Goal: Task Accomplishment & Management: Complete application form

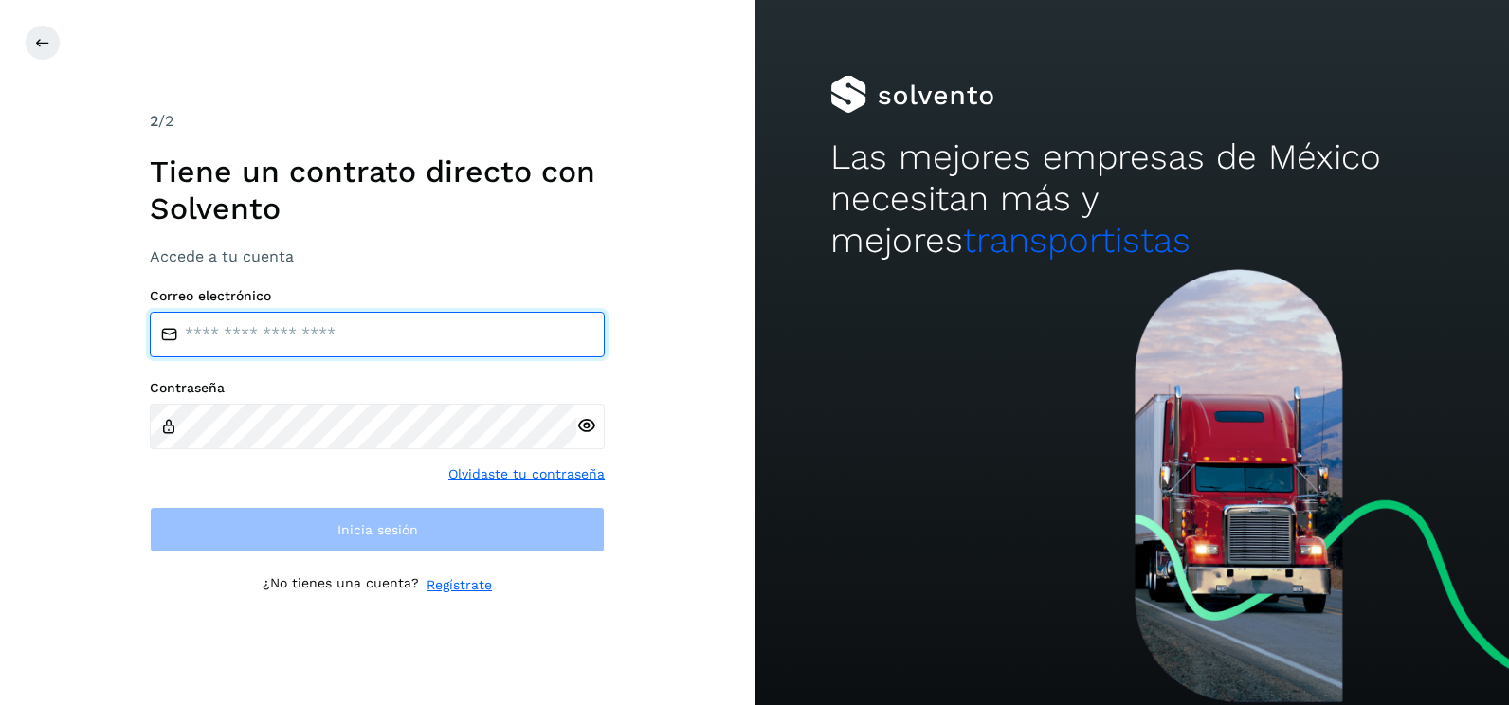
type input "**********"
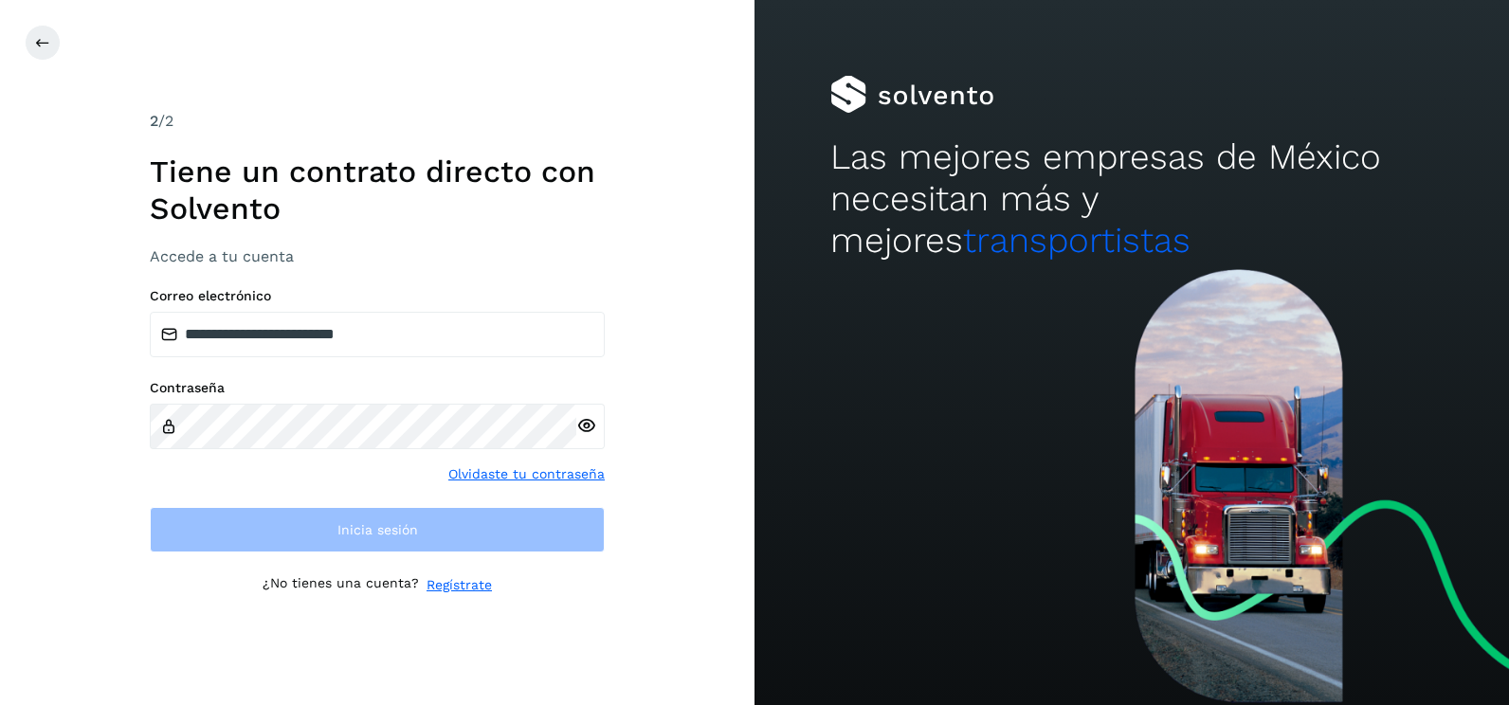
click at [695, 446] on div "**********" at bounding box center [377, 352] width 755 height 705
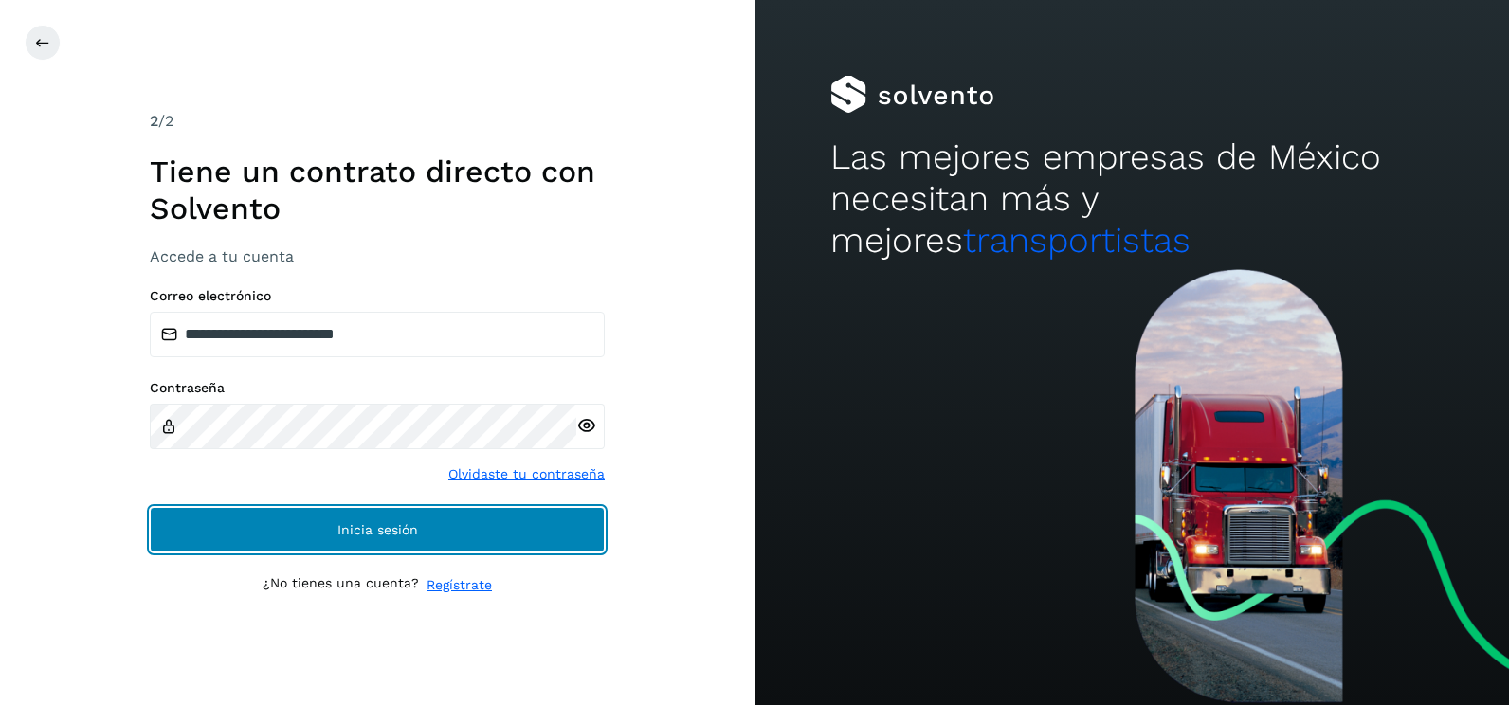
click at [530, 533] on button "Inicia sesión" at bounding box center [377, 530] width 455 height 46
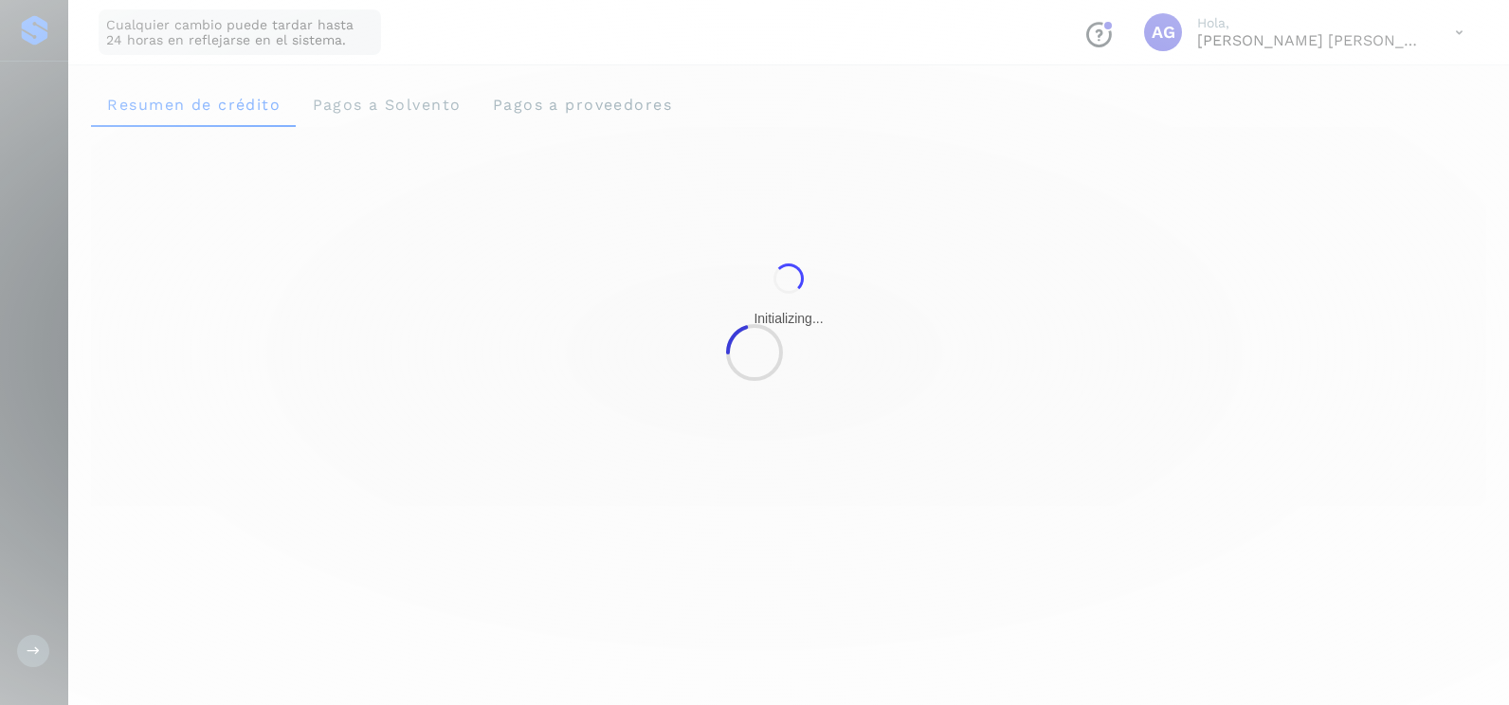
click at [530, 533] on div at bounding box center [754, 352] width 1509 height 705
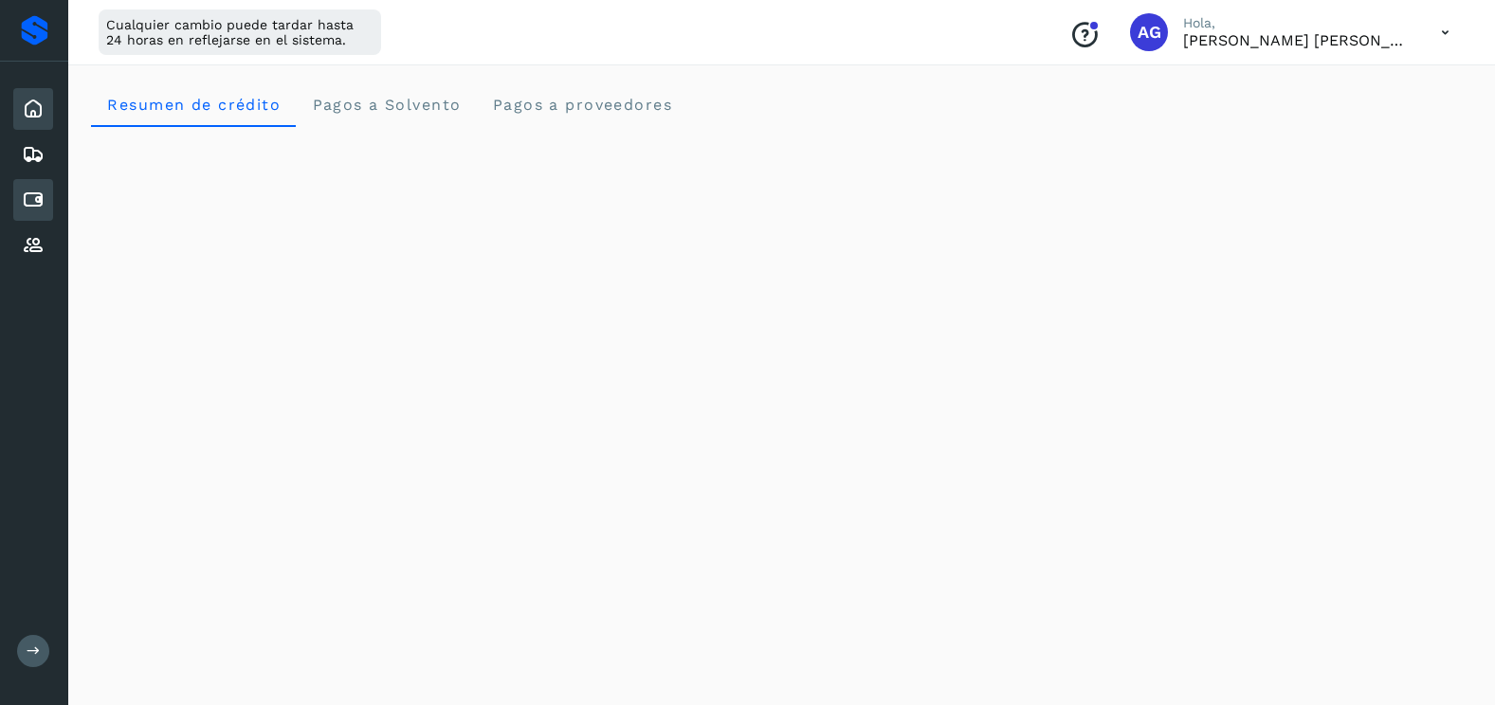
click at [45, 190] on div "Cuentas por pagar" at bounding box center [33, 200] width 40 height 42
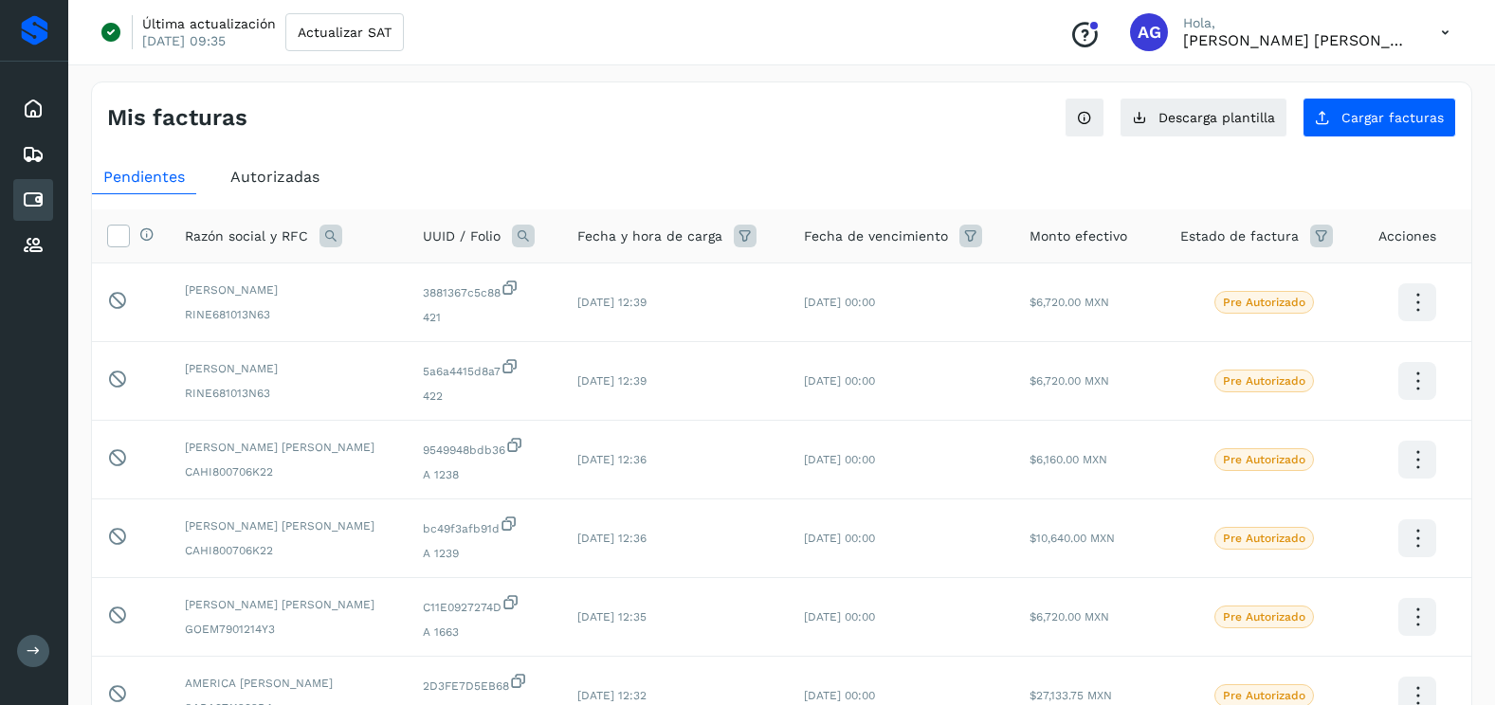
click at [269, 179] on span "Autorizadas" at bounding box center [274, 177] width 89 height 18
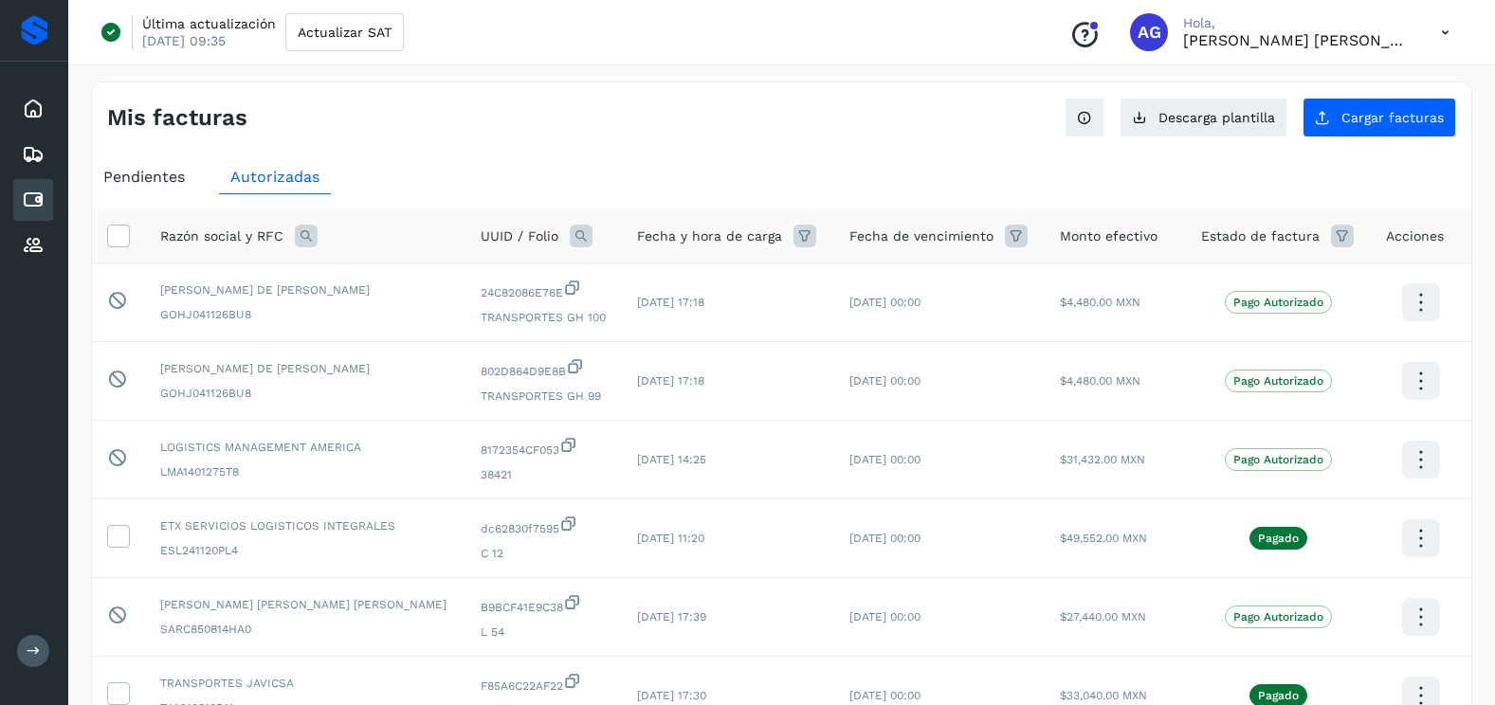
click at [570, 246] on icon at bounding box center [581, 236] width 23 height 23
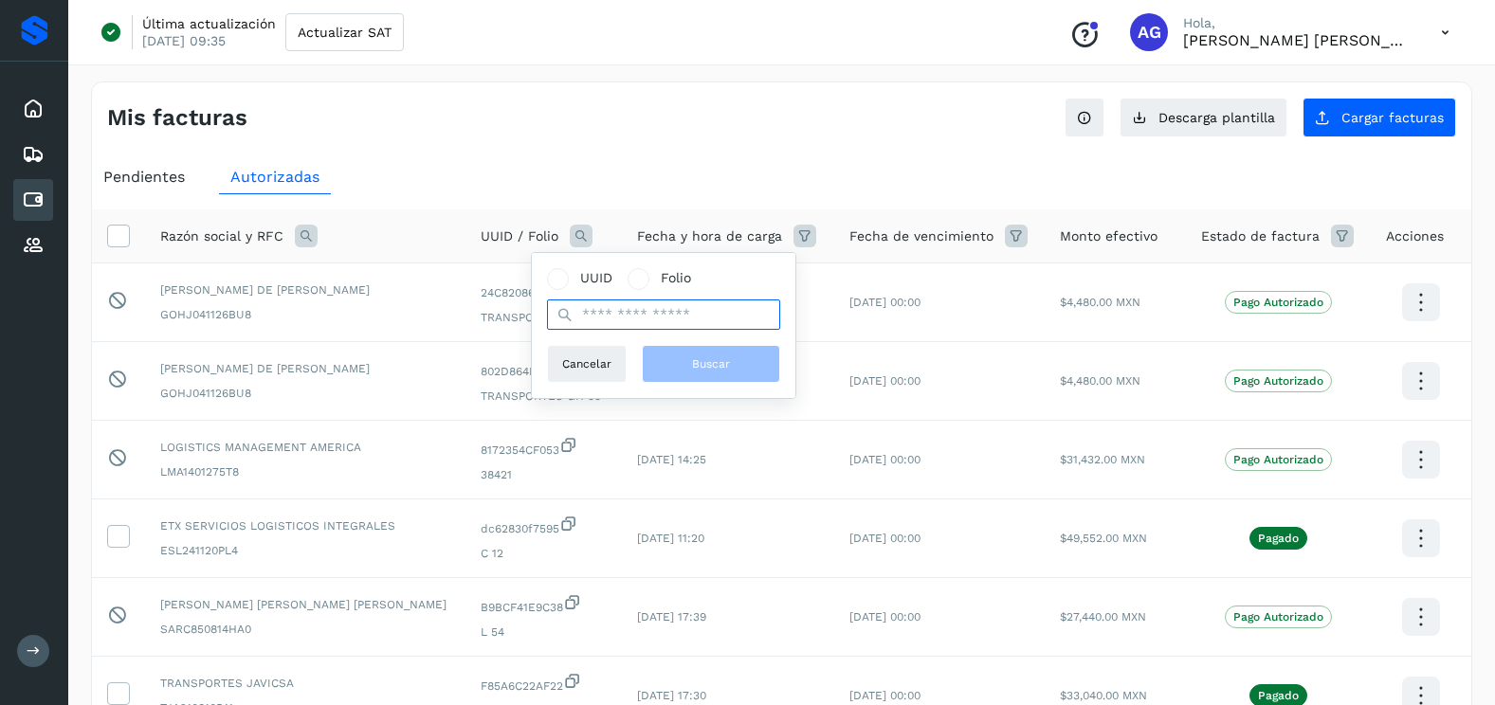
click at [596, 320] on input "text" at bounding box center [663, 315] width 233 height 30
paste input "**********"
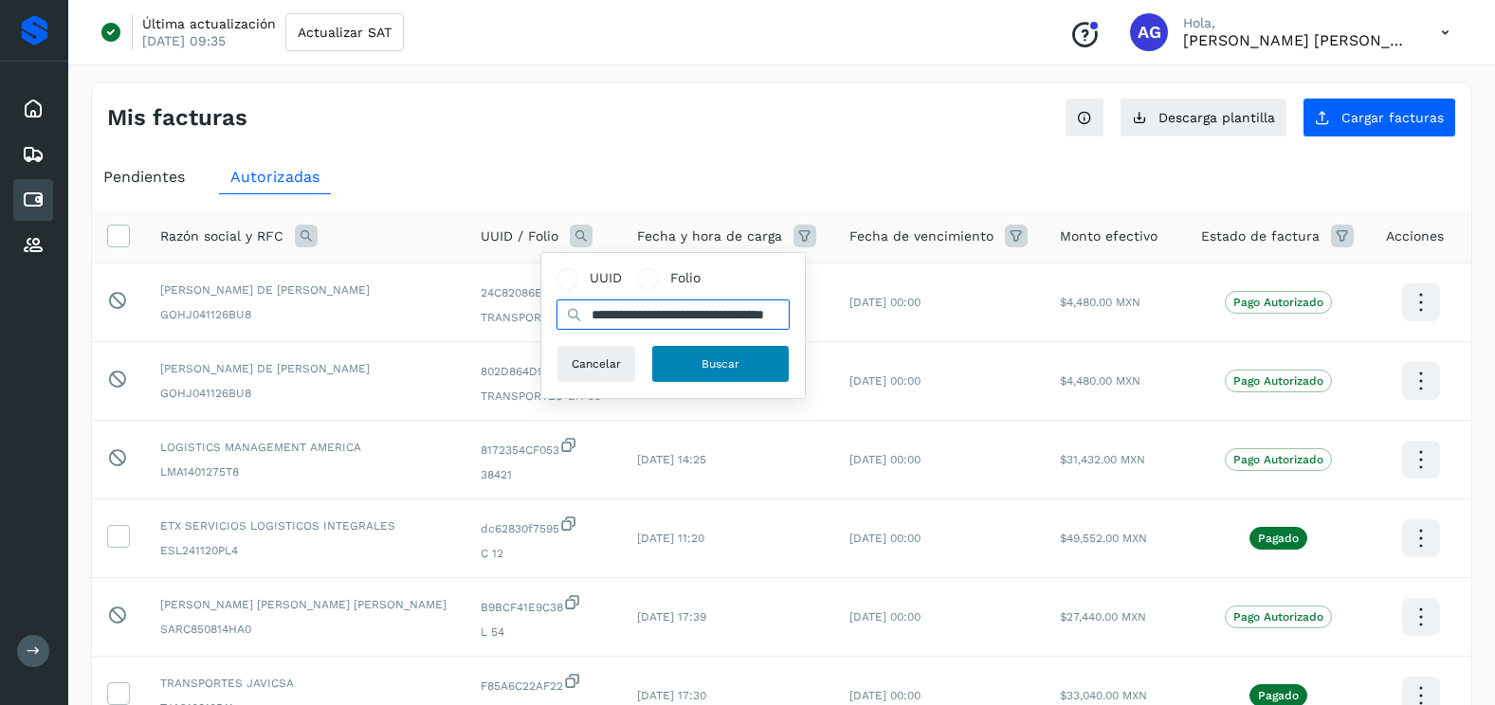
type input "**********"
click at [662, 351] on button "Buscar" at bounding box center [720, 364] width 138 height 38
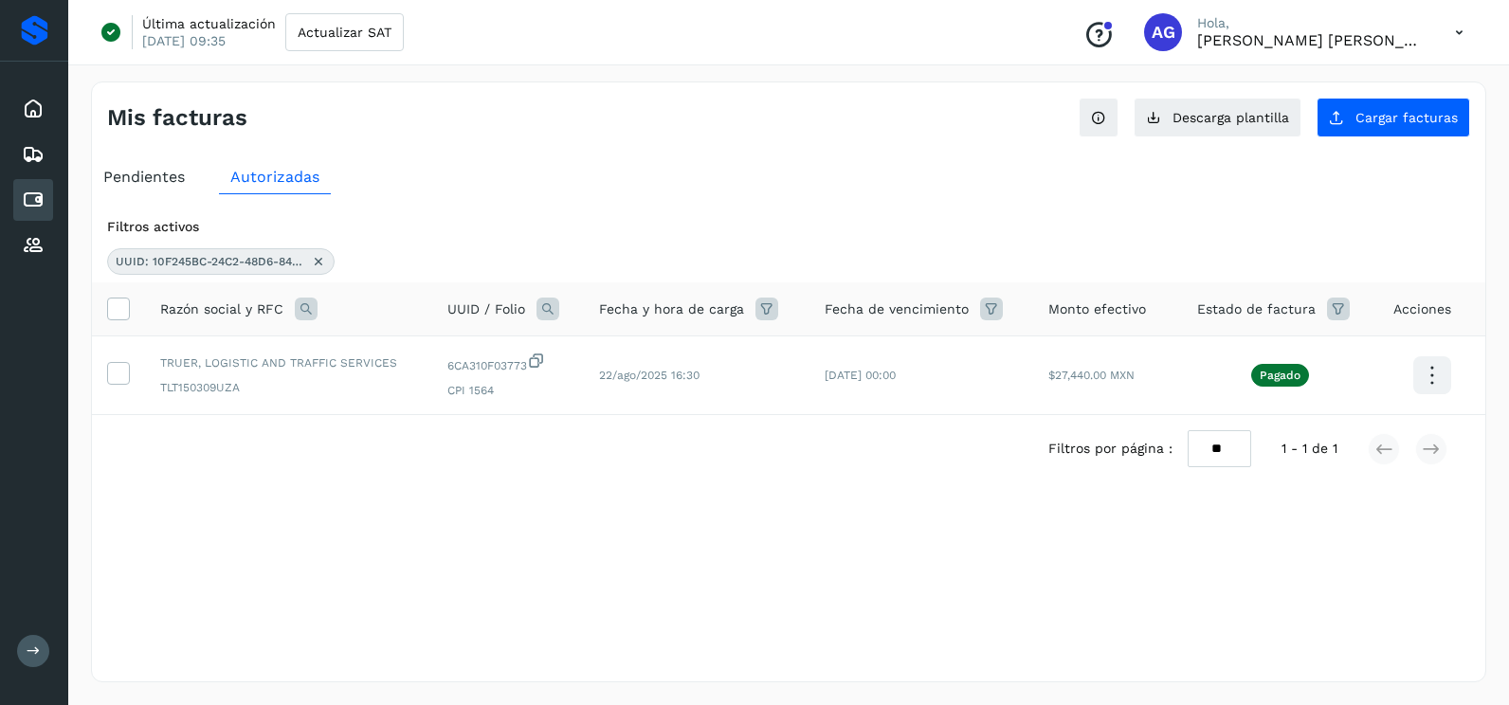
click at [320, 257] on icon at bounding box center [318, 261] width 15 height 15
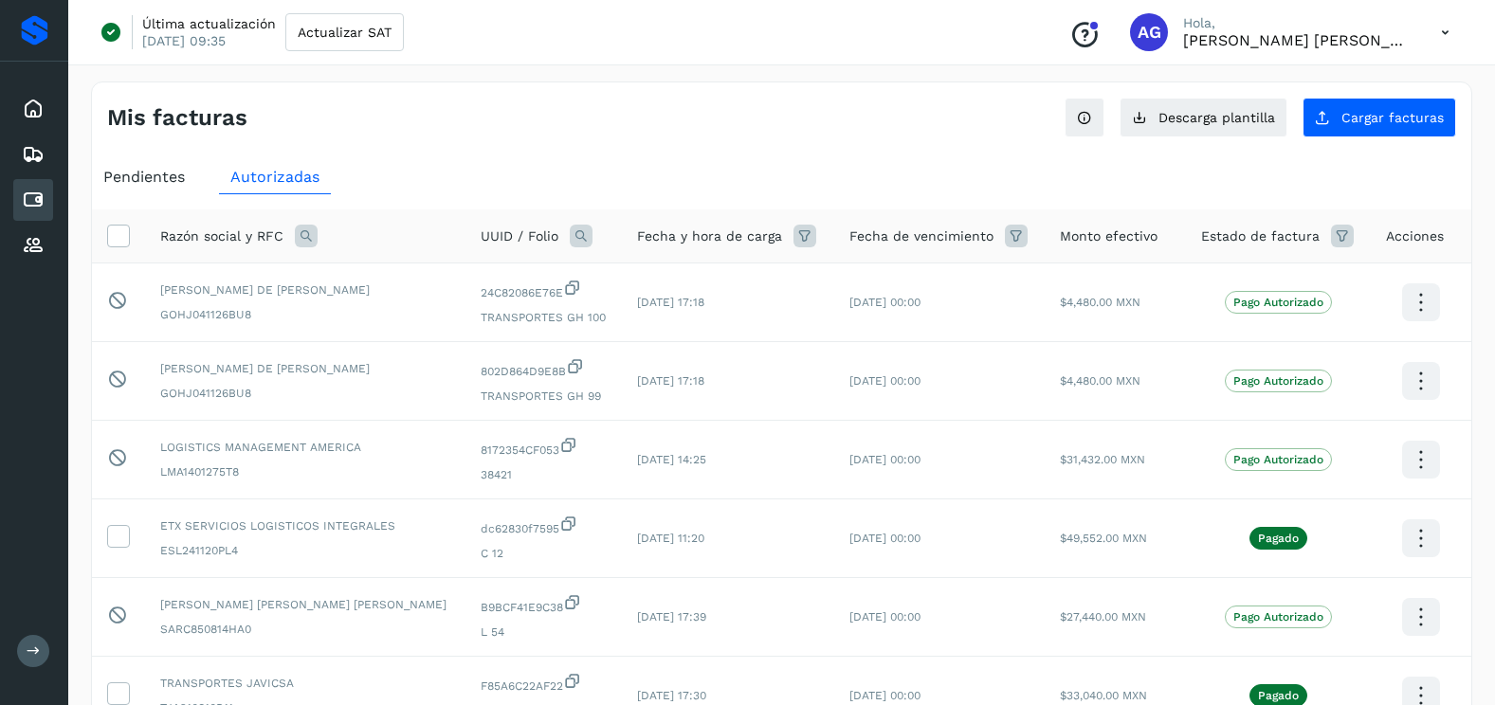
click at [570, 244] on icon at bounding box center [581, 236] width 23 height 23
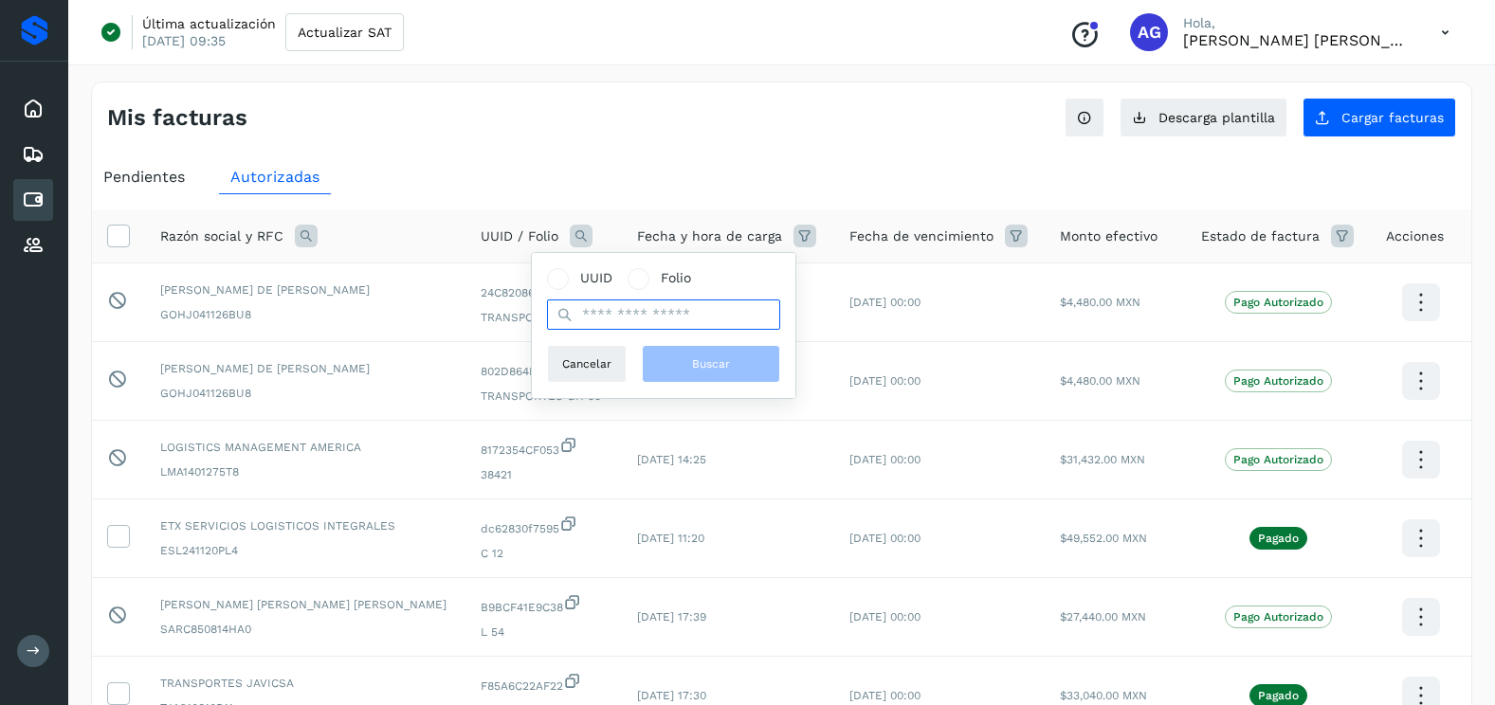
click at [598, 318] on input "text" at bounding box center [663, 315] width 233 height 30
paste input "**********"
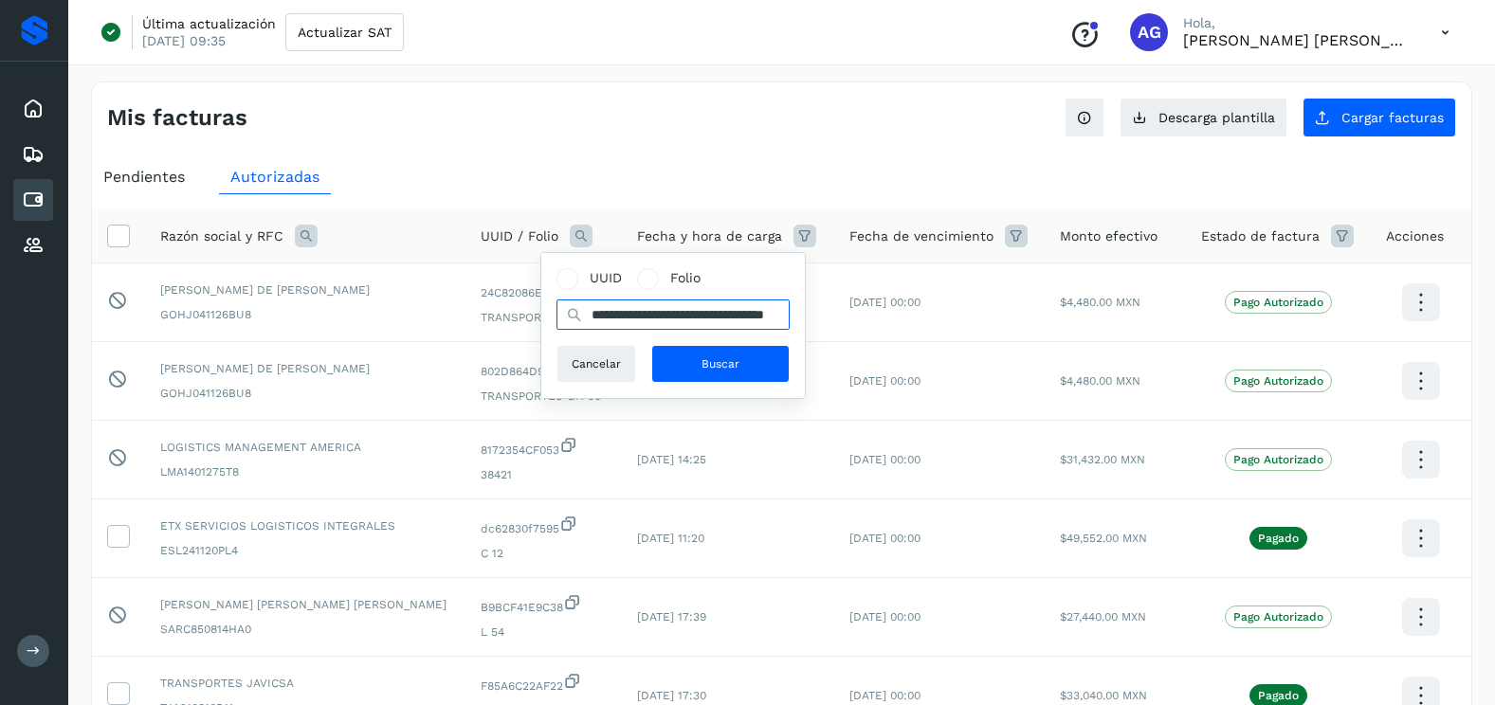
type input "**********"
click at [704, 339] on div "**********" at bounding box center [672, 325] width 233 height 115
click at [715, 357] on span "Buscar" at bounding box center [721, 363] width 38 height 17
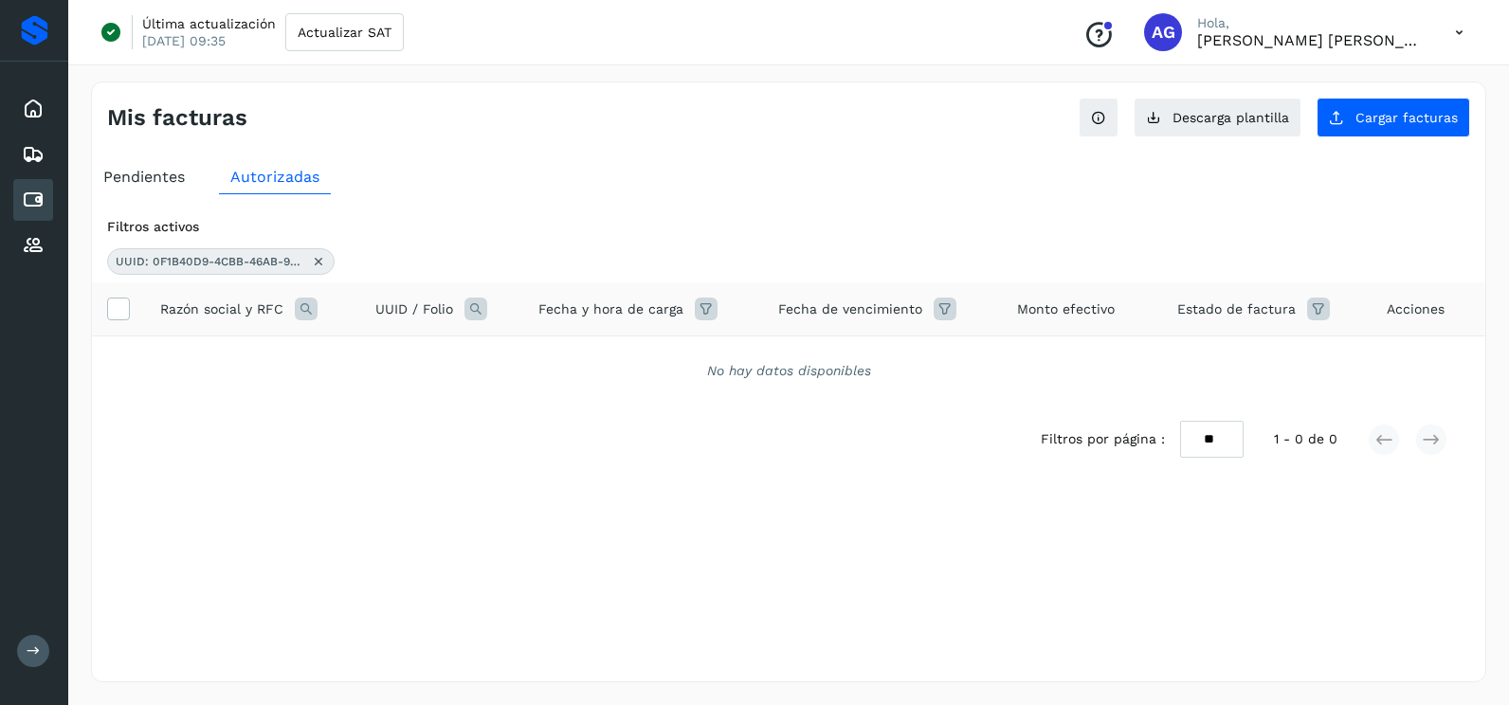
click at [321, 261] on icon at bounding box center [318, 261] width 15 height 15
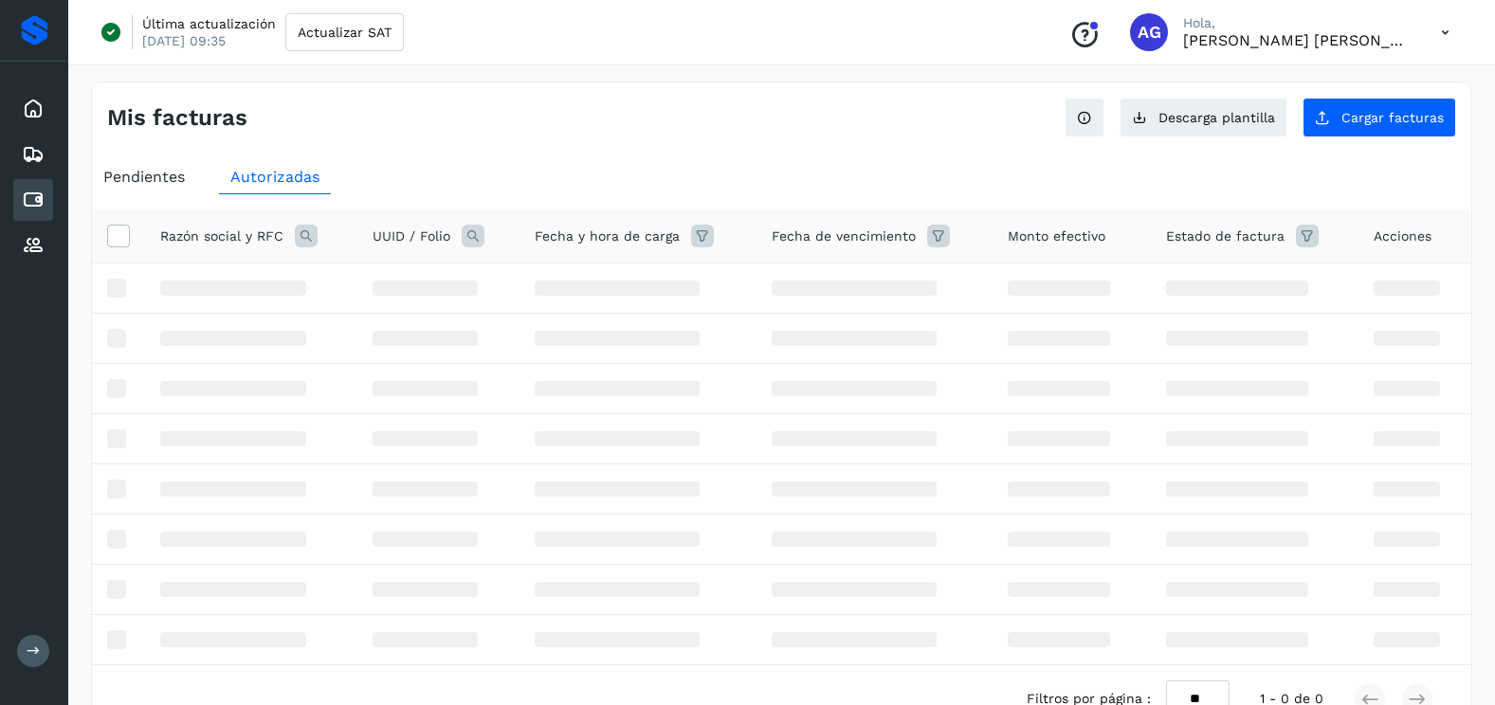
click at [166, 179] on span "Pendientes" at bounding box center [144, 177] width 82 height 18
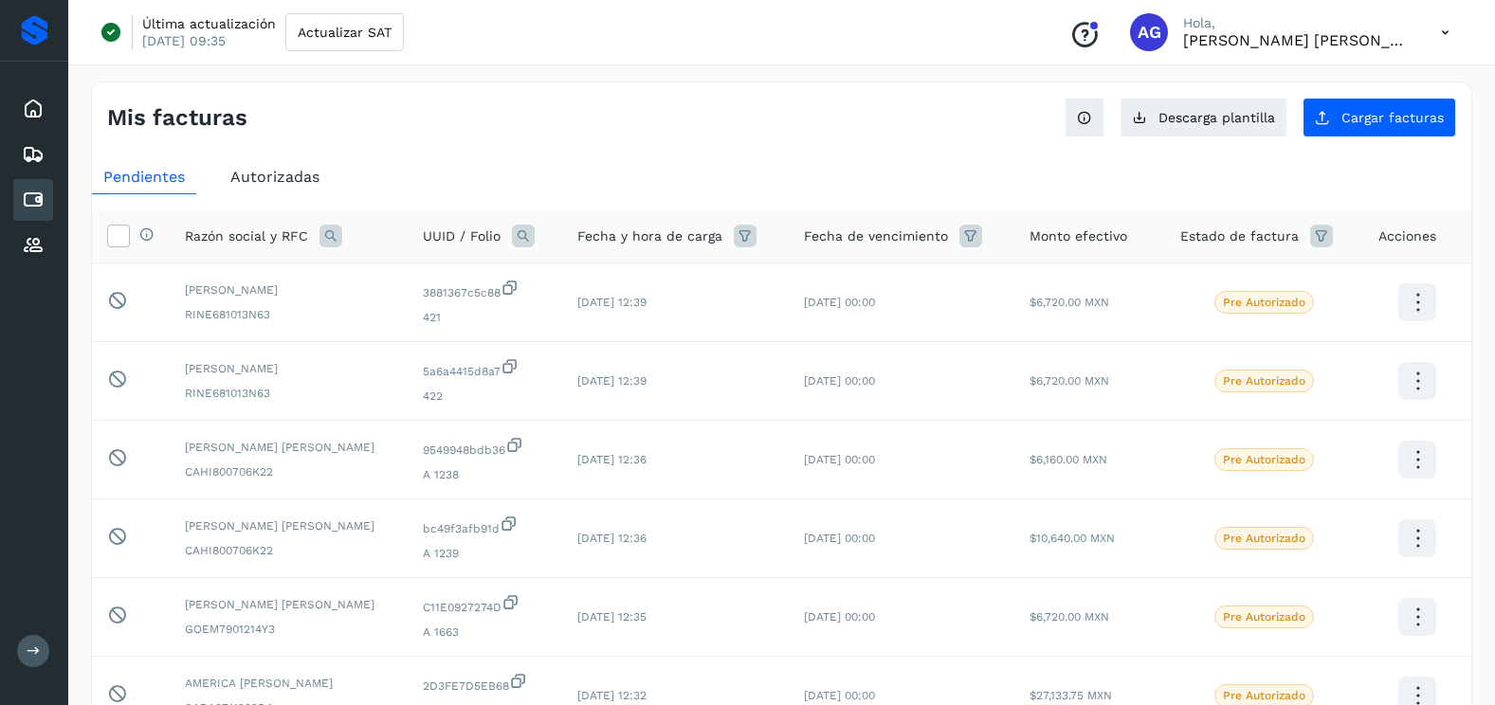
click at [535, 233] on icon at bounding box center [523, 236] width 23 height 23
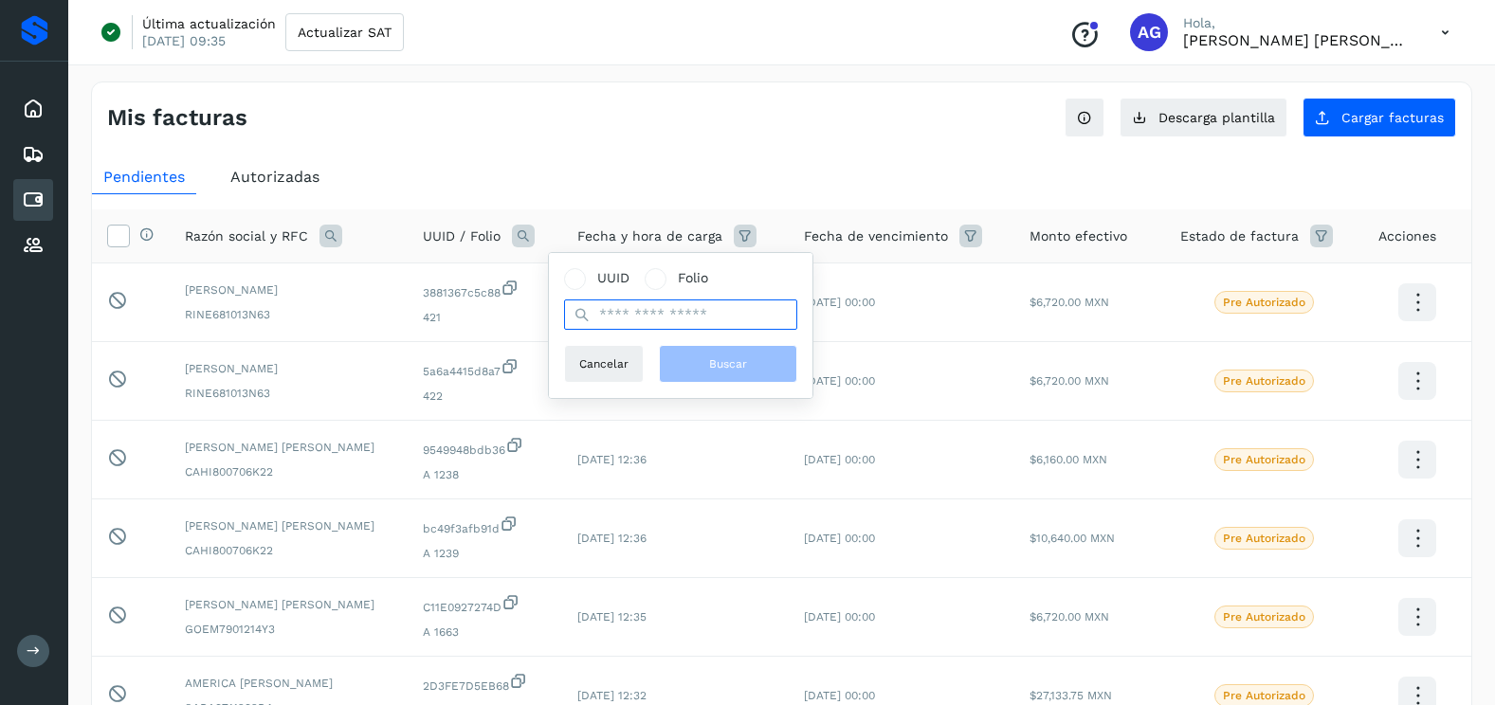
click at [653, 307] on input "text" at bounding box center [680, 315] width 233 height 30
paste input "**********"
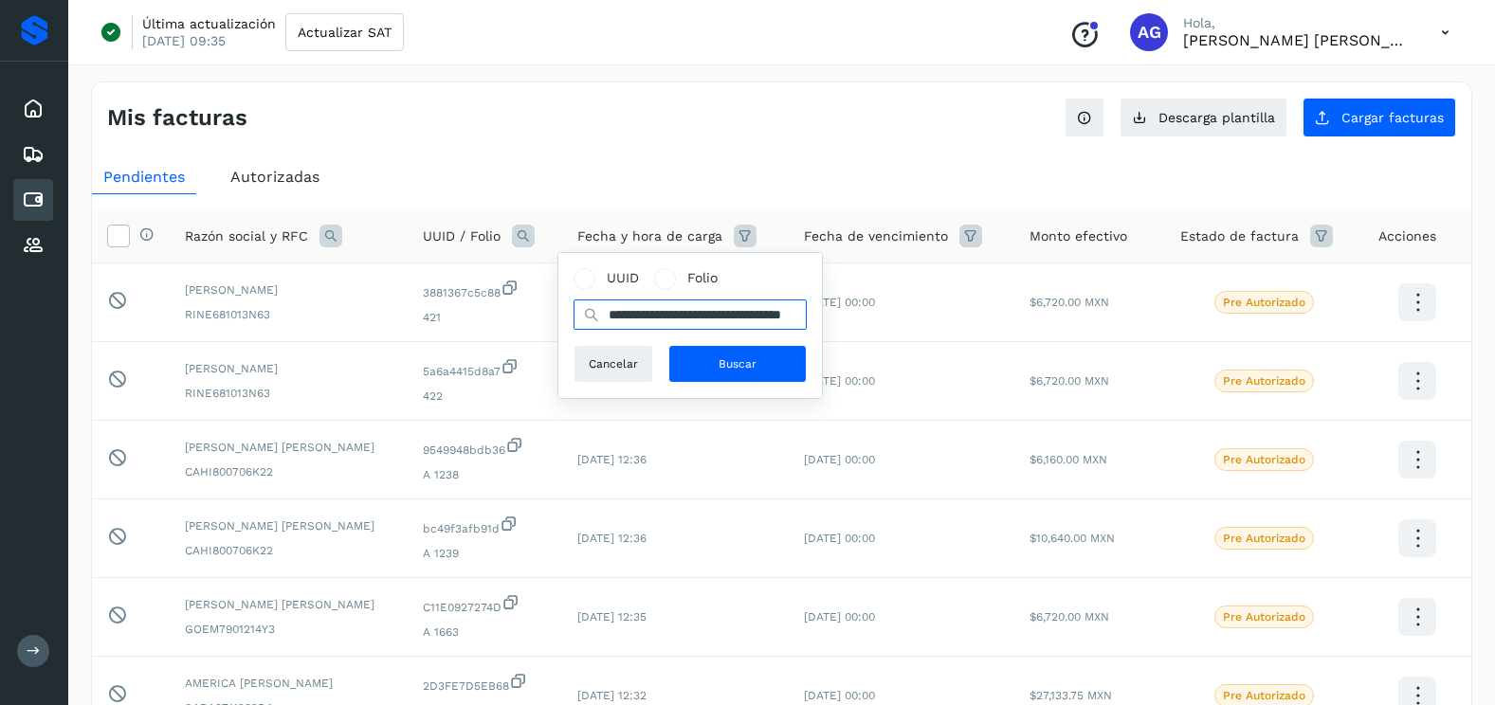
scroll to position [0, 91]
type input "**********"
click at [712, 371] on button "Buscar" at bounding box center [737, 364] width 138 height 38
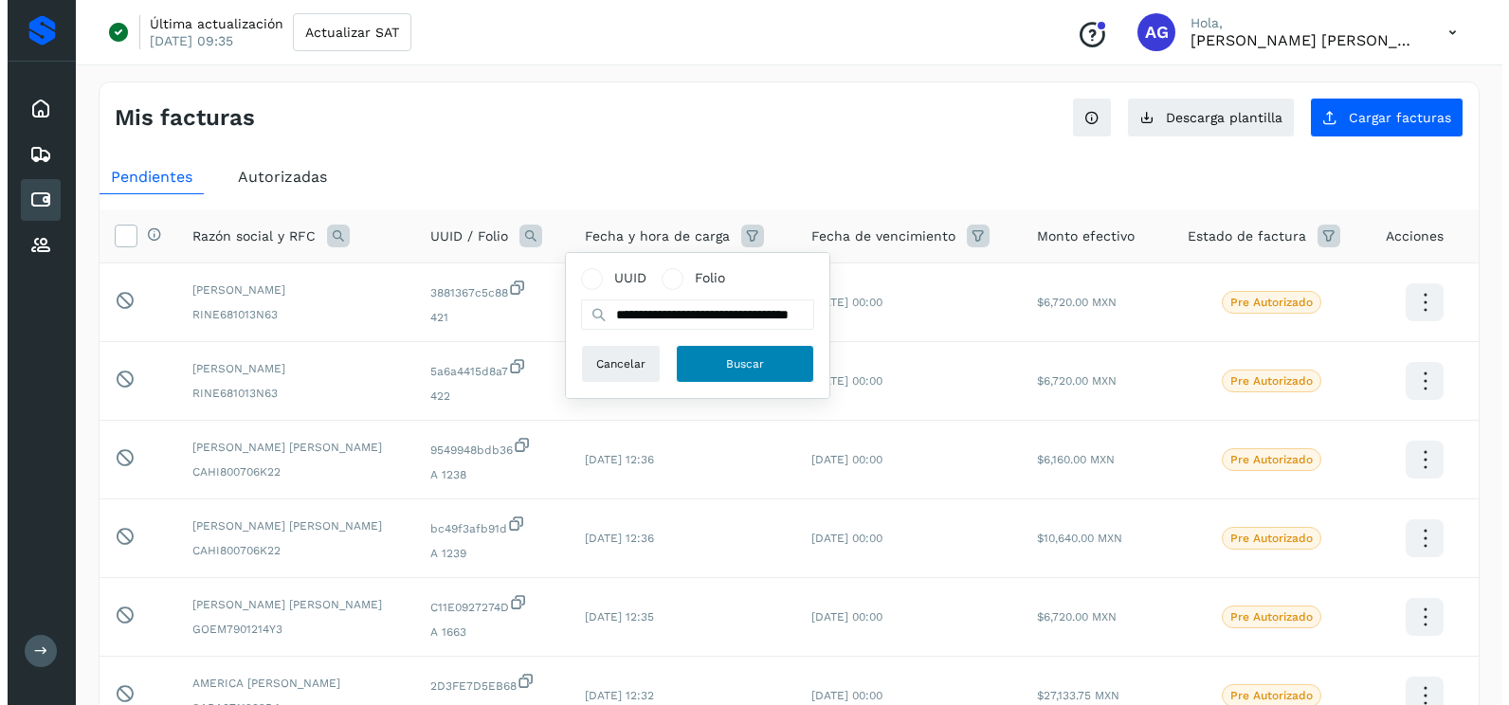
scroll to position [0, 0]
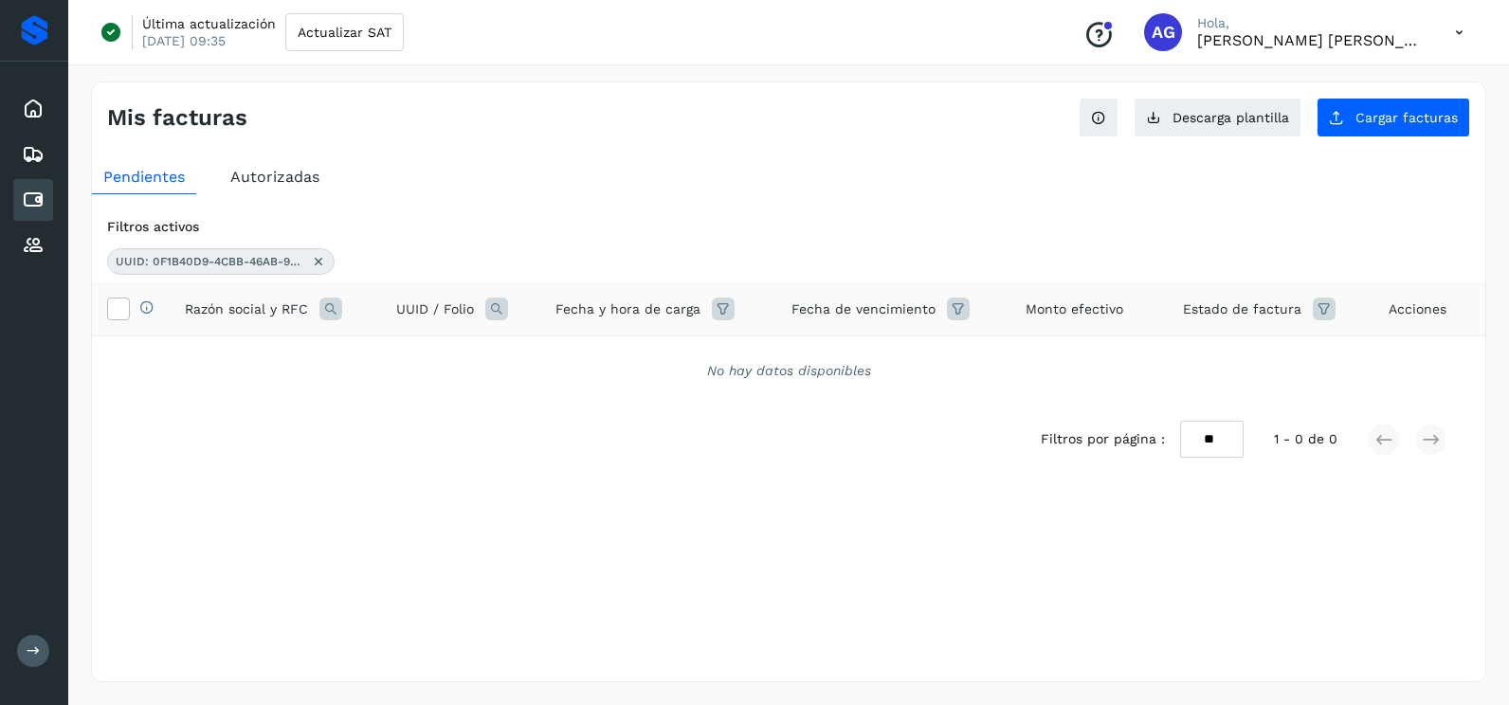
click at [319, 261] on icon at bounding box center [318, 261] width 15 height 15
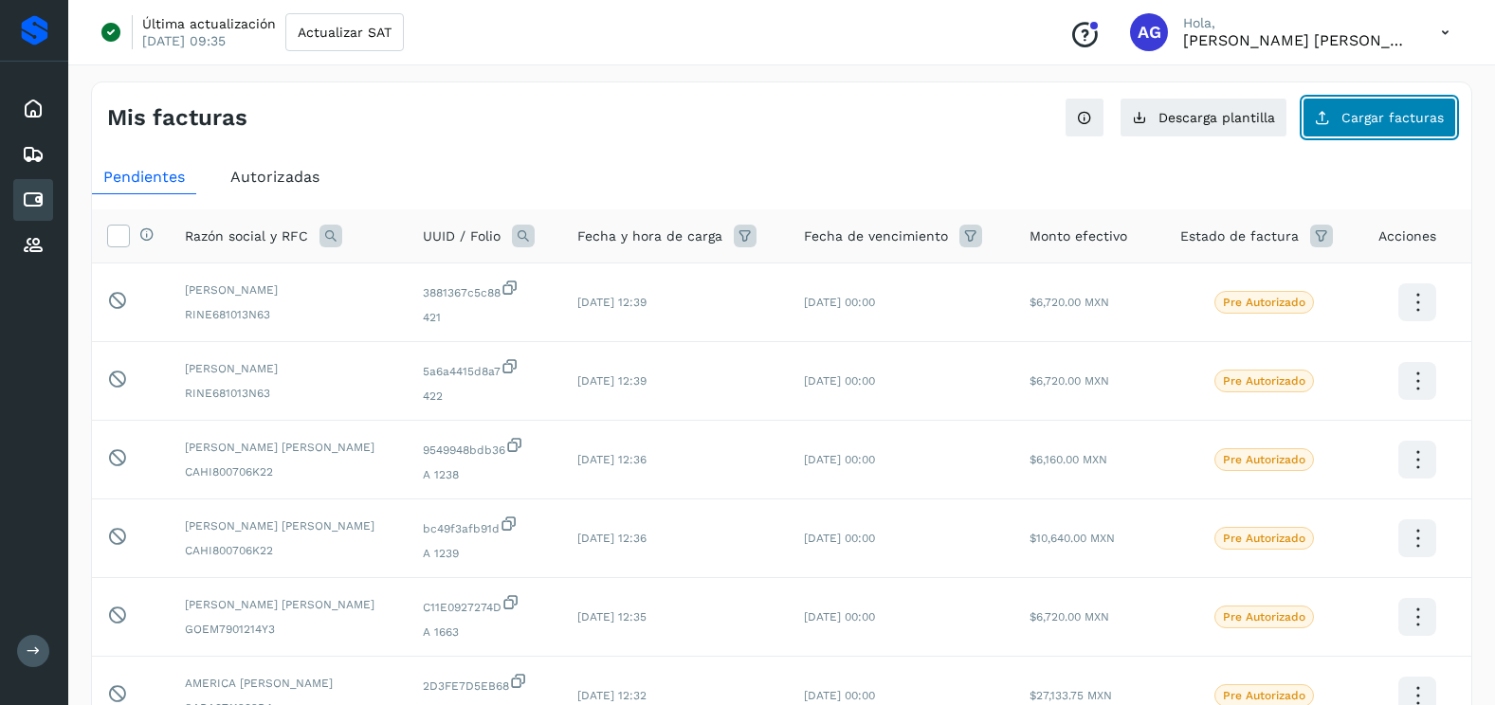
click at [1404, 104] on button "Cargar facturas" at bounding box center [1380, 118] width 154 height 40
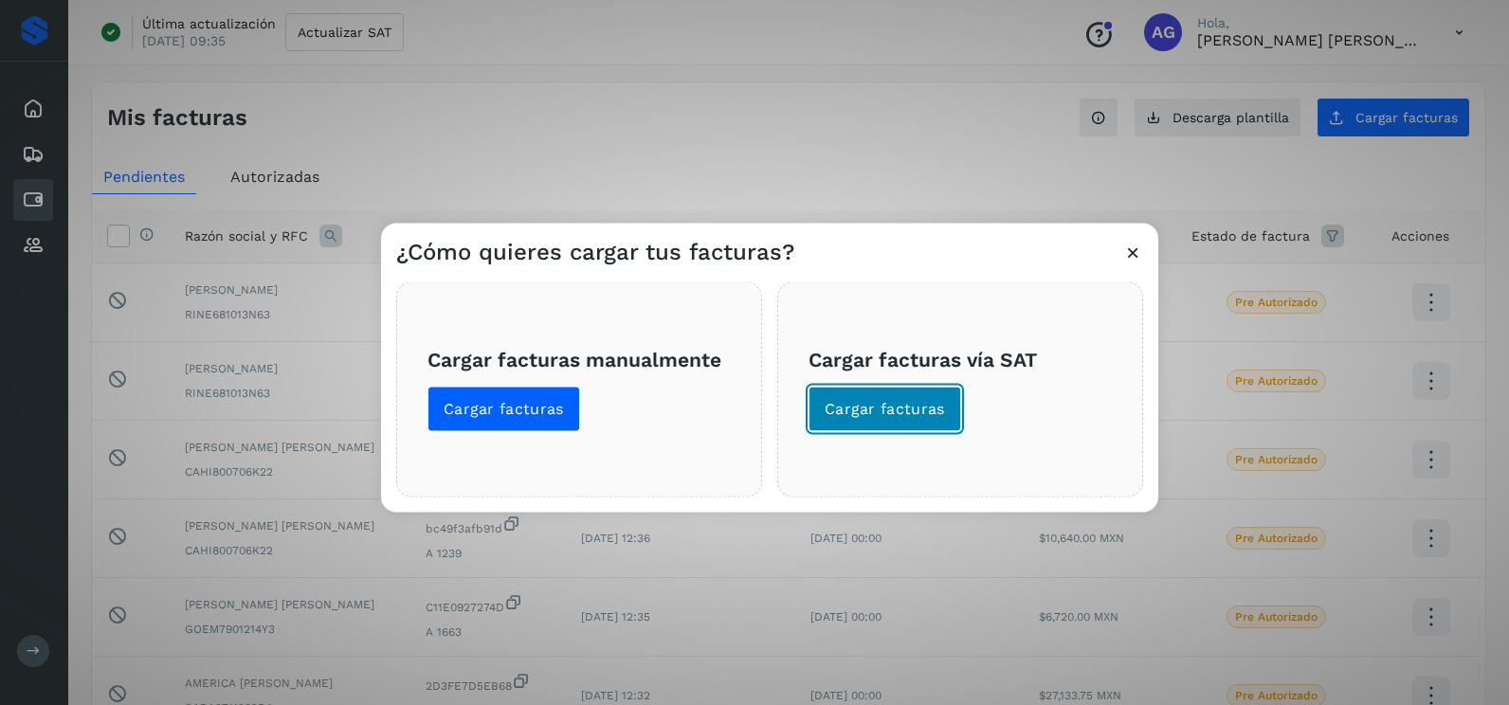
click at [889, 408] on span "Cargar facturas" at bounding box center [885, 409] width 120 height 21
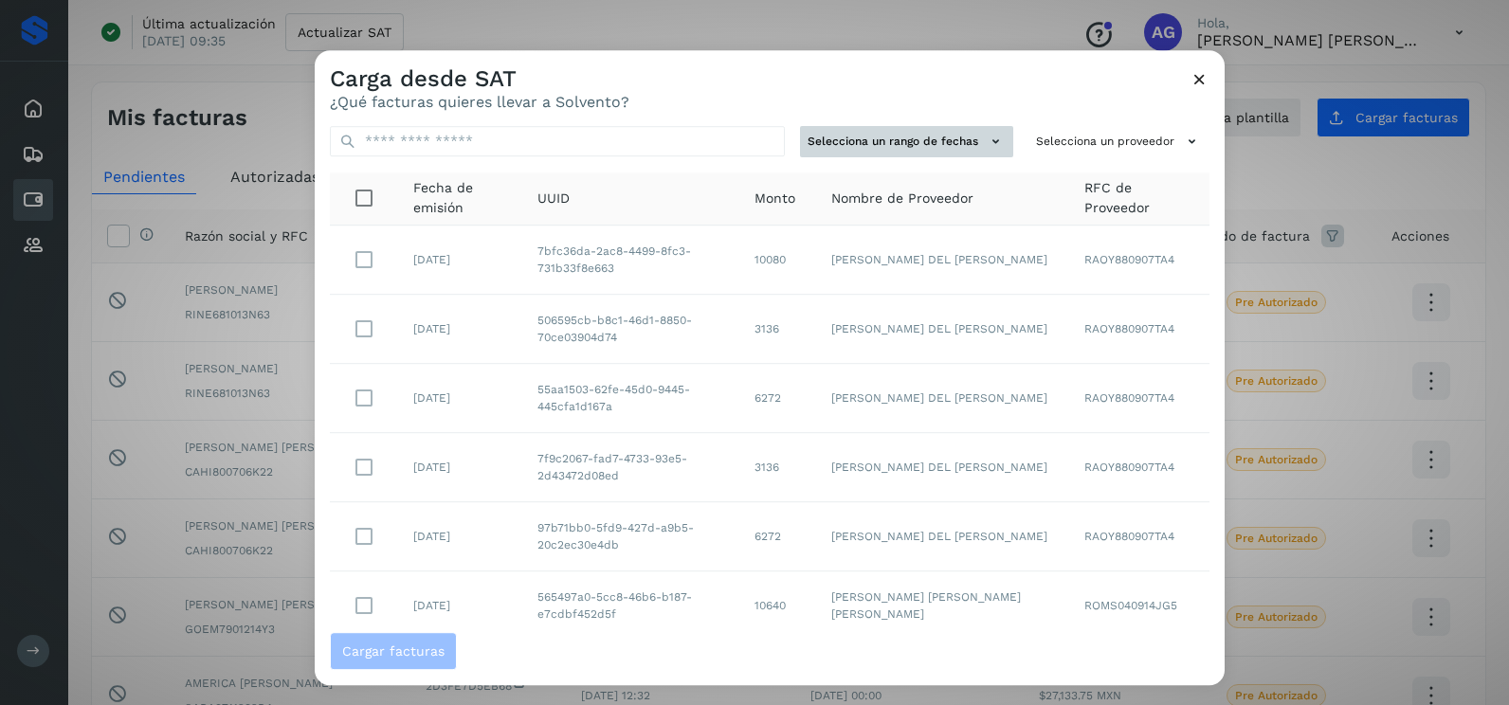
click at [936, 147] on button "Selecciona un rango de fechas" at bounding box center [906, 141] width 213 height 31
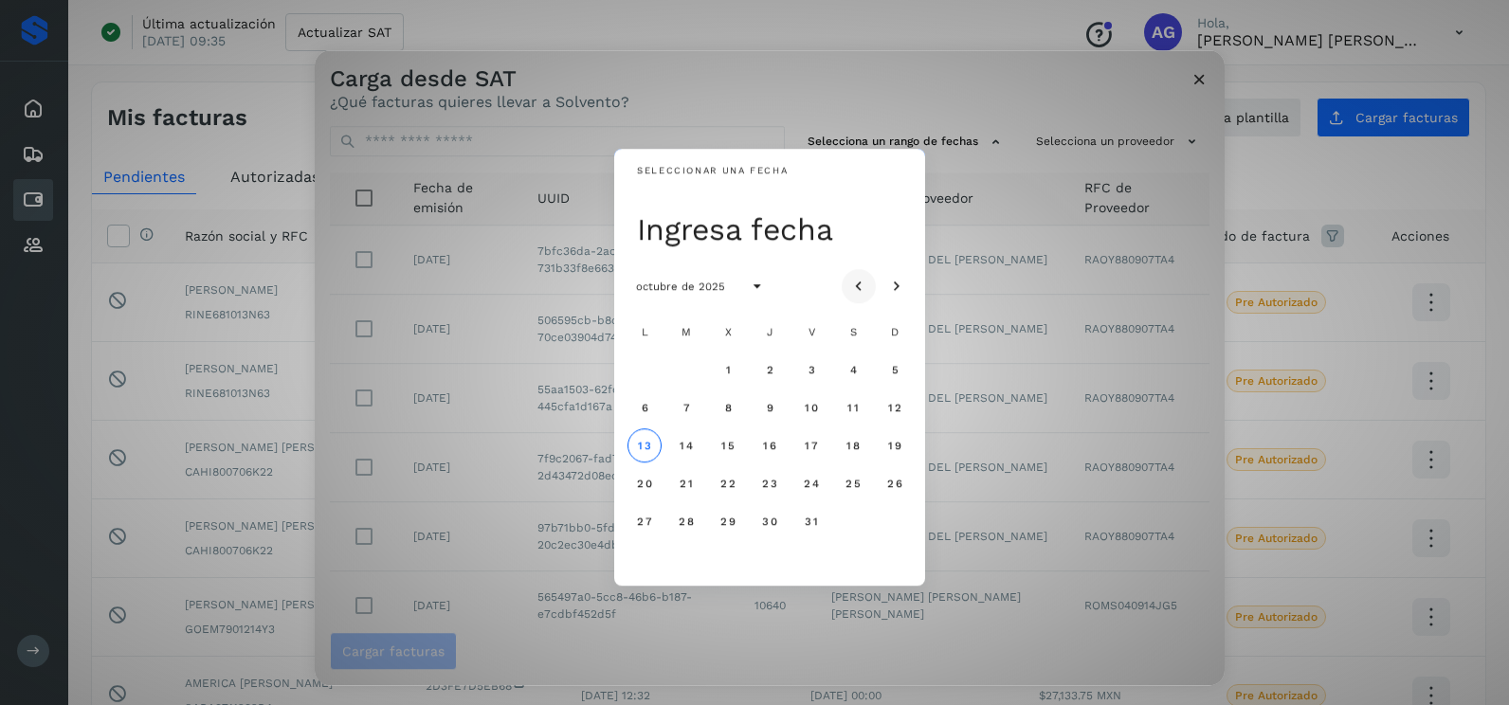
click at [871, 283] on button "Mes anterior" at bounding box center [859, 286] width 34 height 34
click at [811, 444] on span "15" at bounding box center [811, 445] width 14 height 13
click at [849, 444] on span "16" at bounding box center [853, 445] width 14 height 13
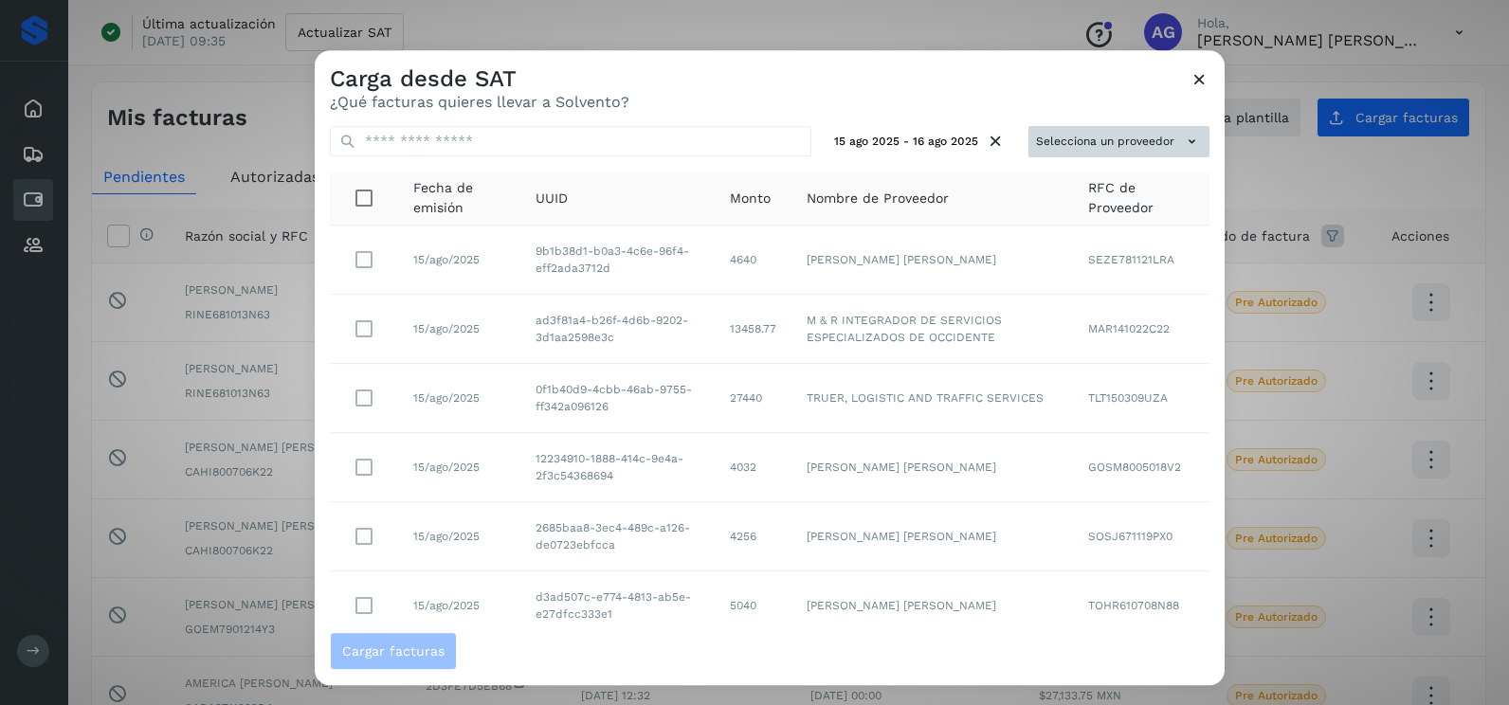
click at [1153, 142] on button "Selecciona un proveedor" at bounding box center [1119, 141] width 181 height 31
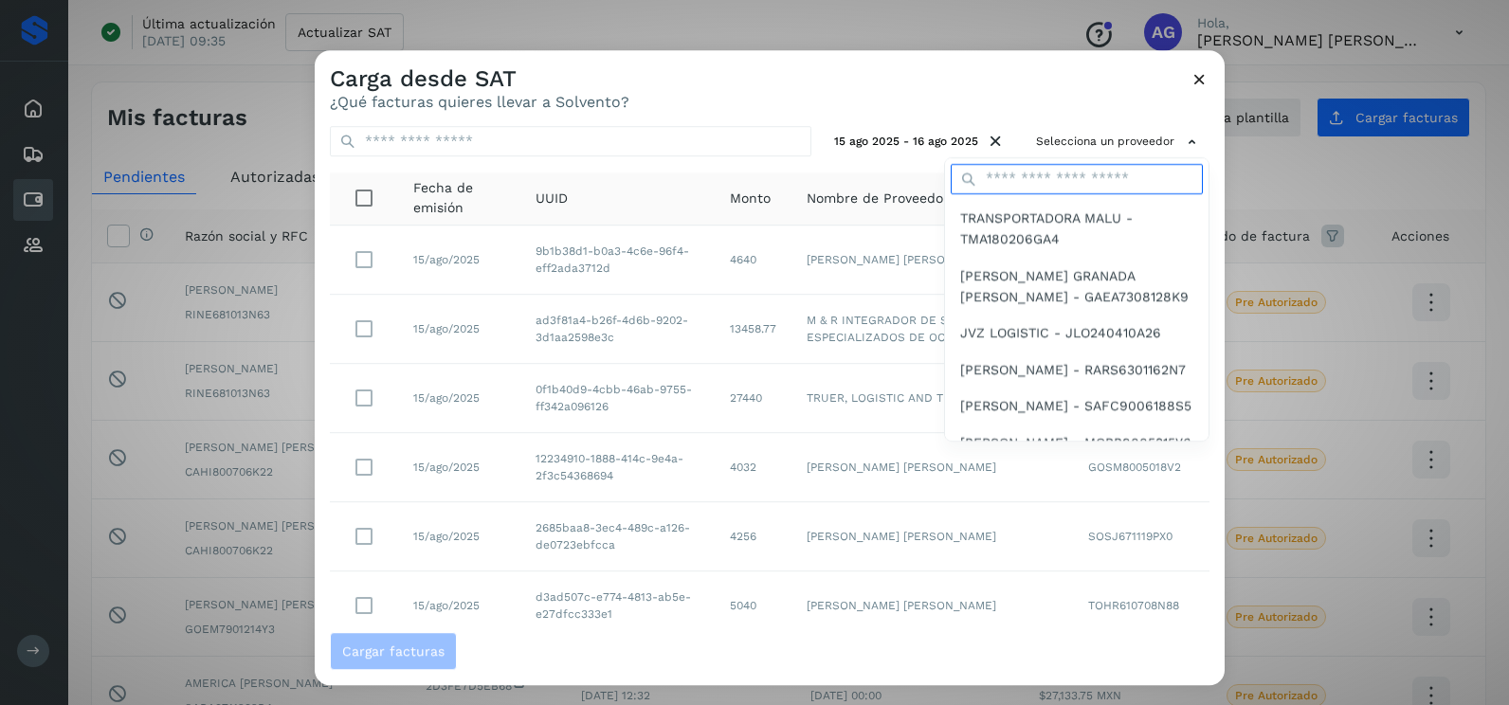
click at [1049, 181] on input "text" at bounding box center [1077, 179] width 252 height 30
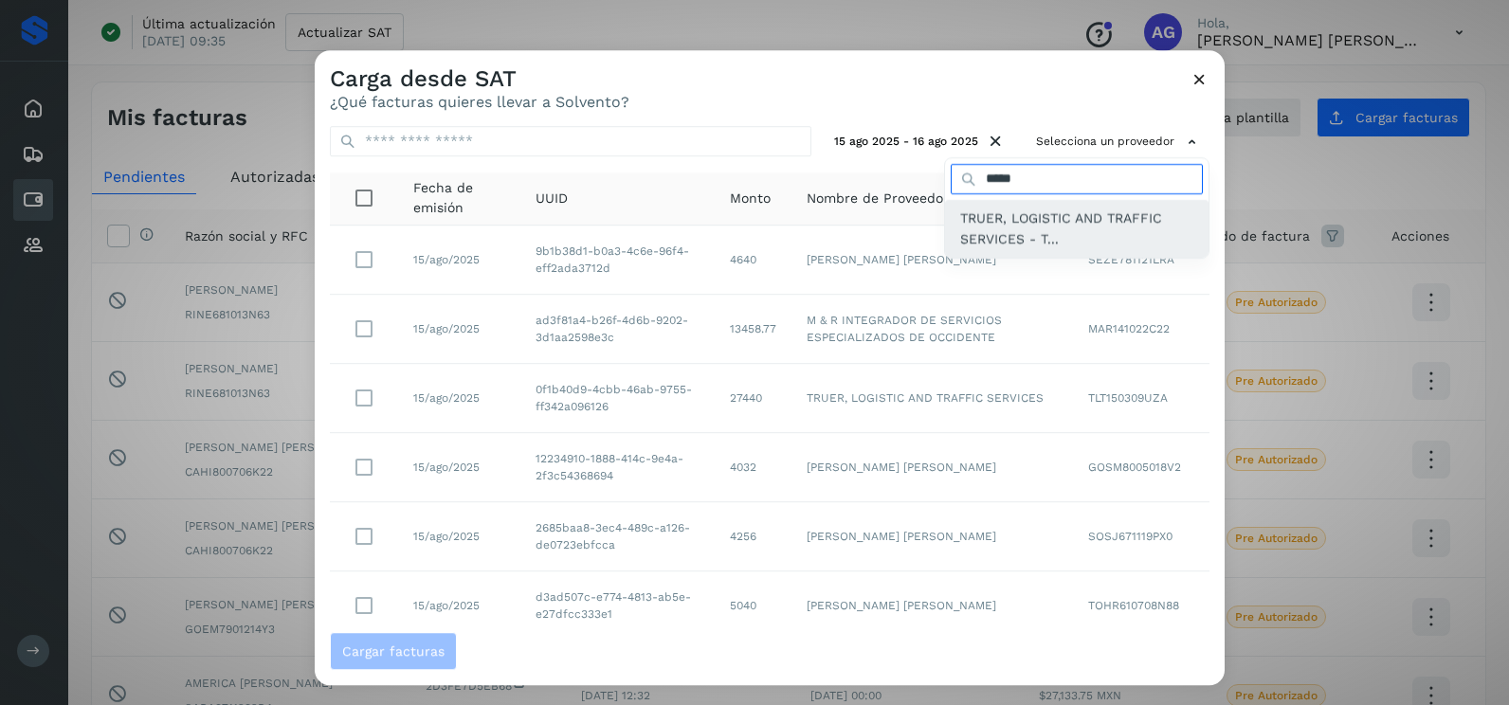
type input "*****"
click at [1040, 251] on div "TRUER, LOGISTIC AND TRAFFIC SERVICES - T..." at bounding box center [1077, 229] width 264 height 58
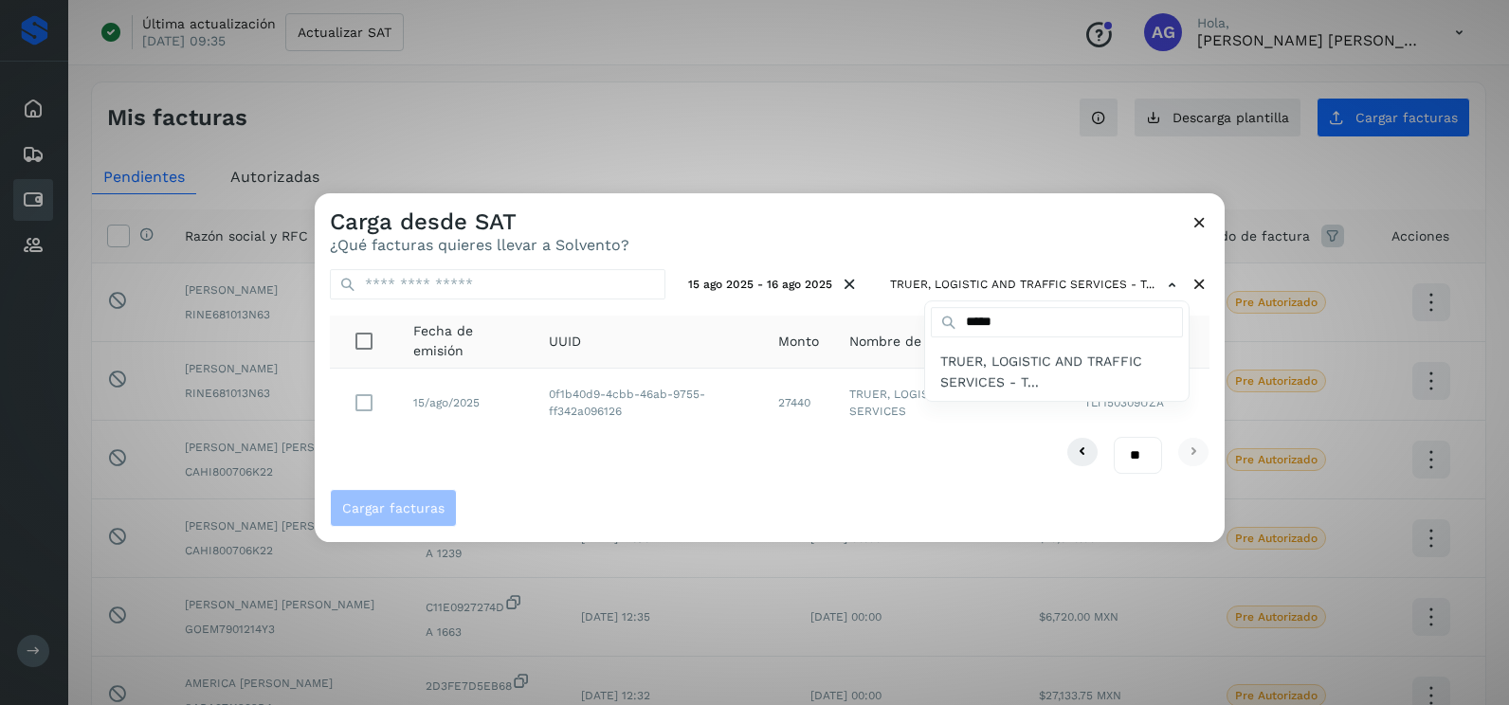
click at [371, 402] on div at bounding box center [1069, 545] width 1509 height 705
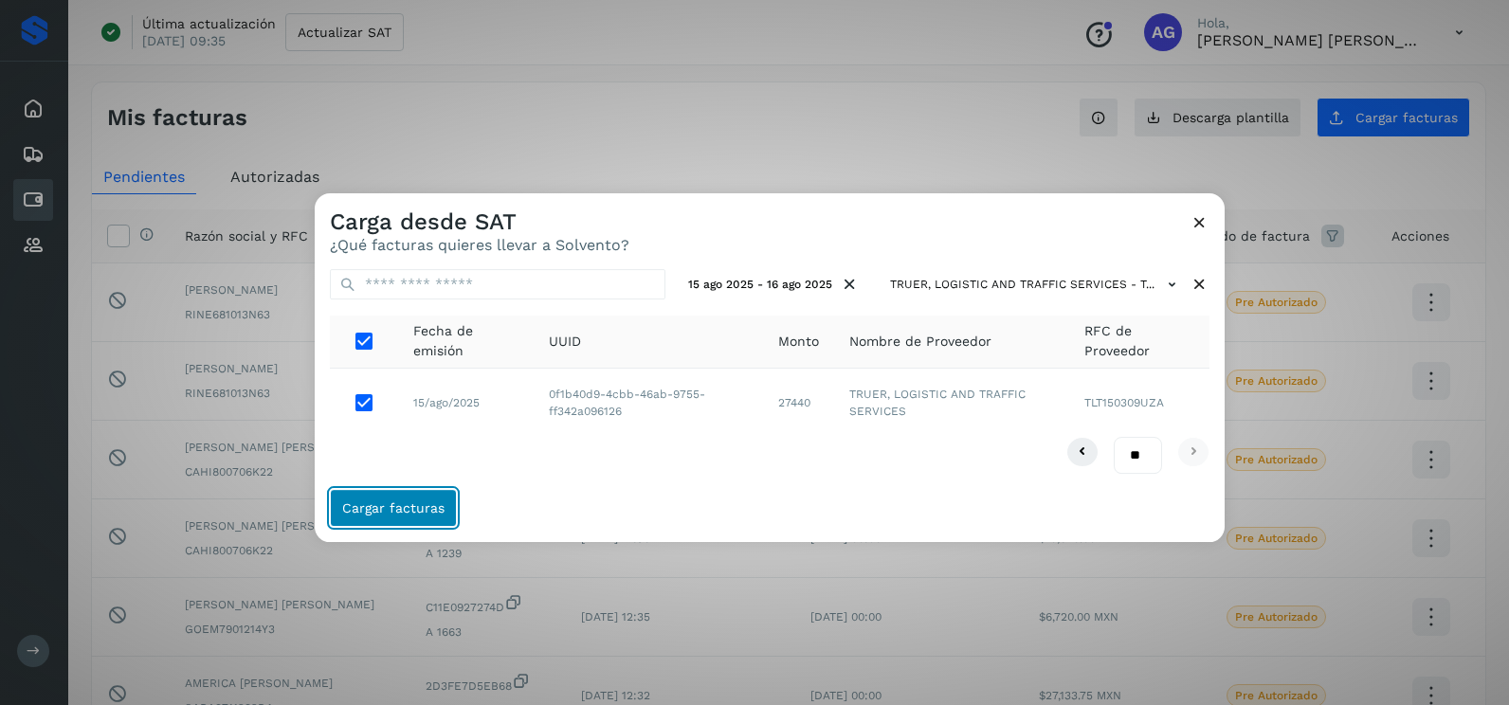
click at [410, 512] on span "Cargar facturas" at bounding box center [393, 507] width 102 height 13
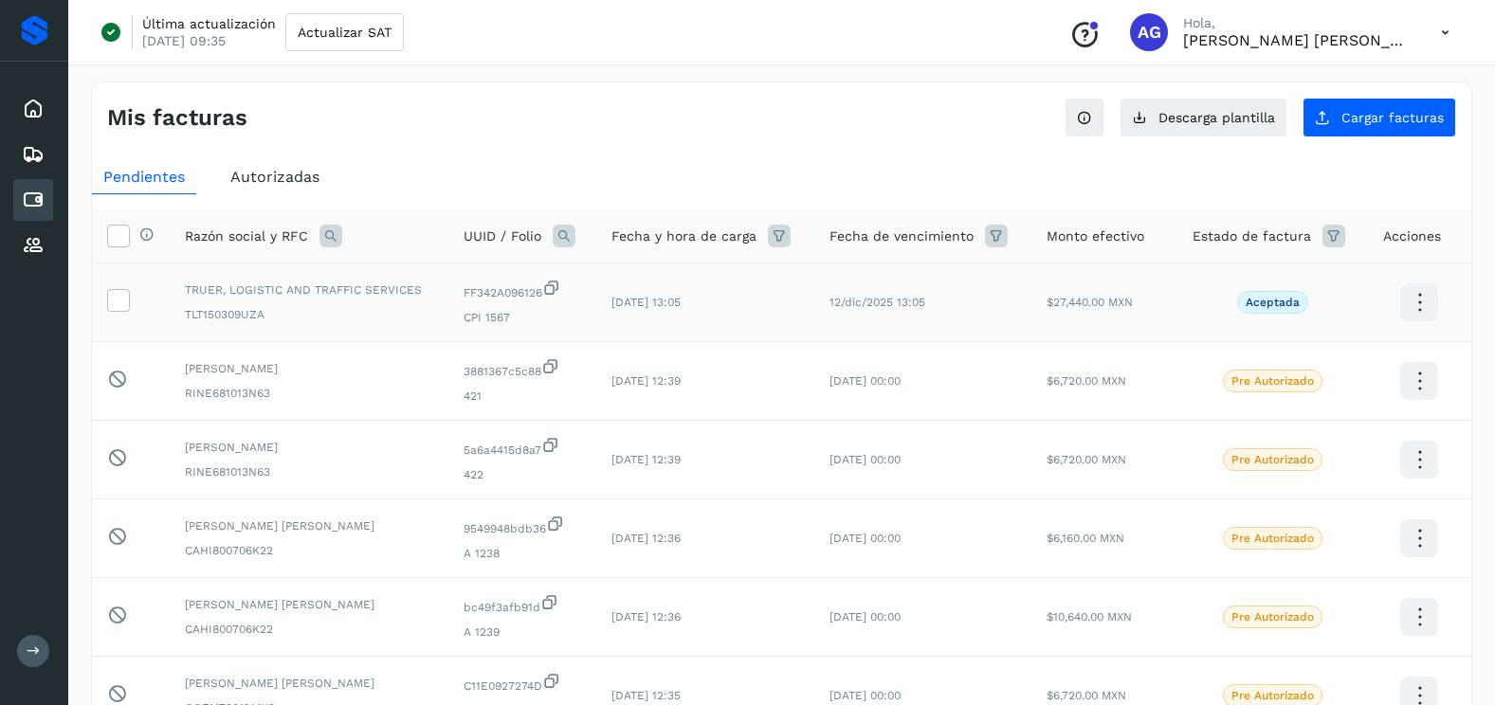
click at [135, 307] on td at bounding box center [131, 303] width 78 height 79
click at [119, 304] on icon at bounding box center [118, 299] width 20 height 20
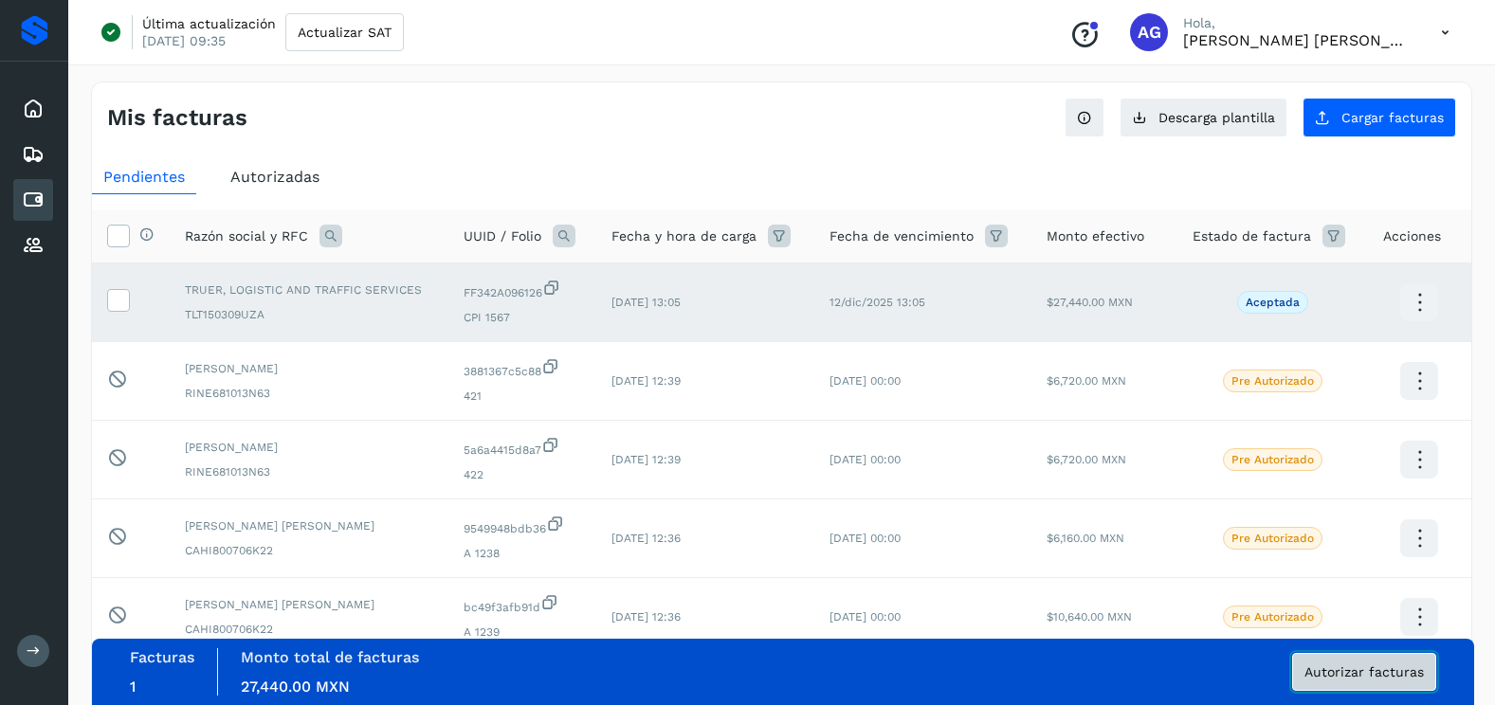
click at [1392, 685] on button "Autorizar facturas" at bounding box center [1364, 672] width 144 height 38
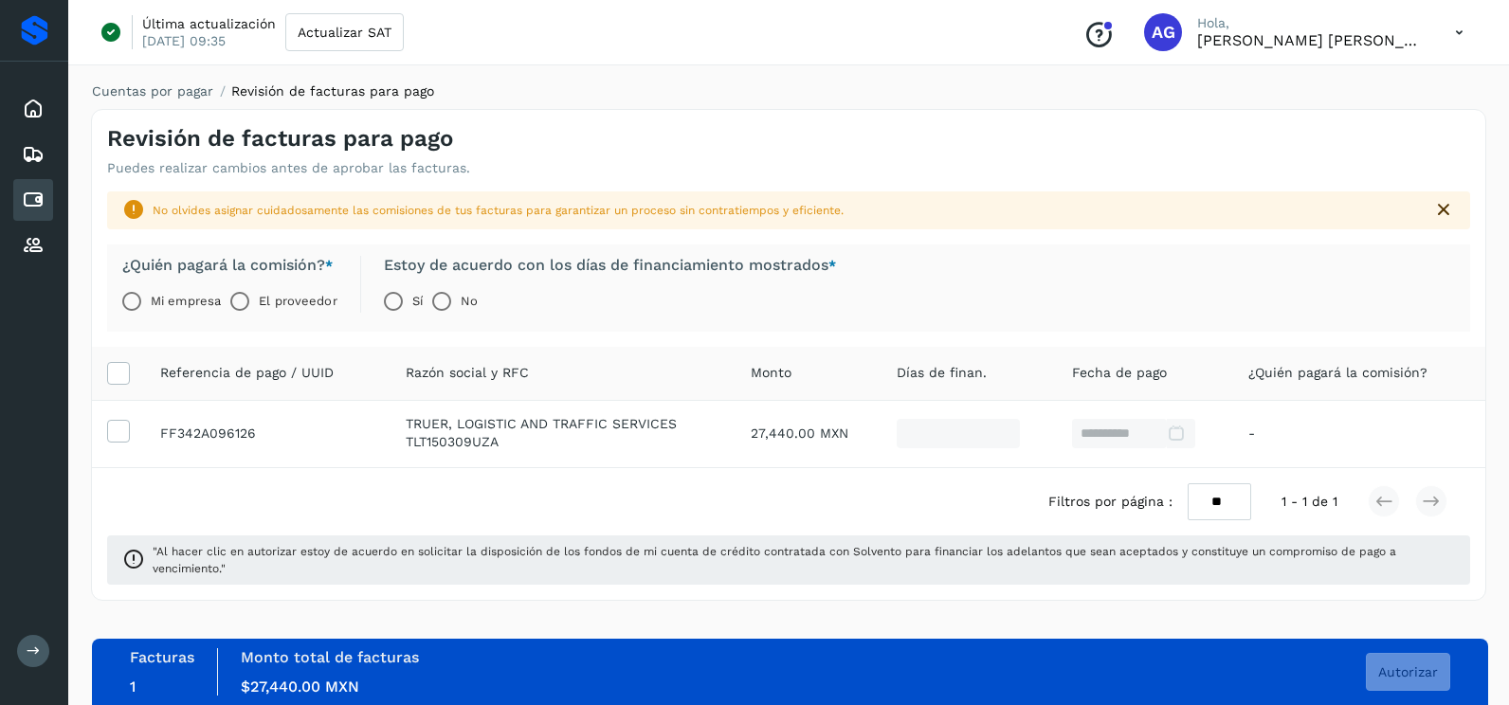
click at [155, 291] on label "Mi empresa" at bounding box center [186, 302] width 70 height 38
click at [1409, 676] on span "Autorizar" at bounding box center [1408, 671] width 60 height 13
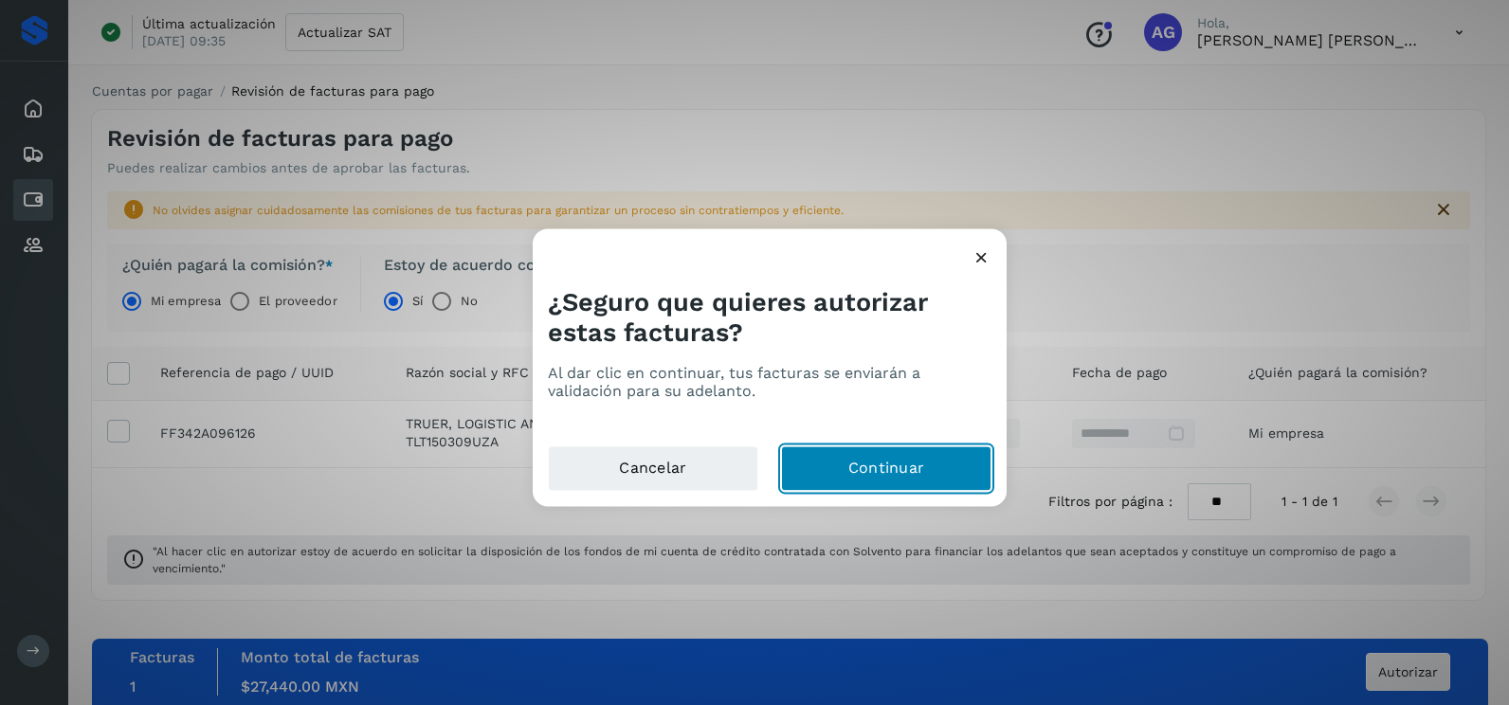
click at [850, 458] on button "Continuar" at bounding box center [886, 470] width 210 height 46
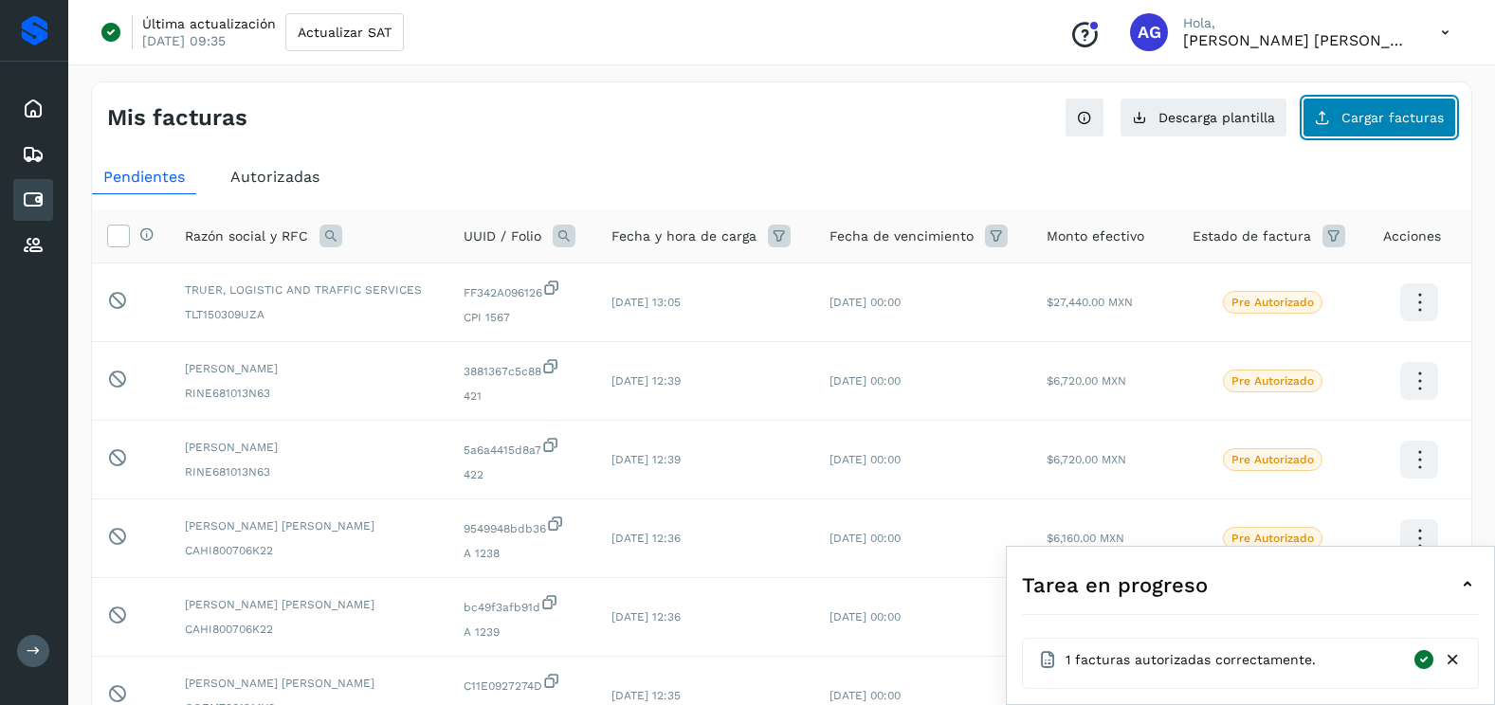
click at [1415, 126] on button "Cargar facturas" at bounding box center [1380, 118] width 154 height 40
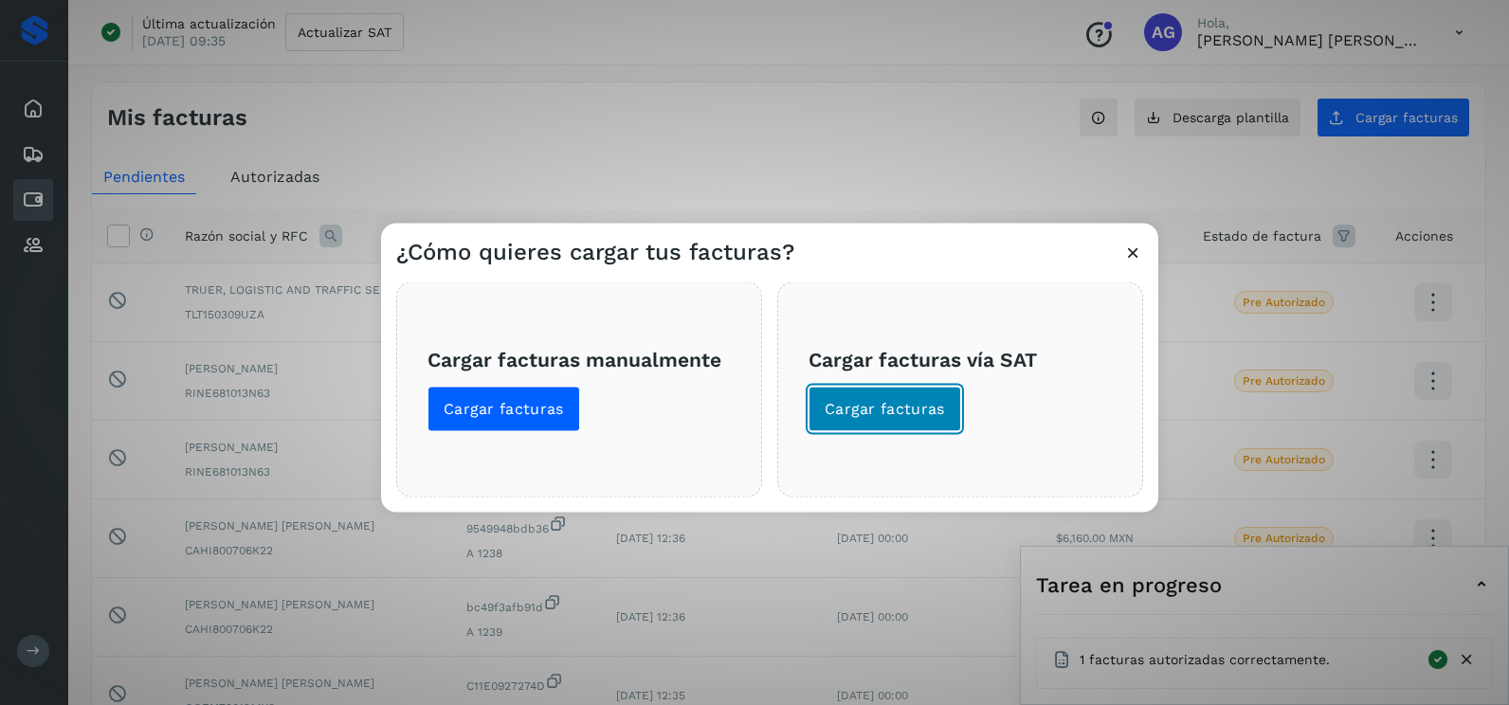
click at [926, 419] on span "Cargar facturas" at bounding box center [885, 409] width 120 height 21
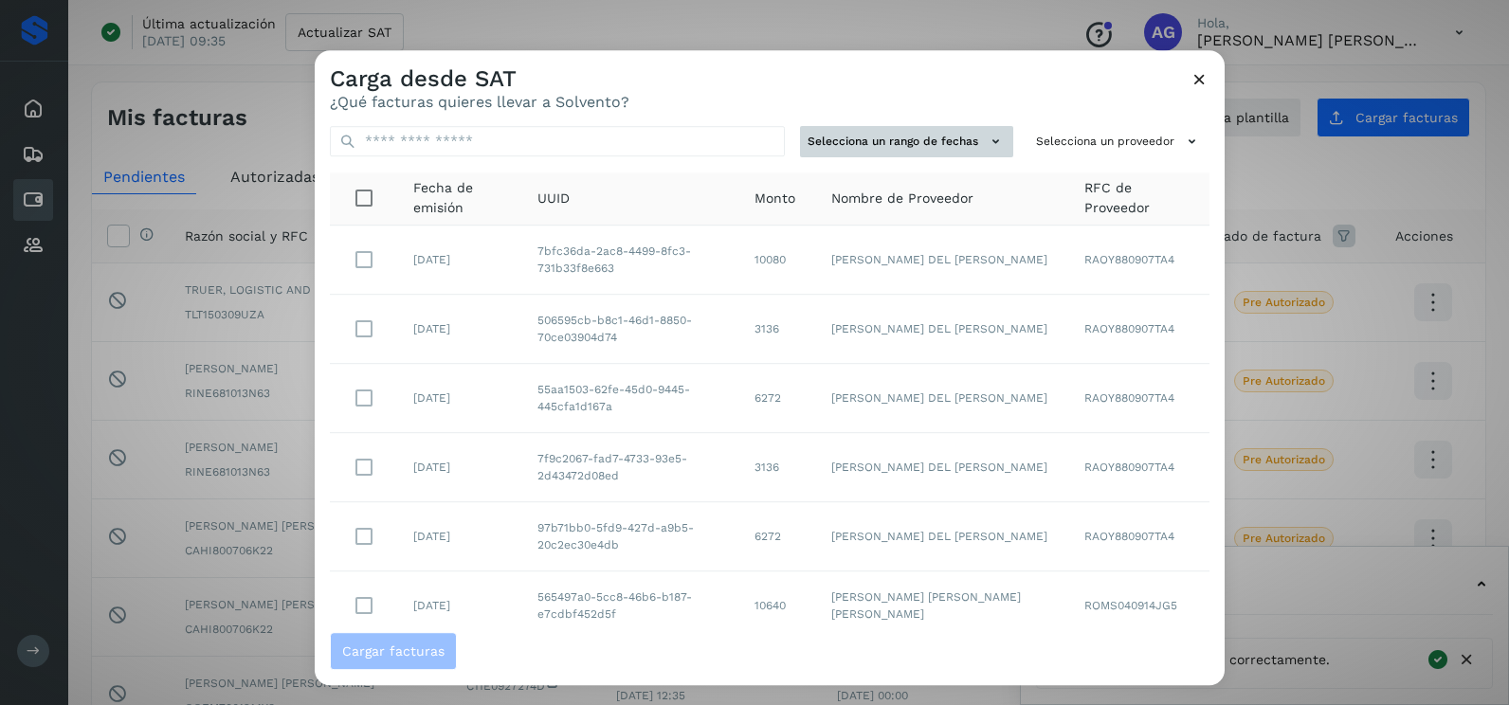
click at [943, 153] on button "Selecciona un rango de fechas" at bounding box center [906, 141] width 213 height 31
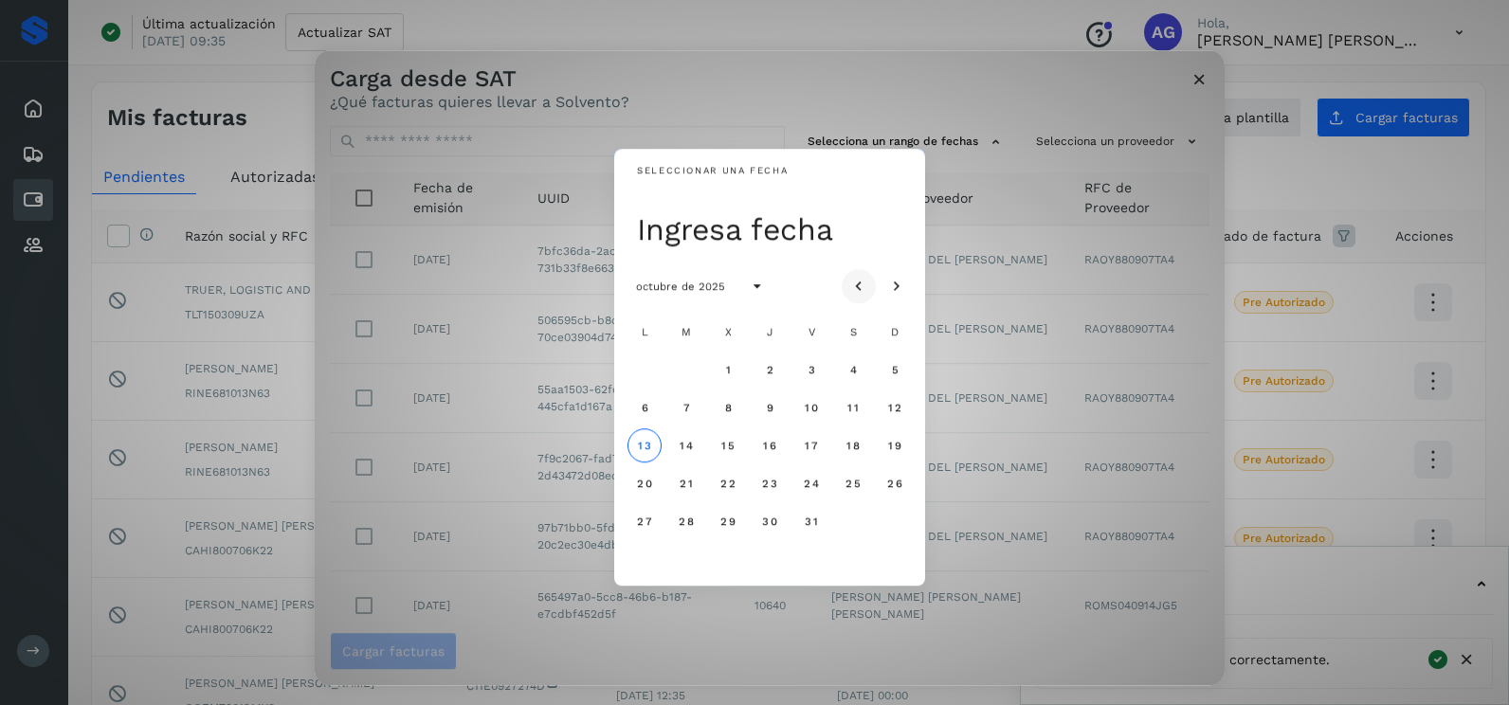
click at [855, 292] on icon "Mes anterior" at bounding box center [858, 287] width 19 height 19
click at [691, 529] on button "30" at bounding box center [686, 521] width 34 height 34
click at [889, 286] on icon "Mes siguiente" at bounding box center [896, 287] width 19 height 19
click at [726, 366] on span "1" at bounding box center [727, 369] width 7 height 13
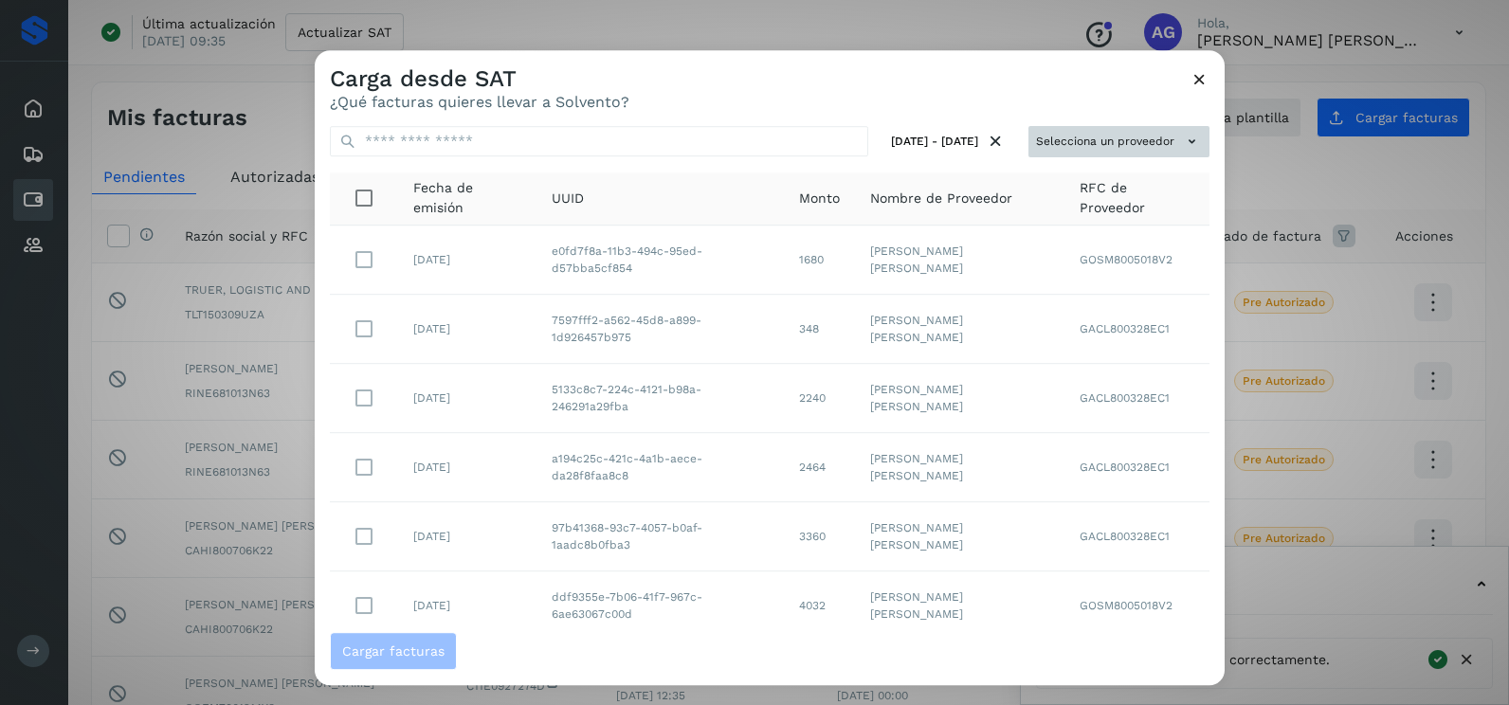
click at [1148, 134] on button "Selecciona un proveedor" at bounding box center [1119, 141] width 181 height 31
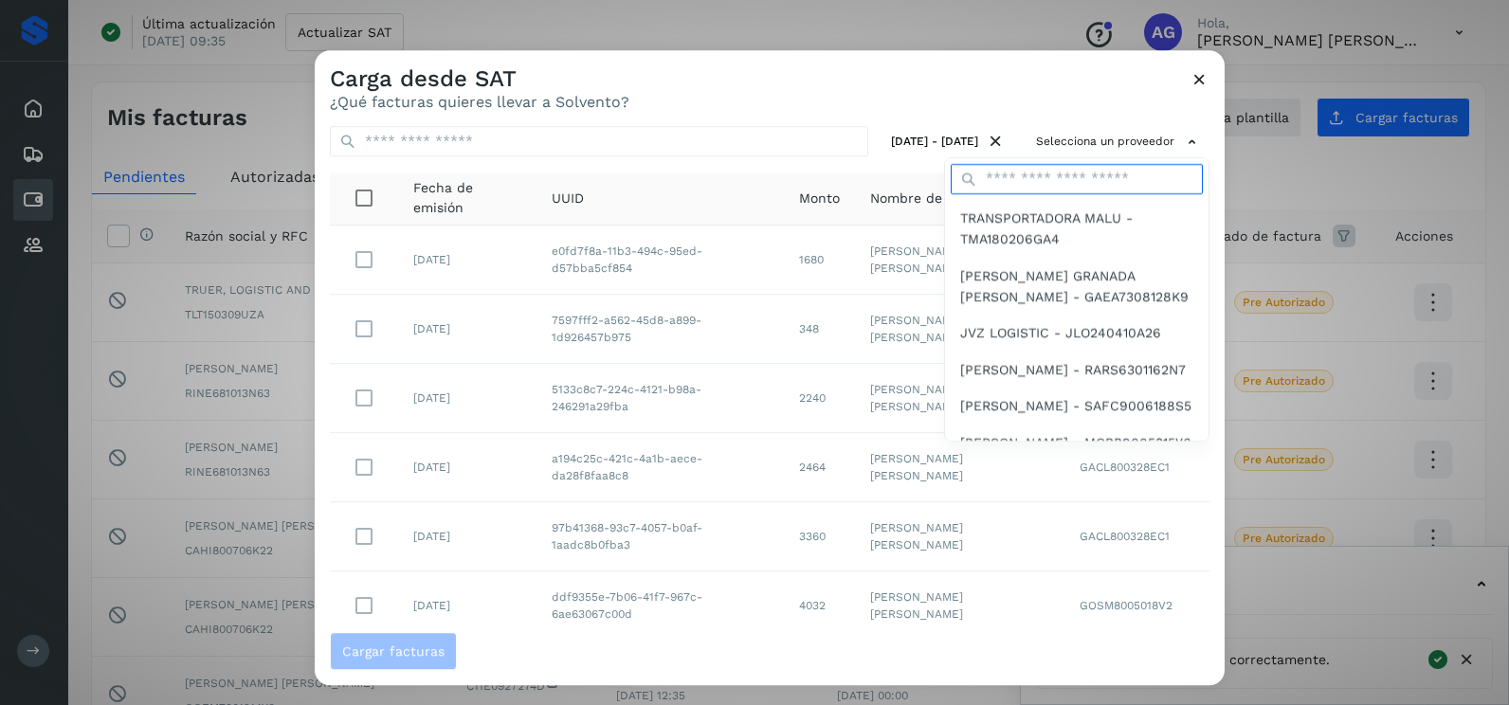
click at [1094, 184] on input "text" at bounding box center [1077, 179] width 252 height 30
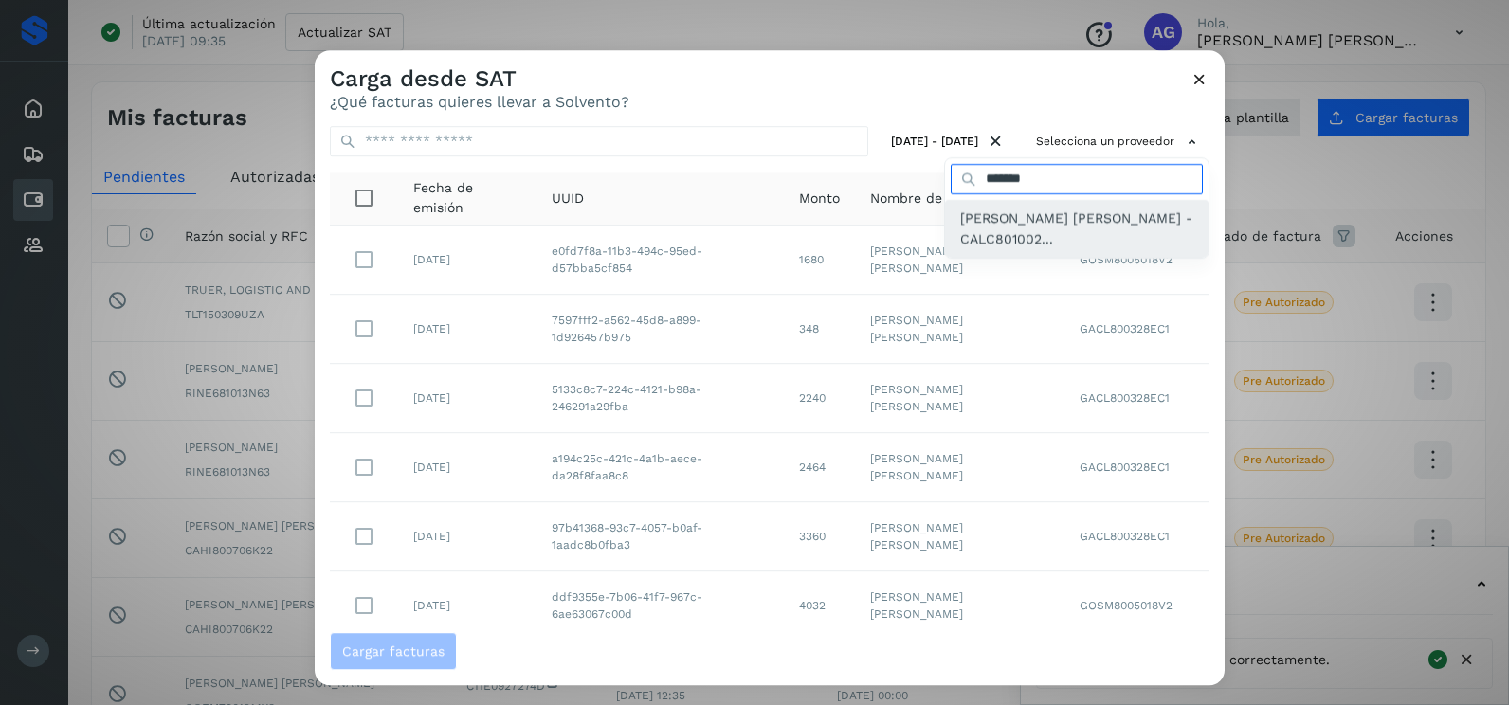
type input "*******"
click at [1023, 220] on span "[PERSON_NAME] [PERSON_NAME] - CALC801002..." at bounding box center [1076, 229] width 233 height 43
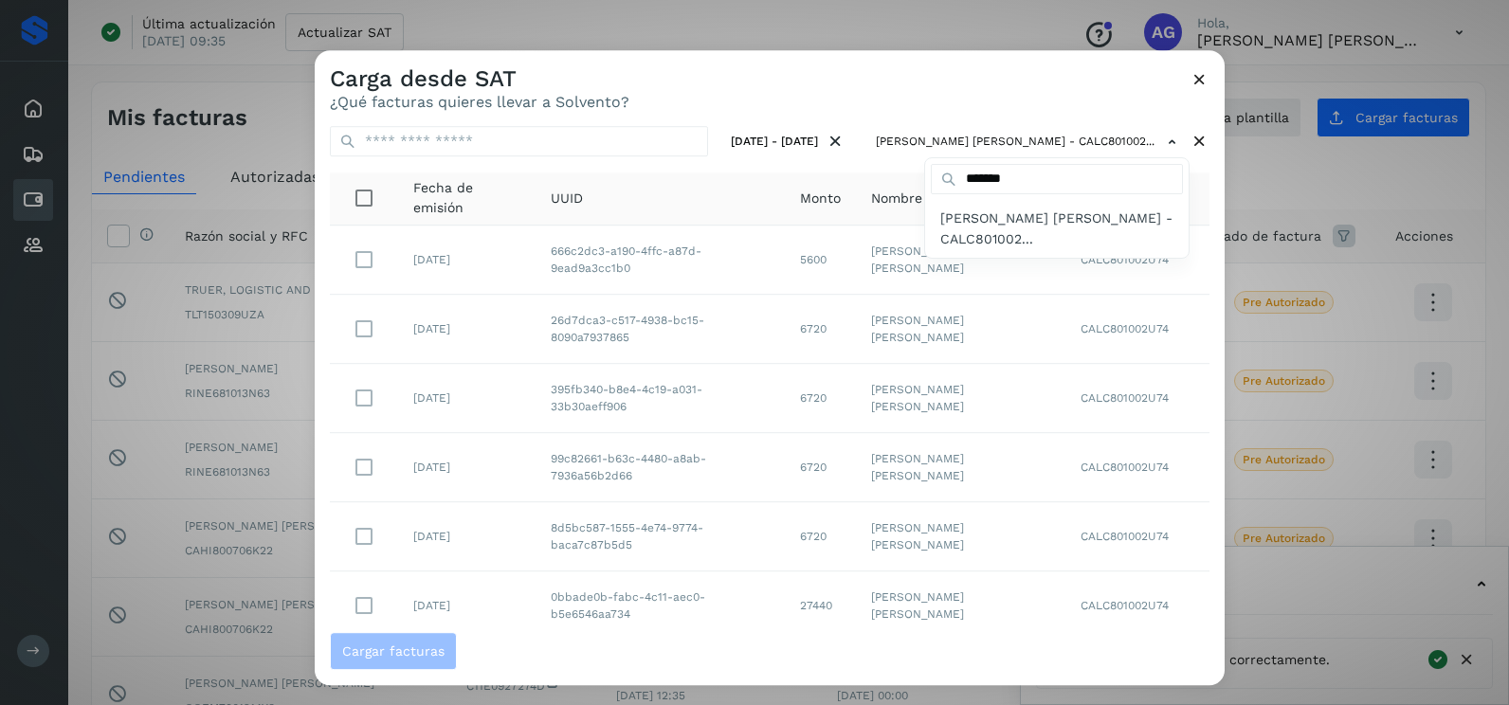
click at [1002, 92] on div at bounding box center [1069, 402] width 1509 height 705
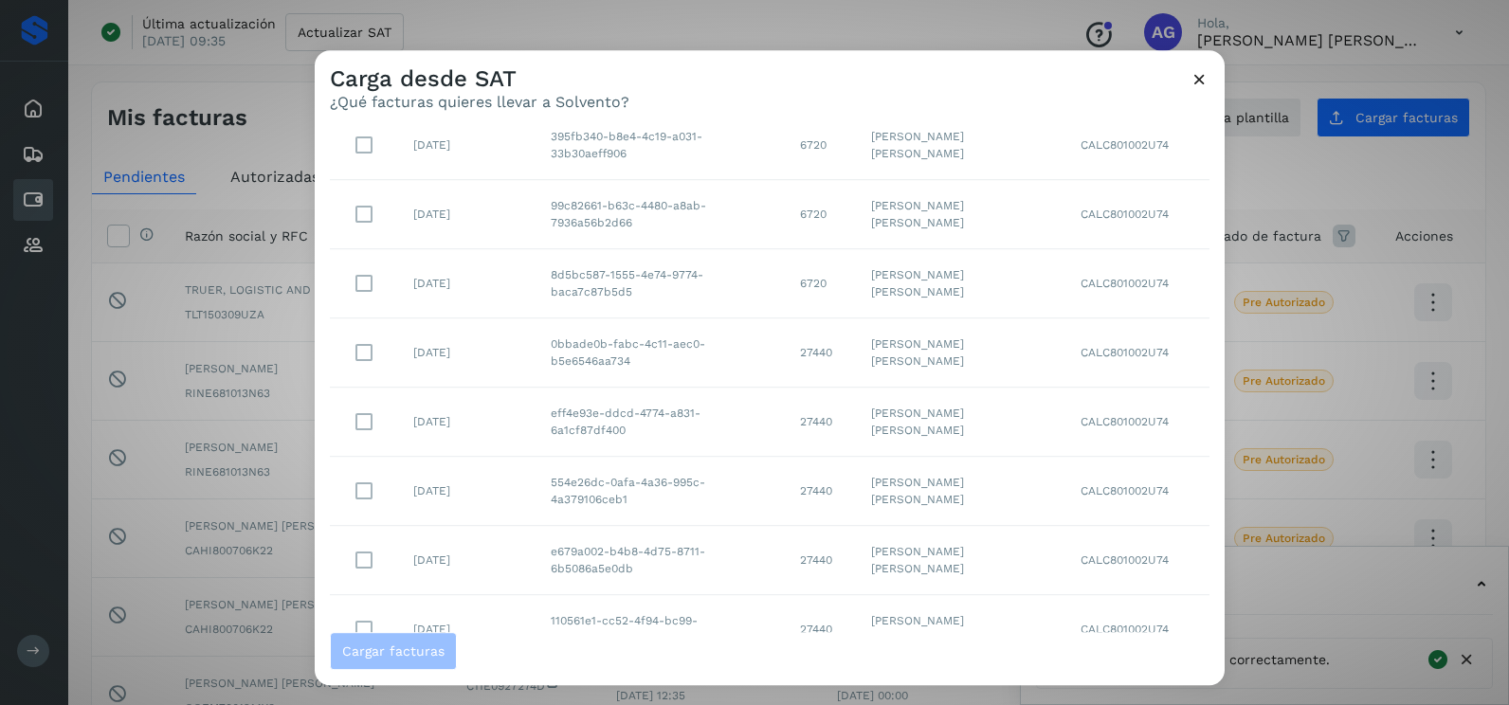
scroll to position [337, 0]
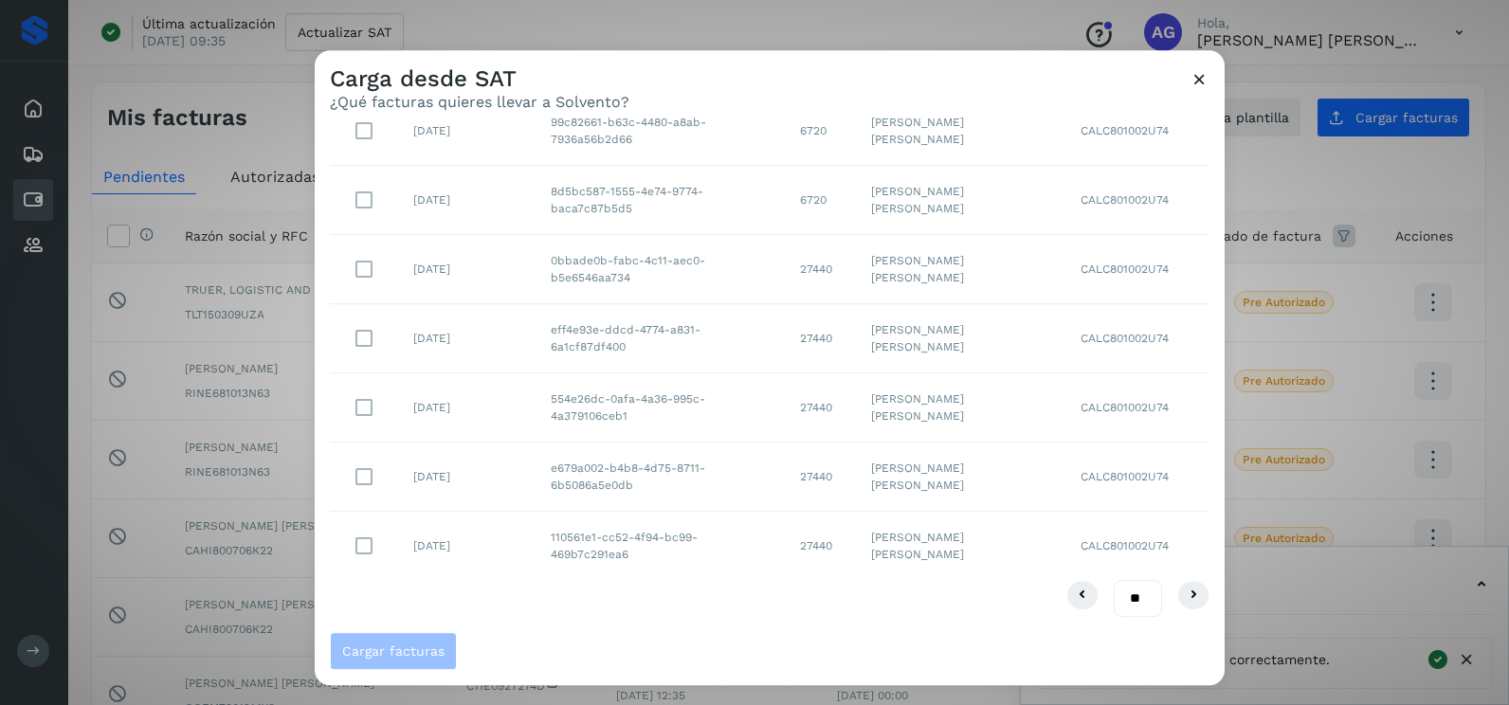
click at [1118, 602] on select "** ** **" at bounding box center [1138, 598] width 48 height 37
select select "**"
click at [1114, 580] on select "** ** **" at bounding box center [1138, 598] width 48 height 37
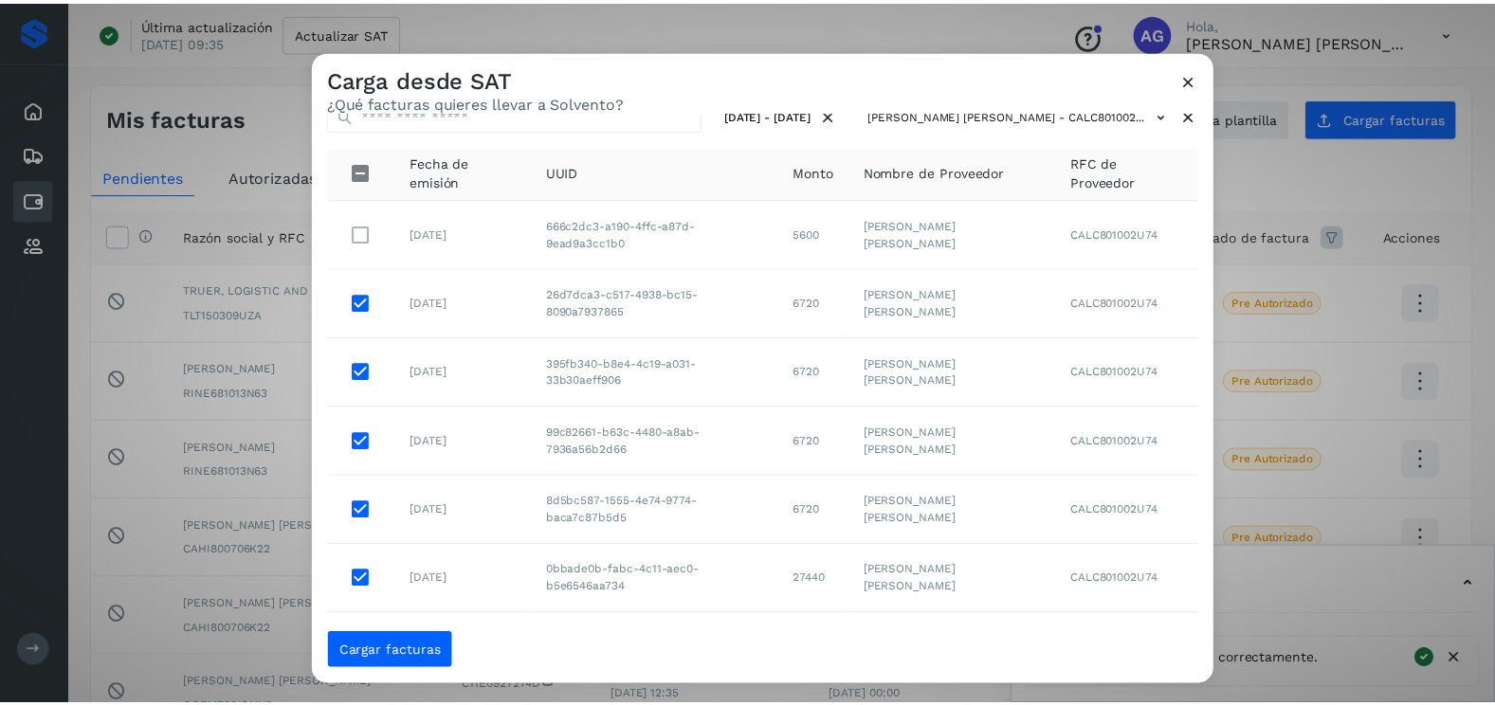
scroll to position [406, 0]
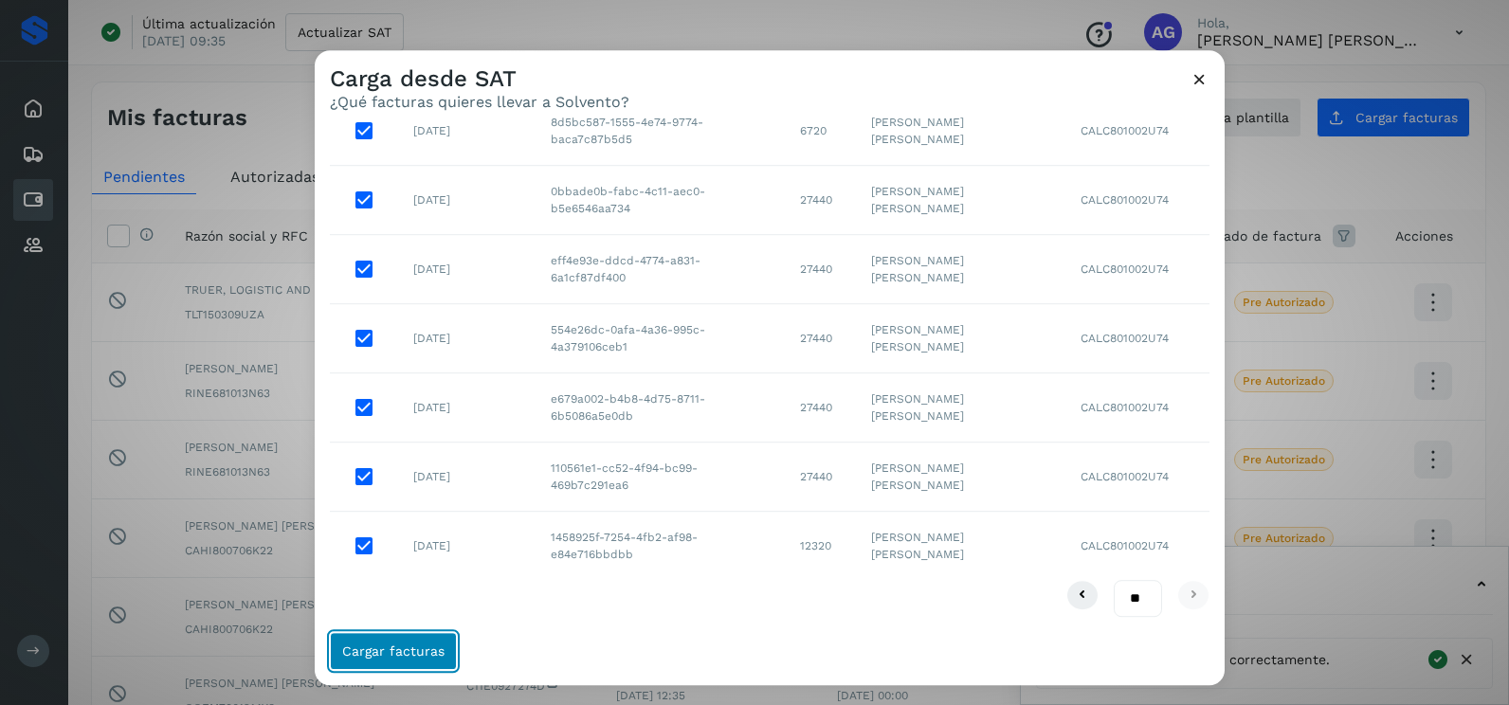
click at [419, 651] on span "Cargar facturas" at bounding box center [393, 651] width 102 height 13
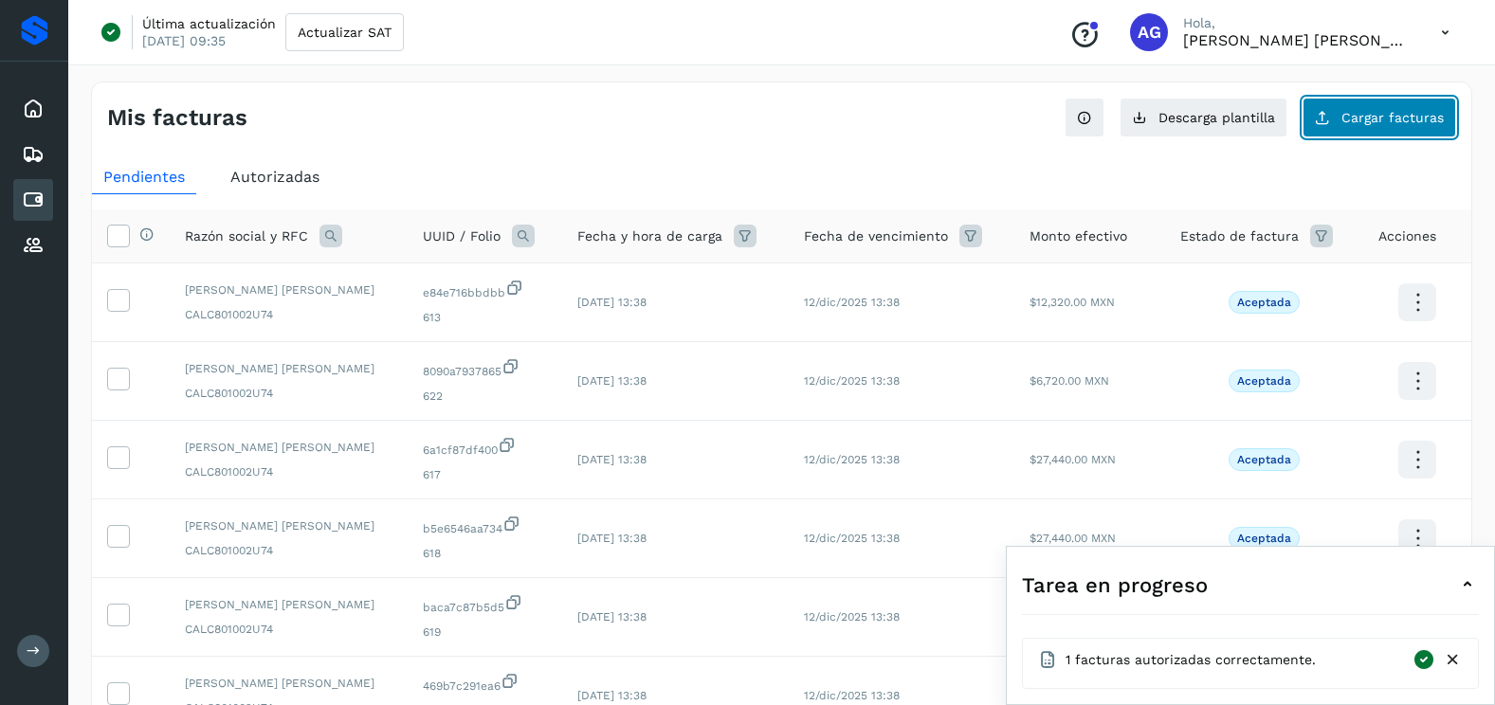
click at [1391, 116] on span "Cargar facturas" at bounding box center [1392, 117] width 102 height 13
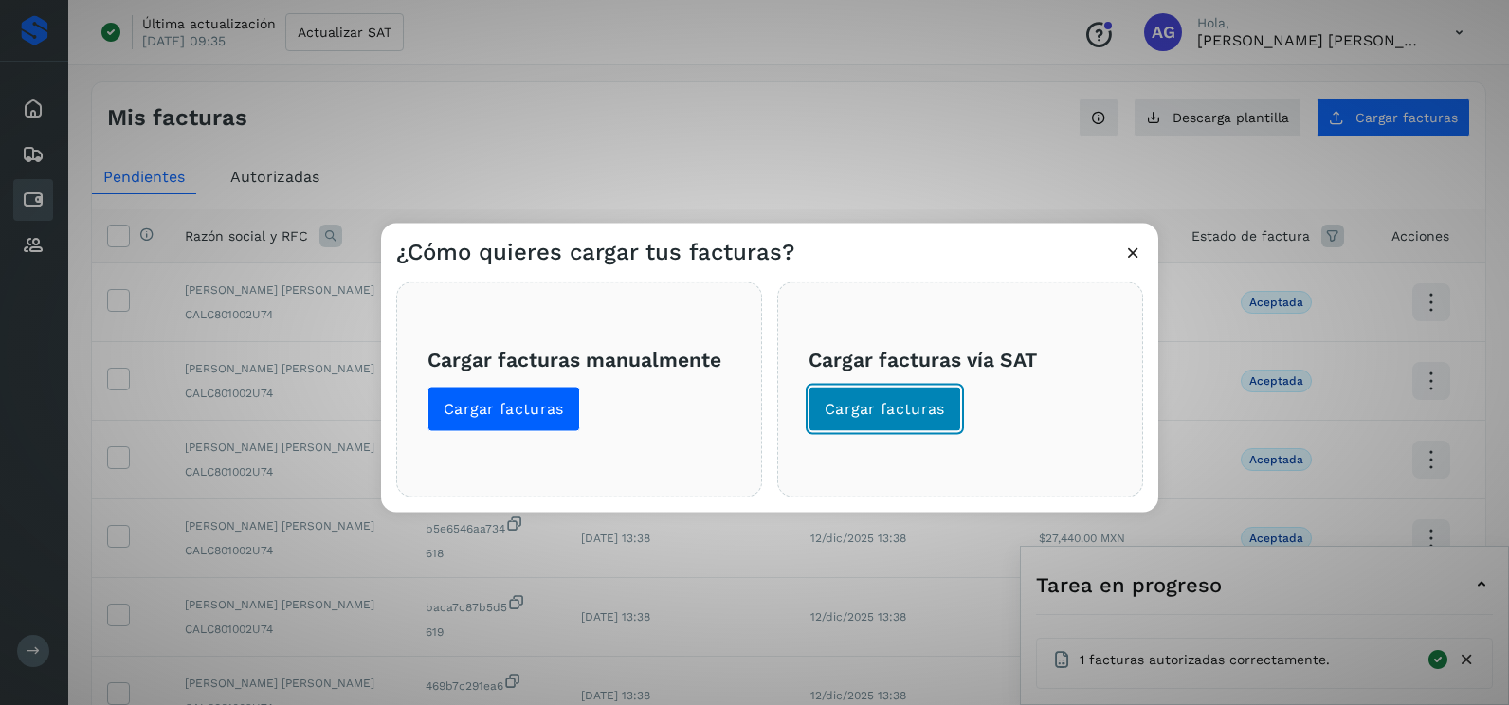
click at [906, 407] on span "Cargar facturas" at bounding box center [885, 409] width 120 height 21
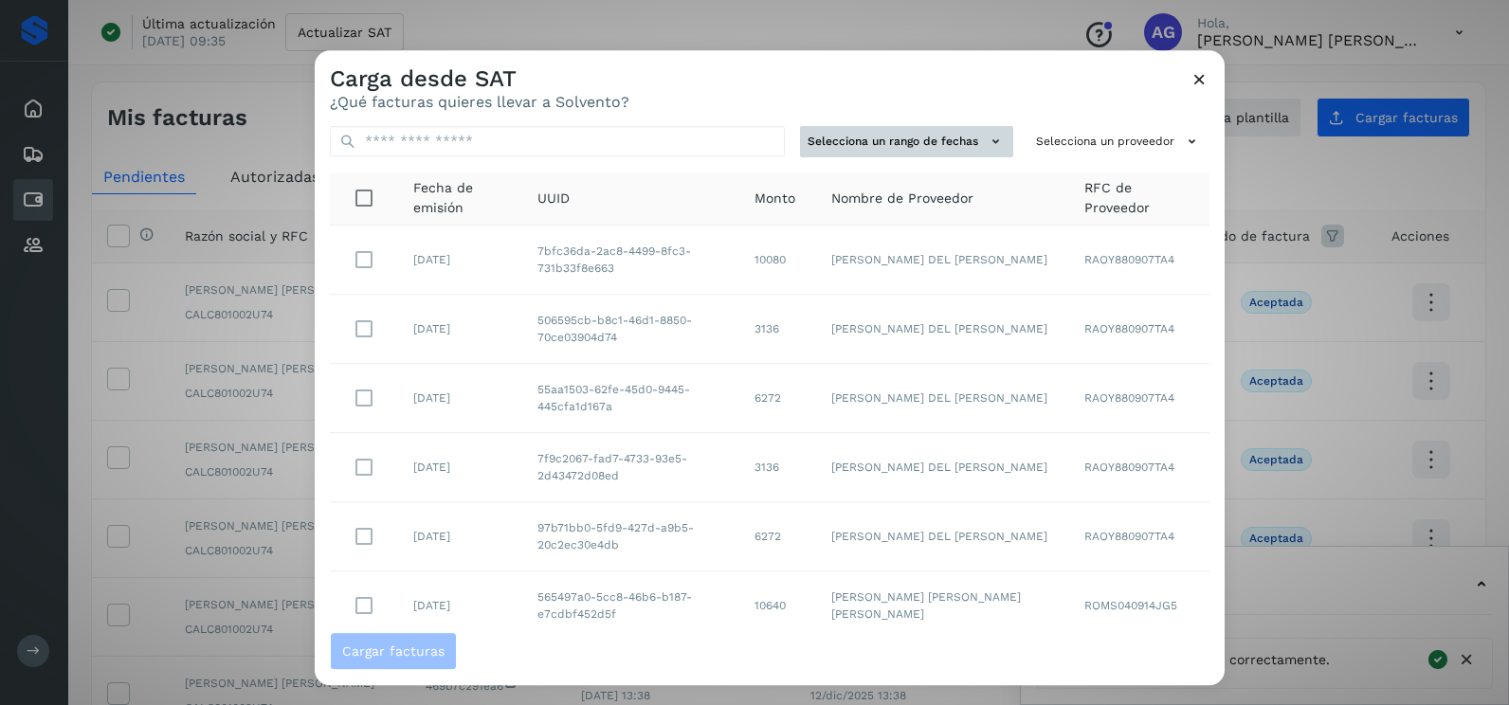
click at [951, 149] on button "Selecciona un rango de fechas" at bounding box center [906, 141] width 213 height 31
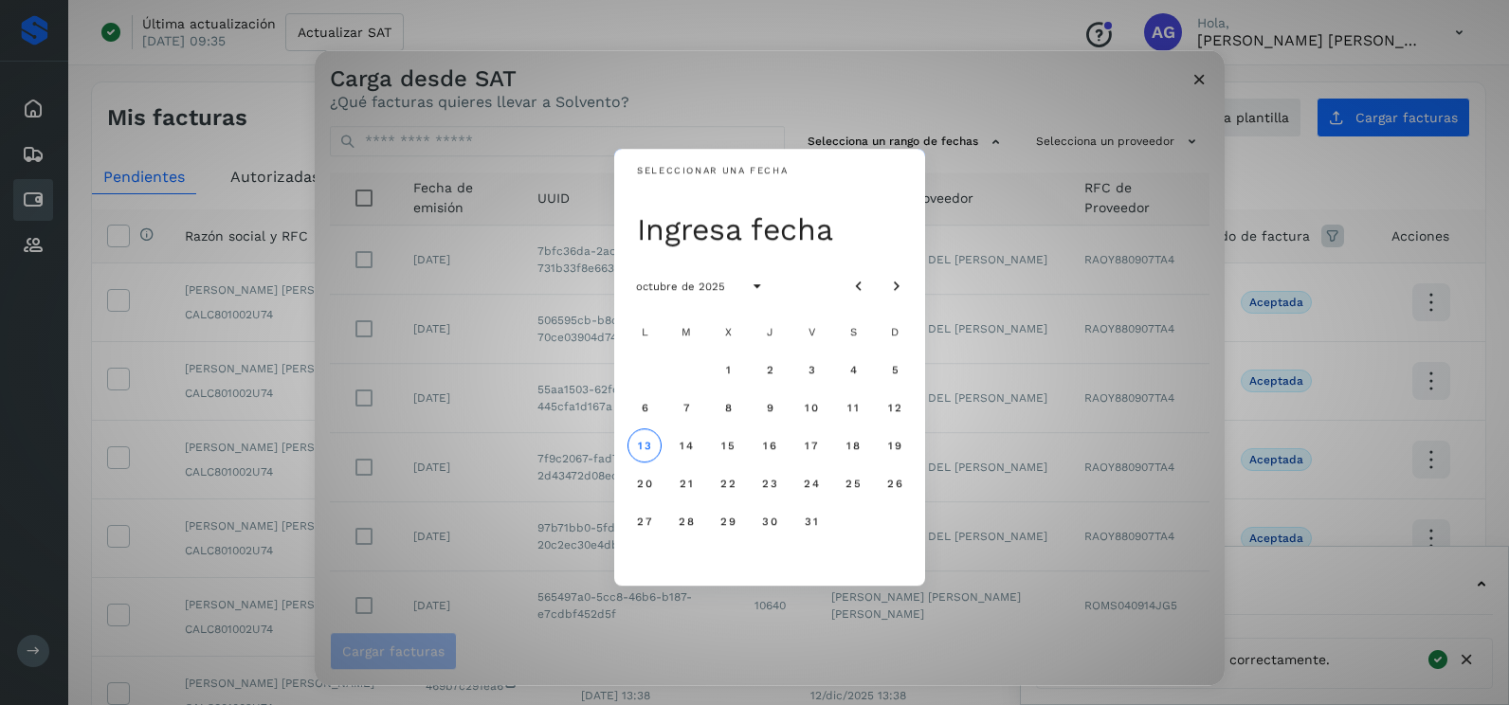
click at [865, 269] on div at bounding box center [878, 286] width 72 height 34
click at [862, 278] on icon "Mes anterior" at bounding box center [858, 287] width 19 height 19
click at [642, 481] on span "22" at bounding box center [644, 483] width 16 height 13
click at [699, 480] on button "23" at bounding box center [686, 483] width 34 height 34
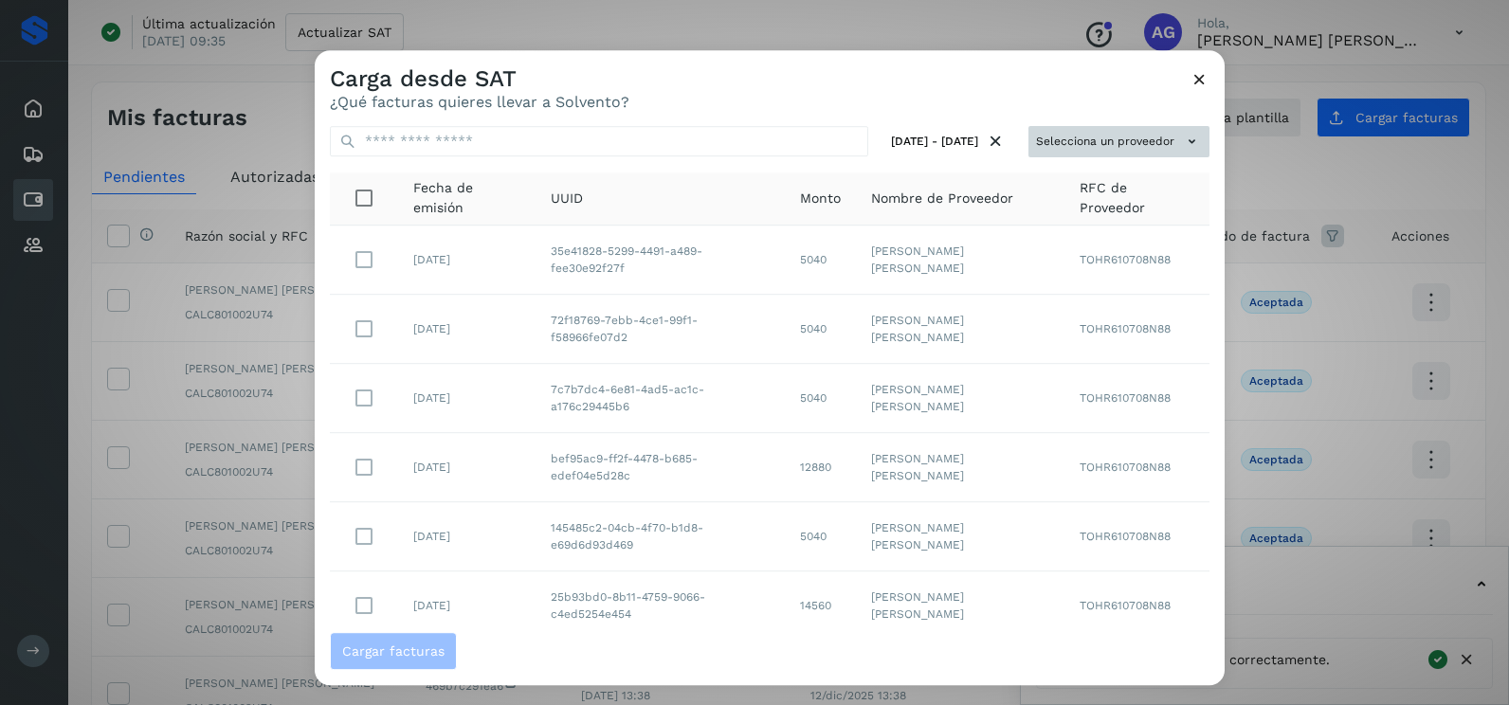
click at [1098, 144] on button "Selecciona un proveedor" at bounding box center [1119, 141] width 181 height 31
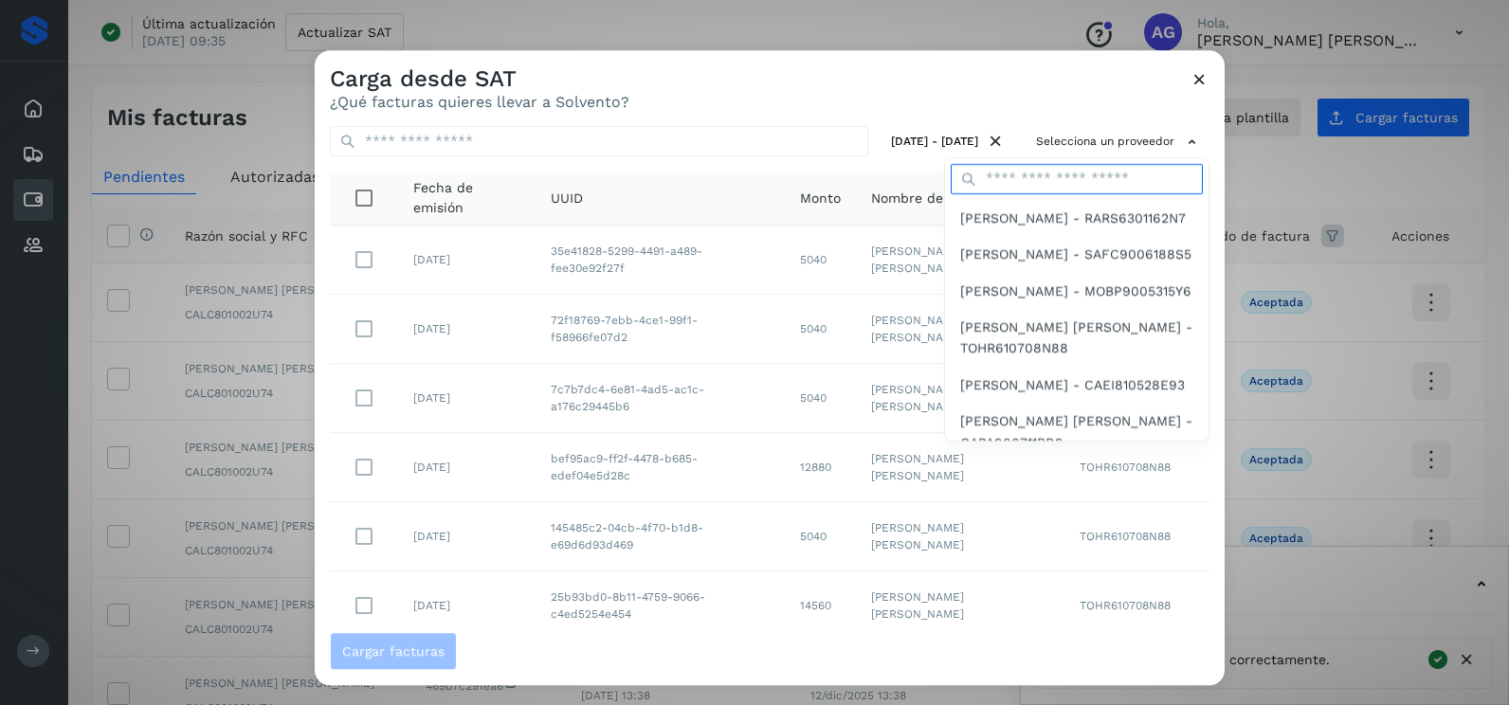
click at [1029, 176] on input "text" at bounding box center [1077, 179] width 252 height 30
type input "*******"
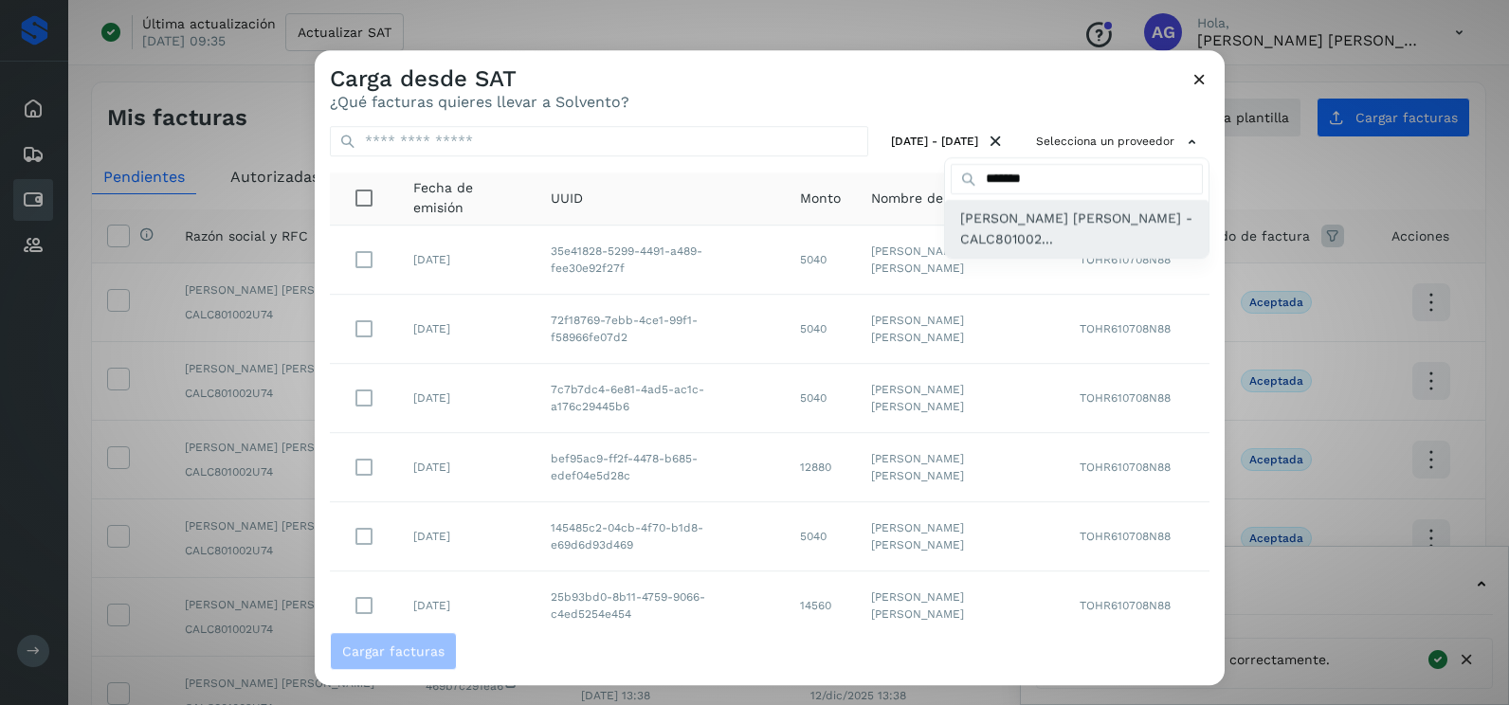
click at [1012, 242] on span "[PERSON_NAME] [PERSON_NAME] - CALC801002..." at bounding box center [1076, 229] width 233 height 43
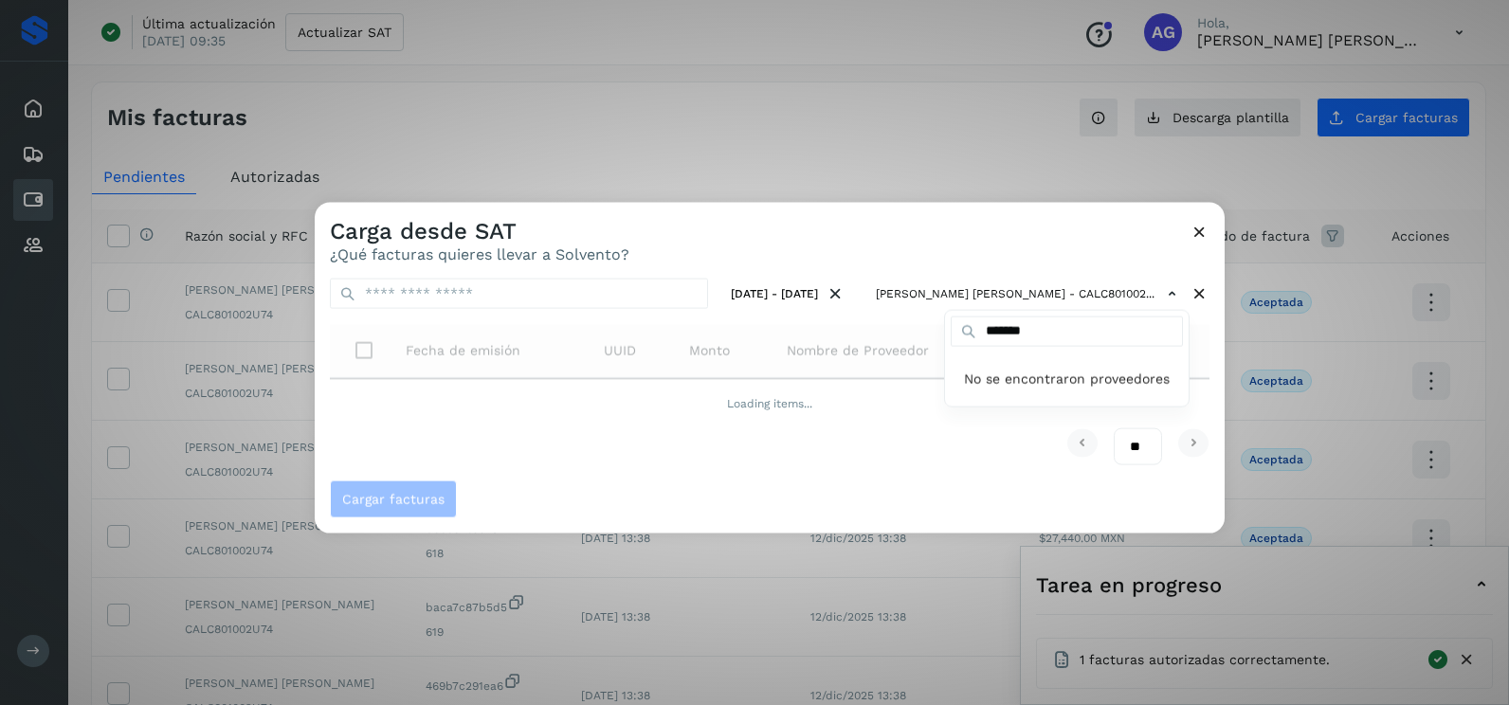
click at [806, 251] on div at bounding box center [1069, 555] width 1509 height 705
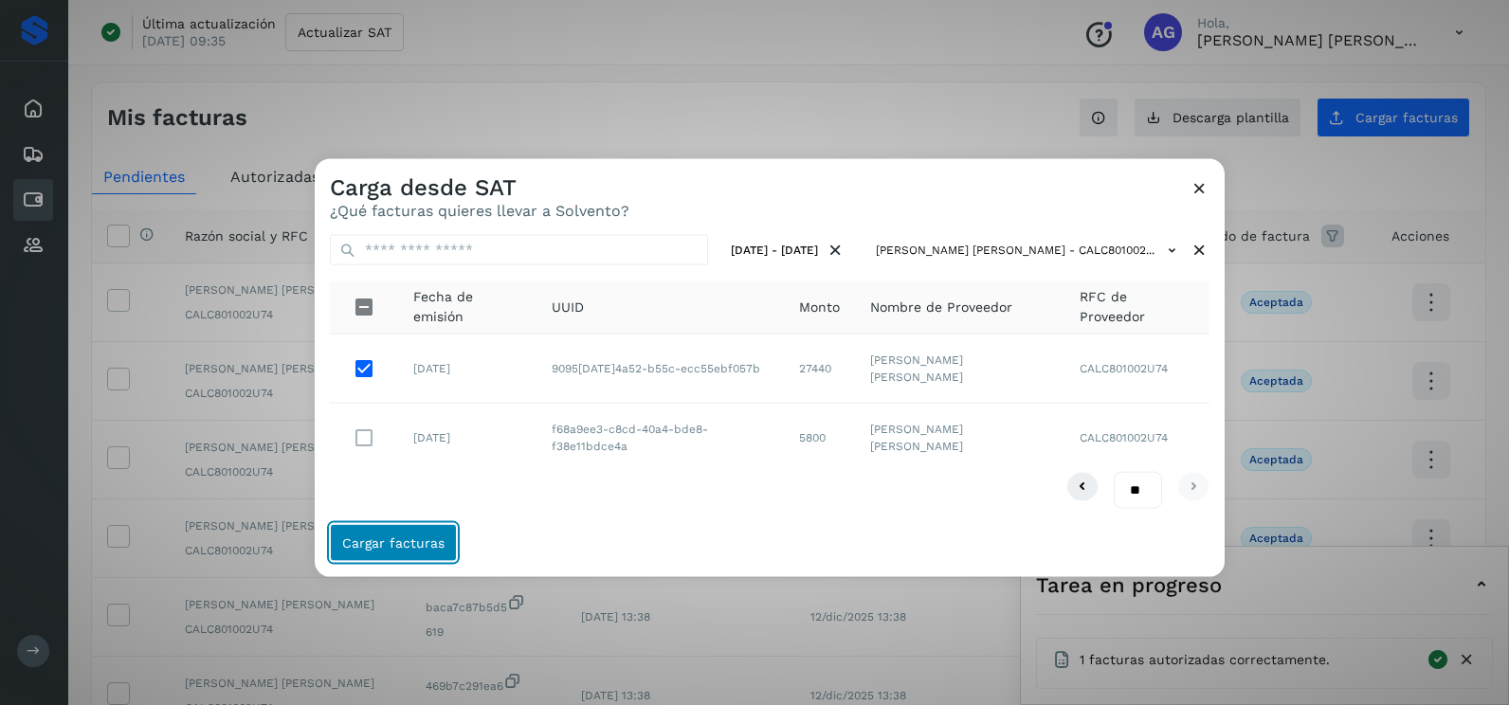
click at [387, 540] on span "Cargar facturas" at bounding box center [393, 542] width 102 height 13
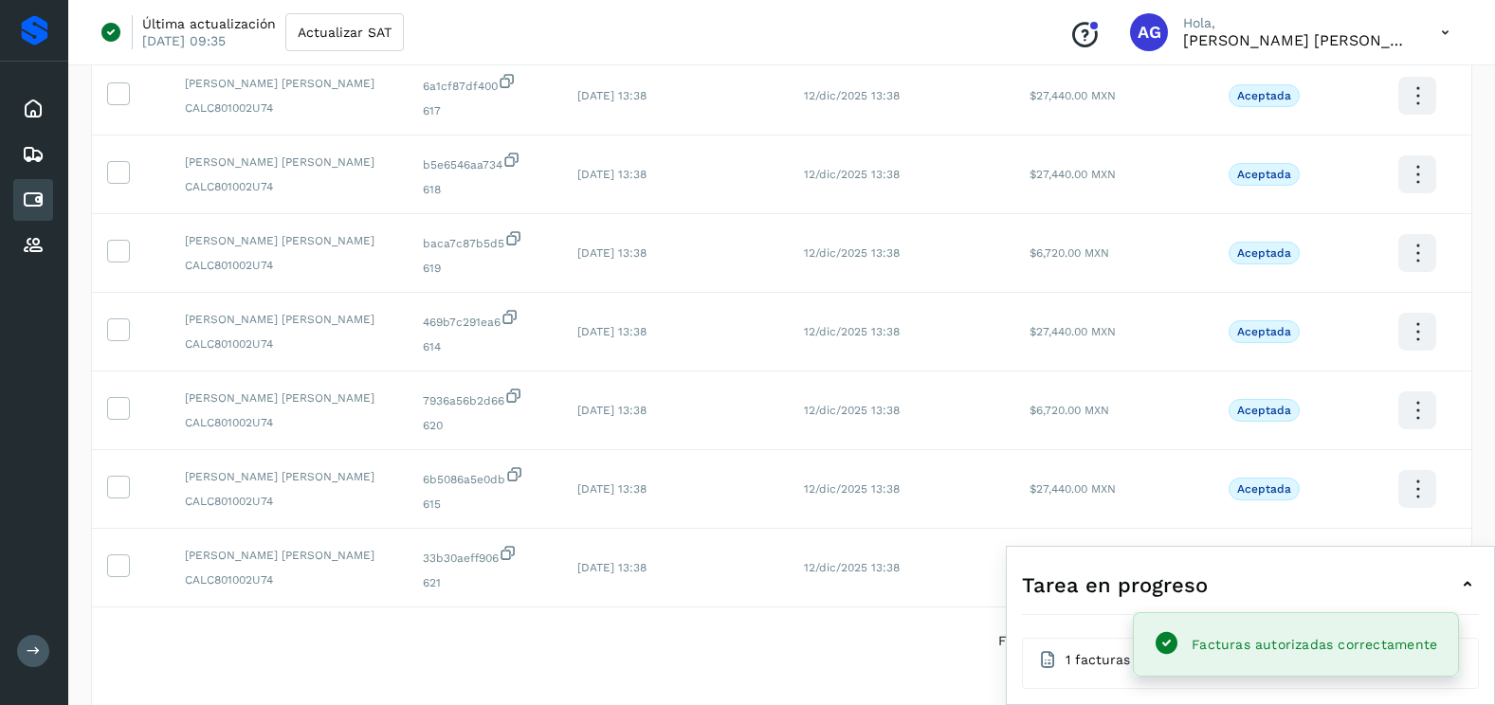
scroll to position [474, 0]
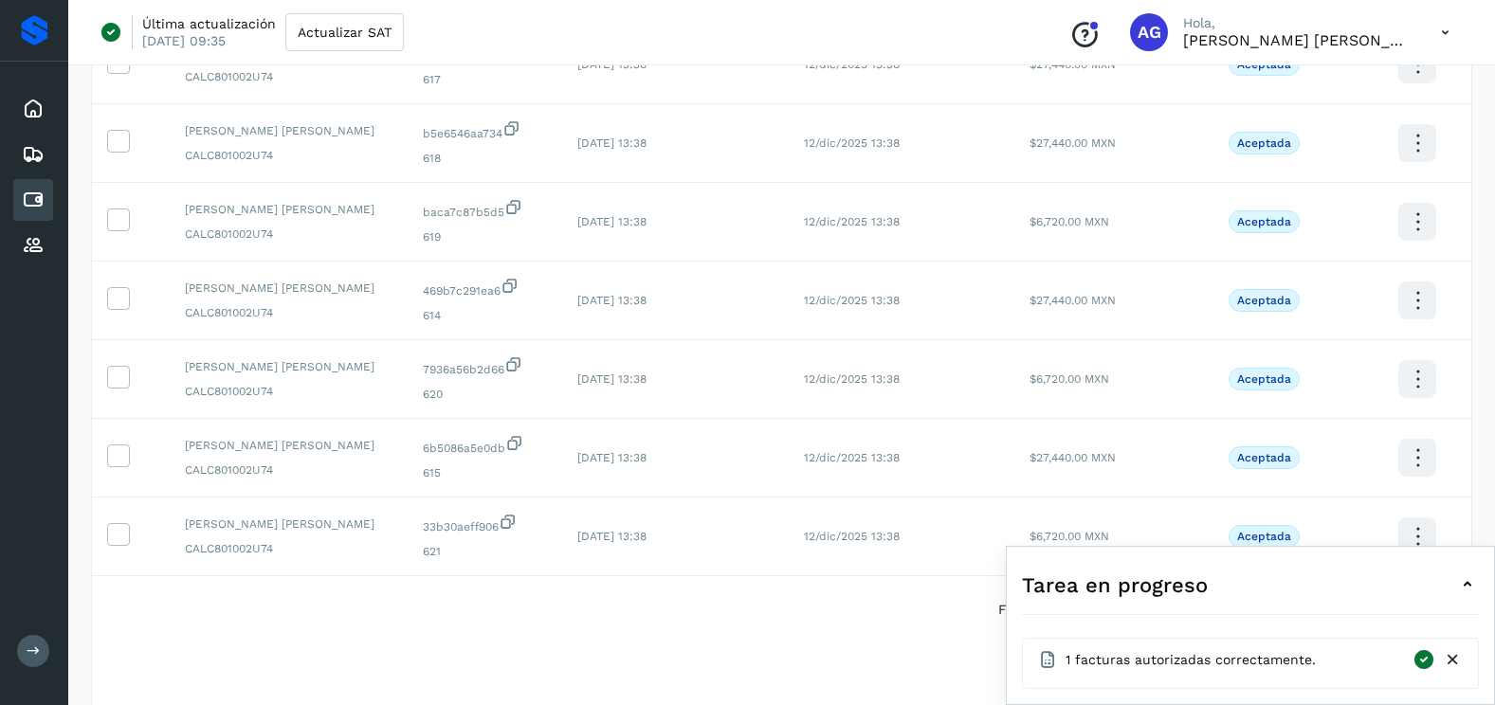
click at [1455, 663] on icon at bounding box center [1453, 660] width 20 height 20
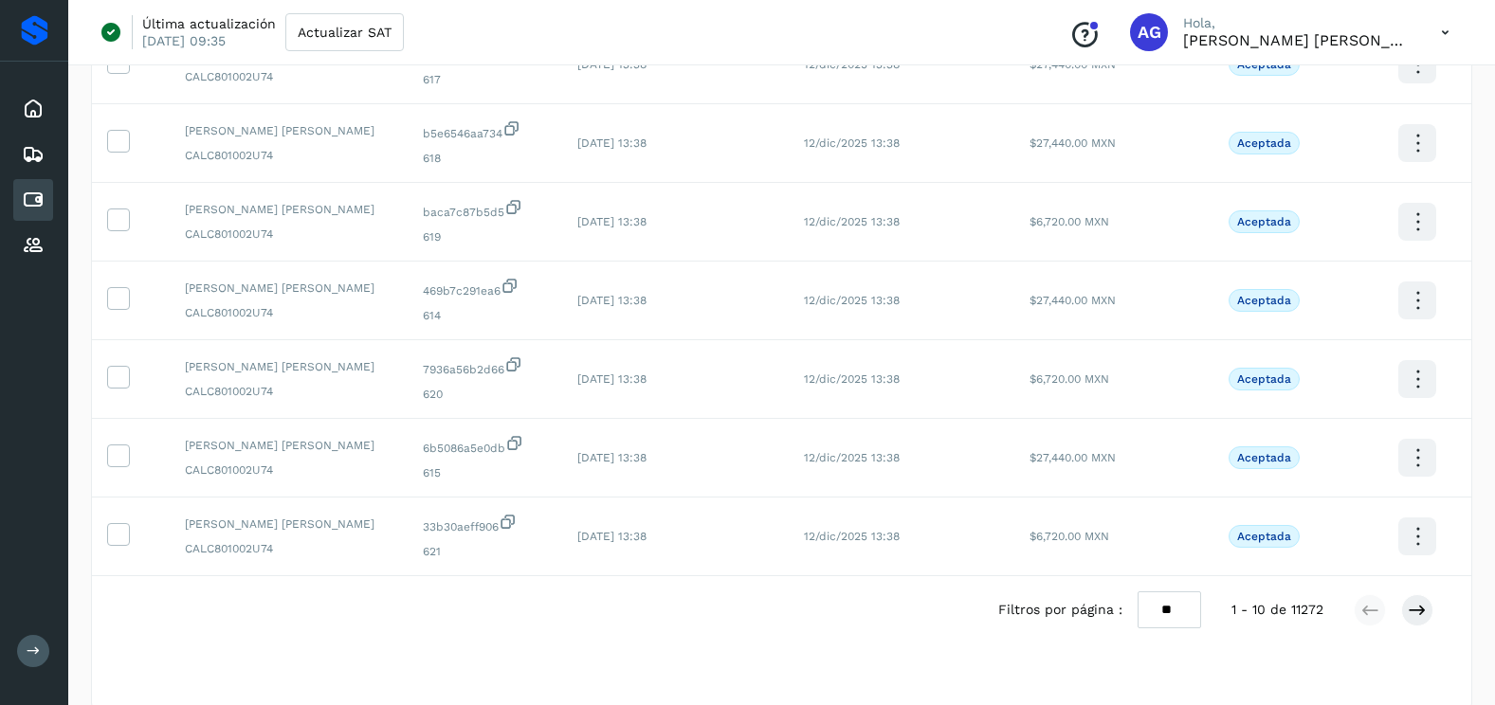
click at [1163, 619] on select "** ** **" at bounding box center [1170, 610] width 64 height 37
select select "**"
click at [1138, 592] on select "** ** **" at bounding box center [1170, 610] width 64 height 37
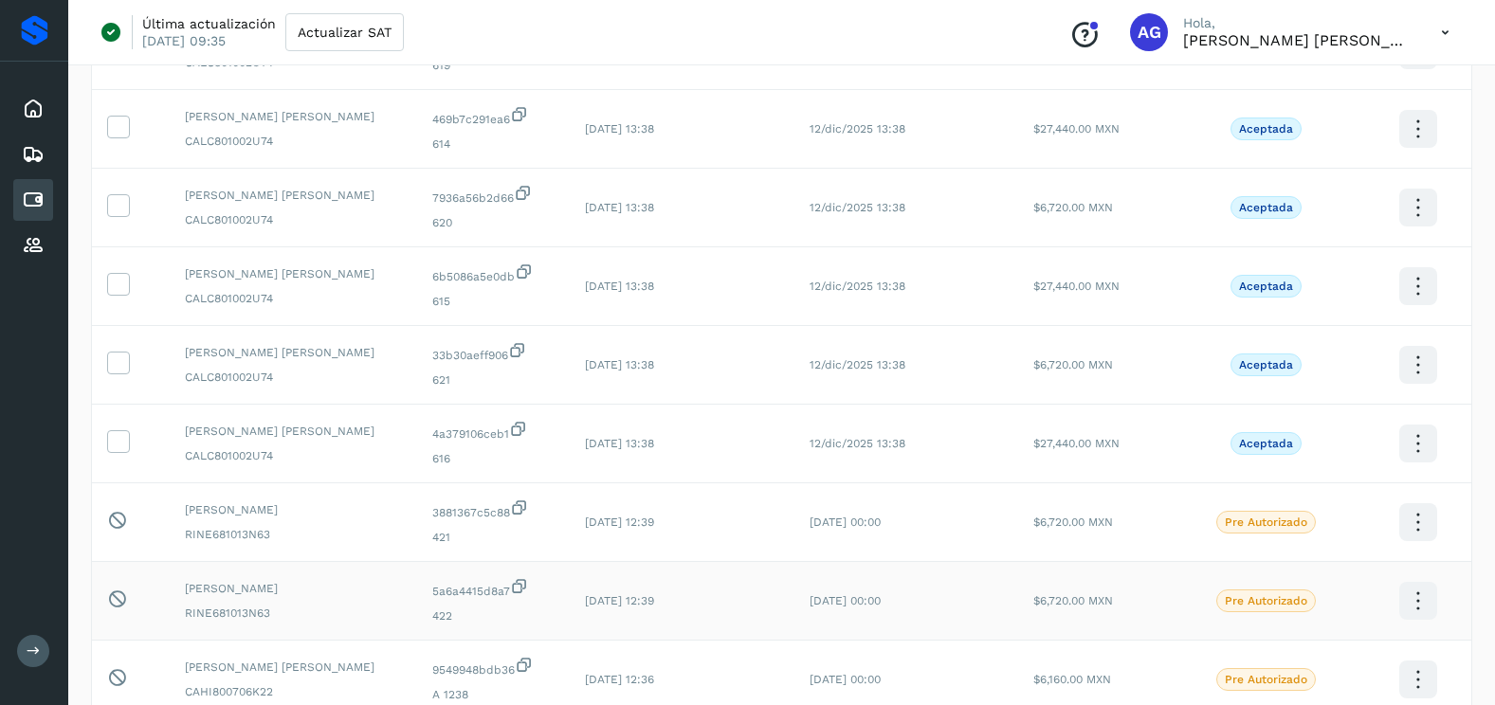
scroll to position [664, 0]
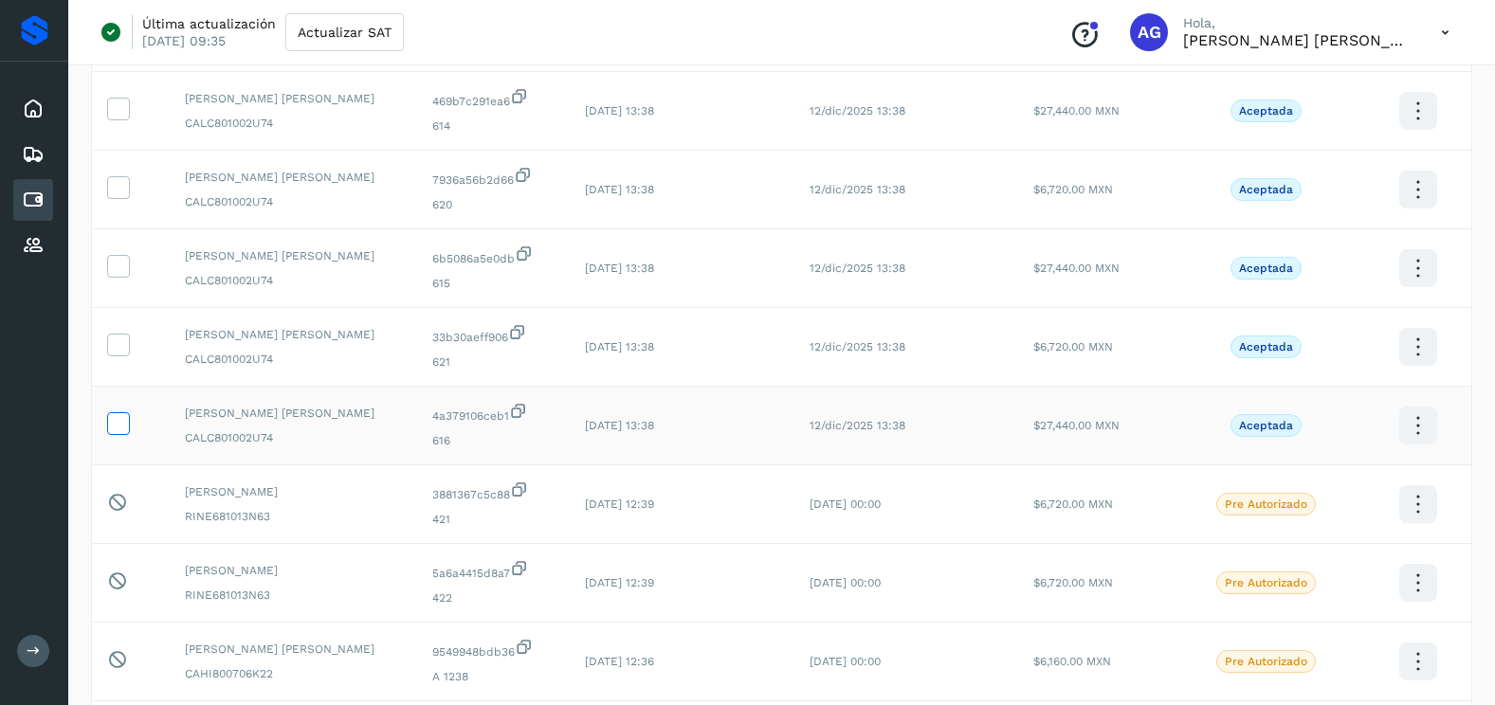
click at [115, 428] on icon at bounding box center [118, 422] width 20 height 20
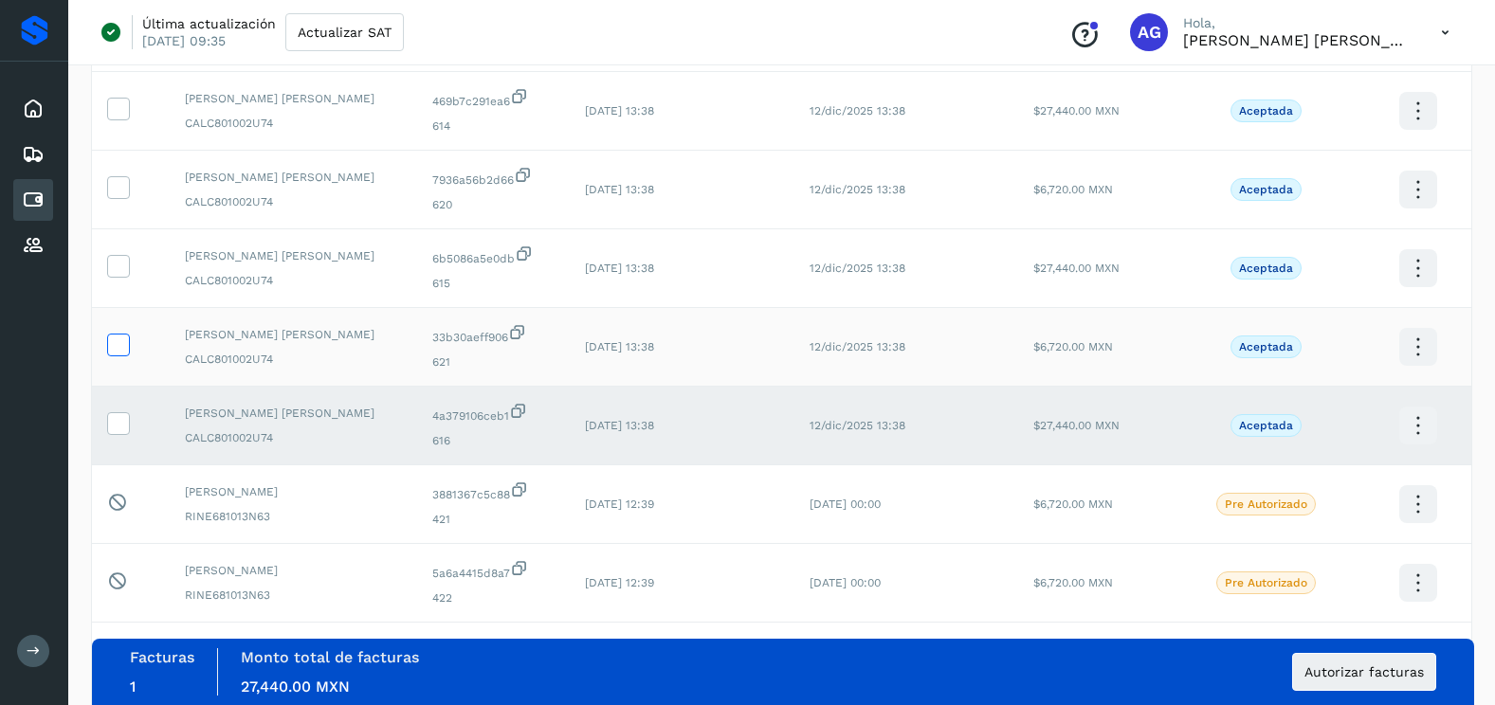
click at [120, 341] on icon at bounding box center [118, 344] width 20 height 20
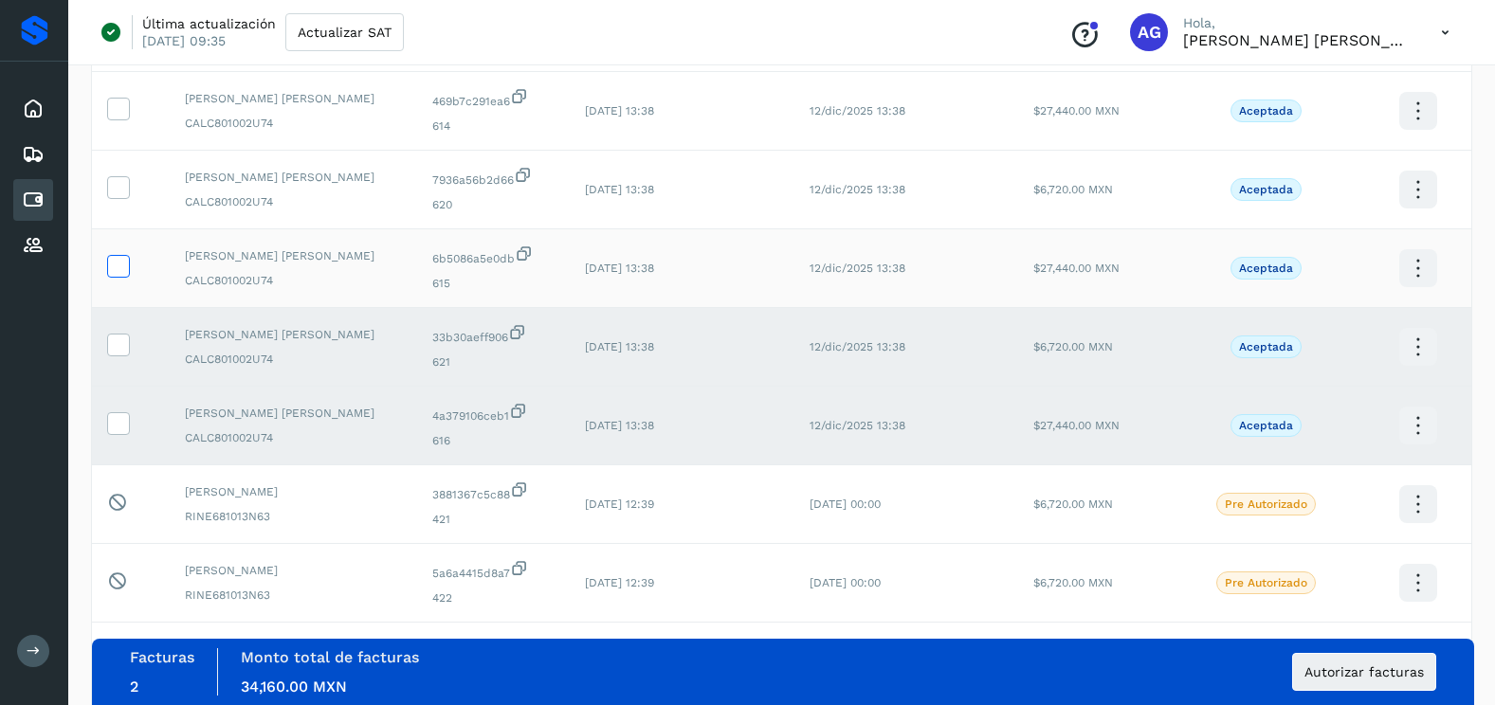
click at [118, 278] on label at bounding box center [118, 266] width 23 height 23
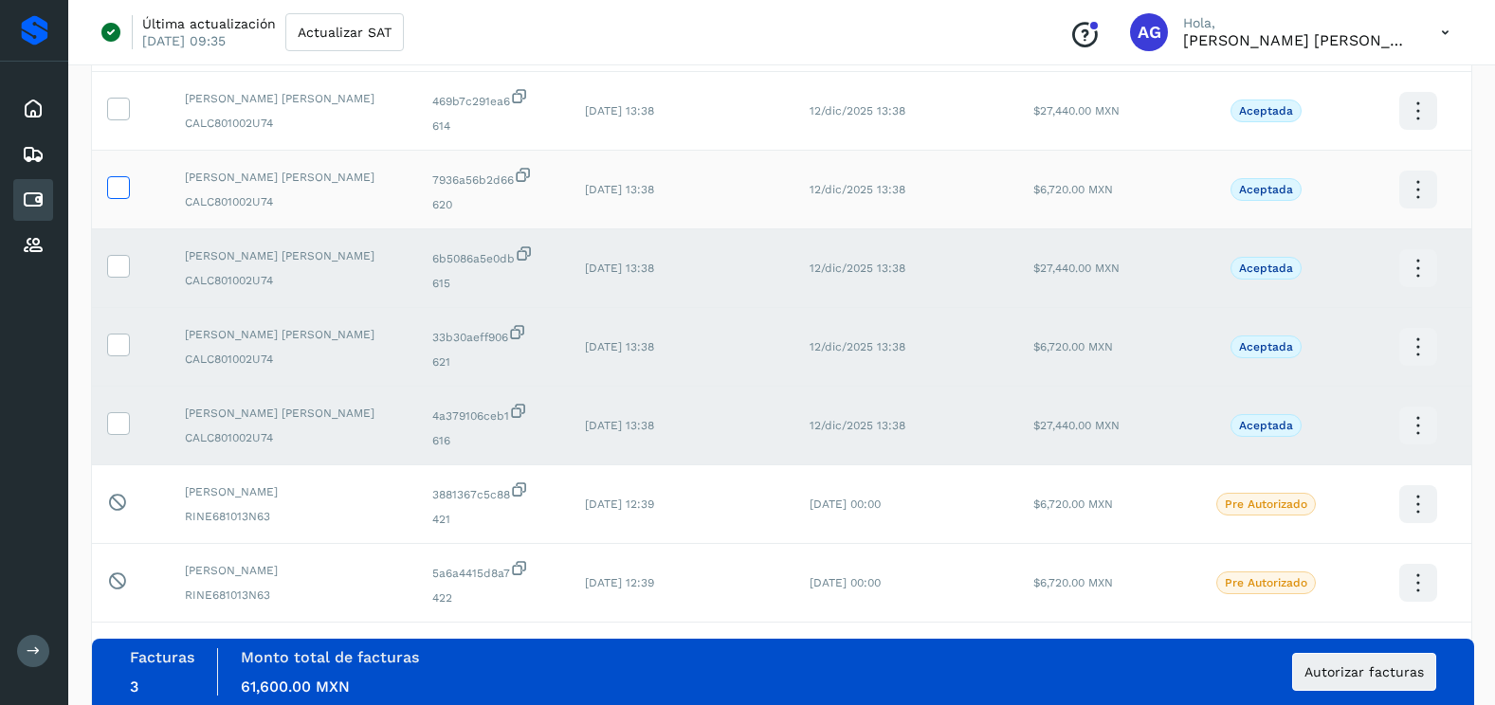
click at [113, 182] on icon at bounding box center [118, 186] width 20 height 20
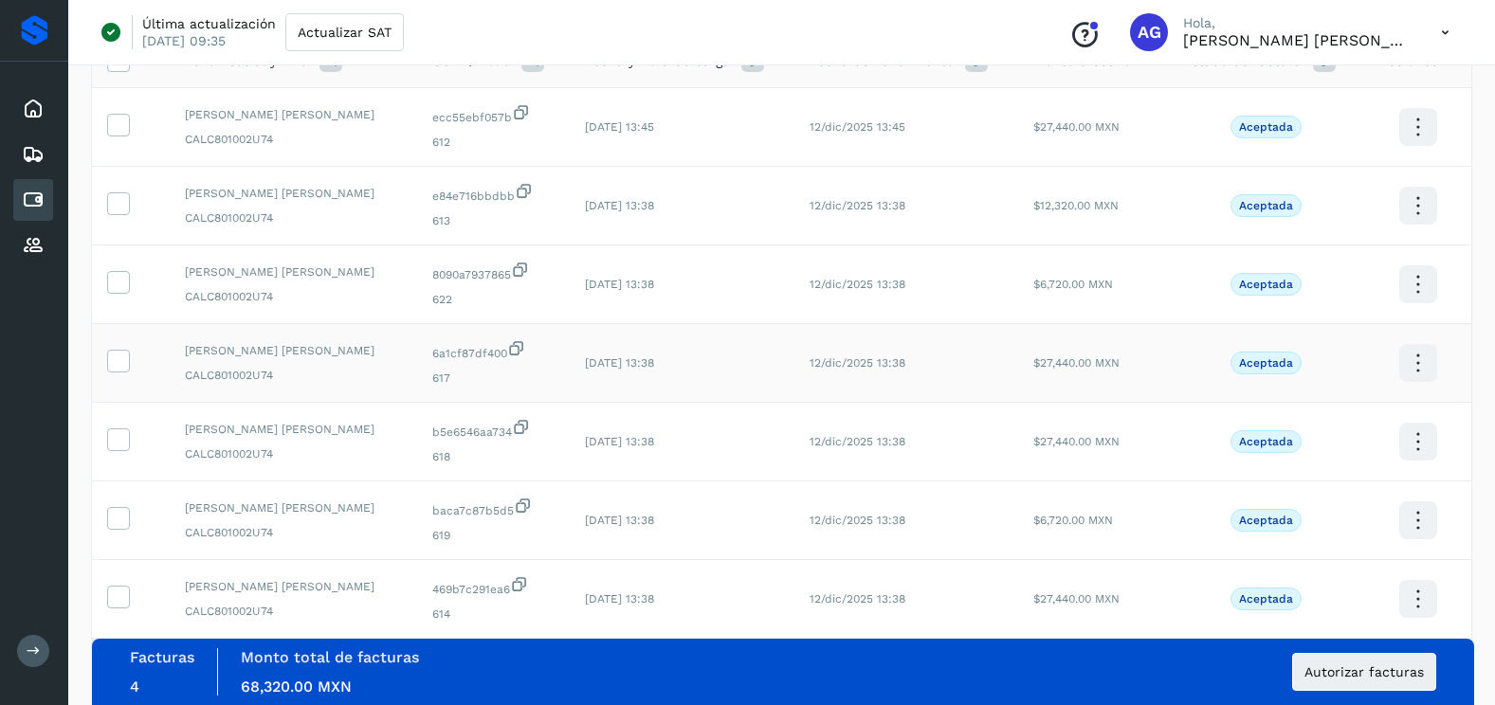
scroll to position [284, 0]
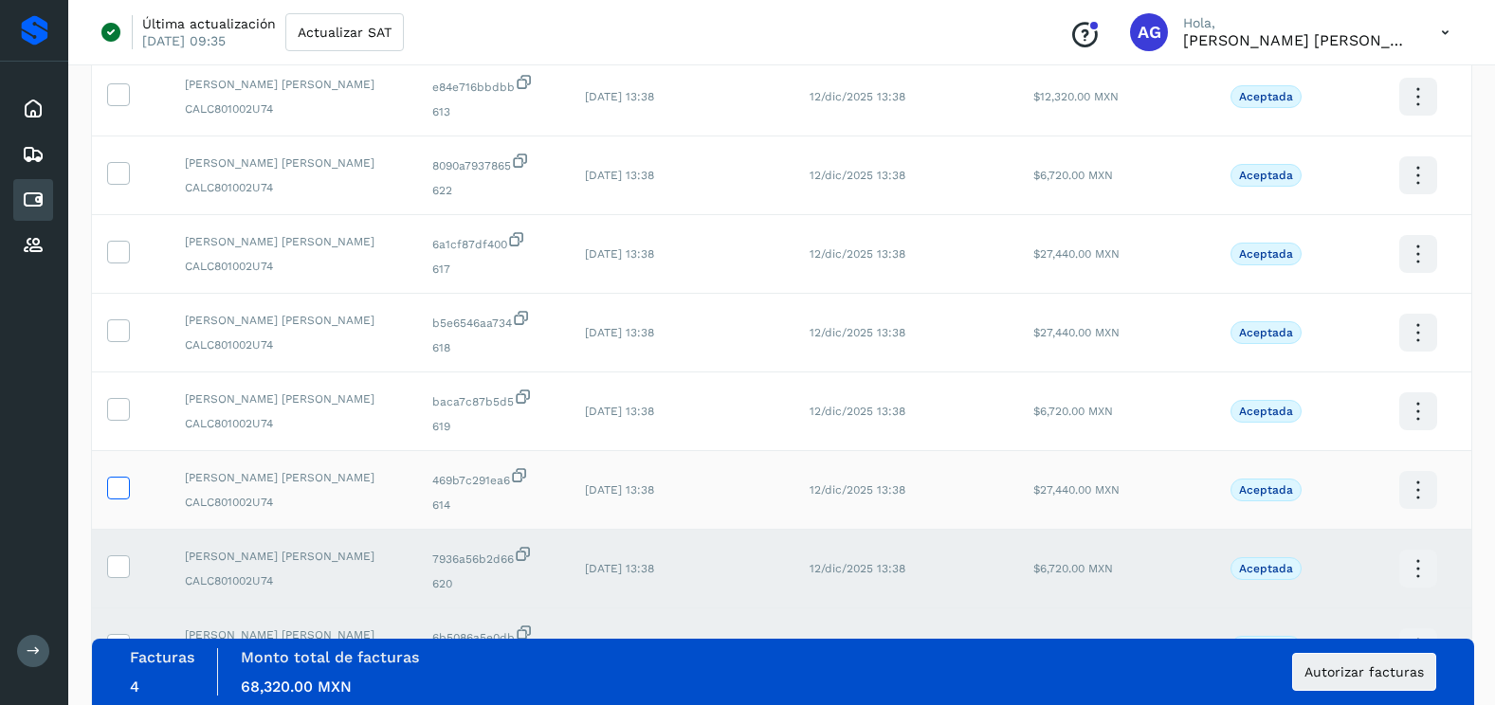
click at [117, 494] on icon at bounding box center [118, 487] width 20 height 20
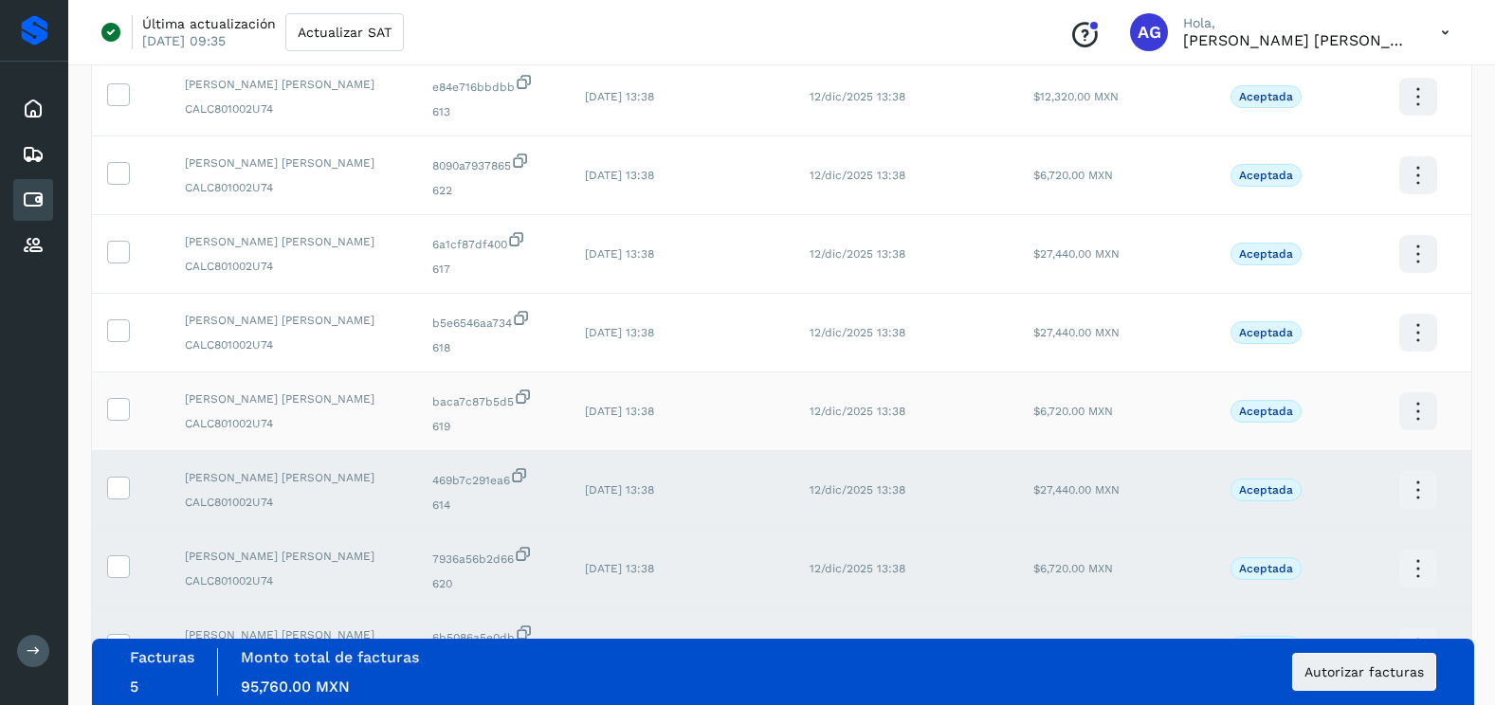
click at [120, 428] on td at bounding box center [131, 412] width 78 height 79
click at [118, 416] on icon at bounding box center [118, 408] width 20 height 20
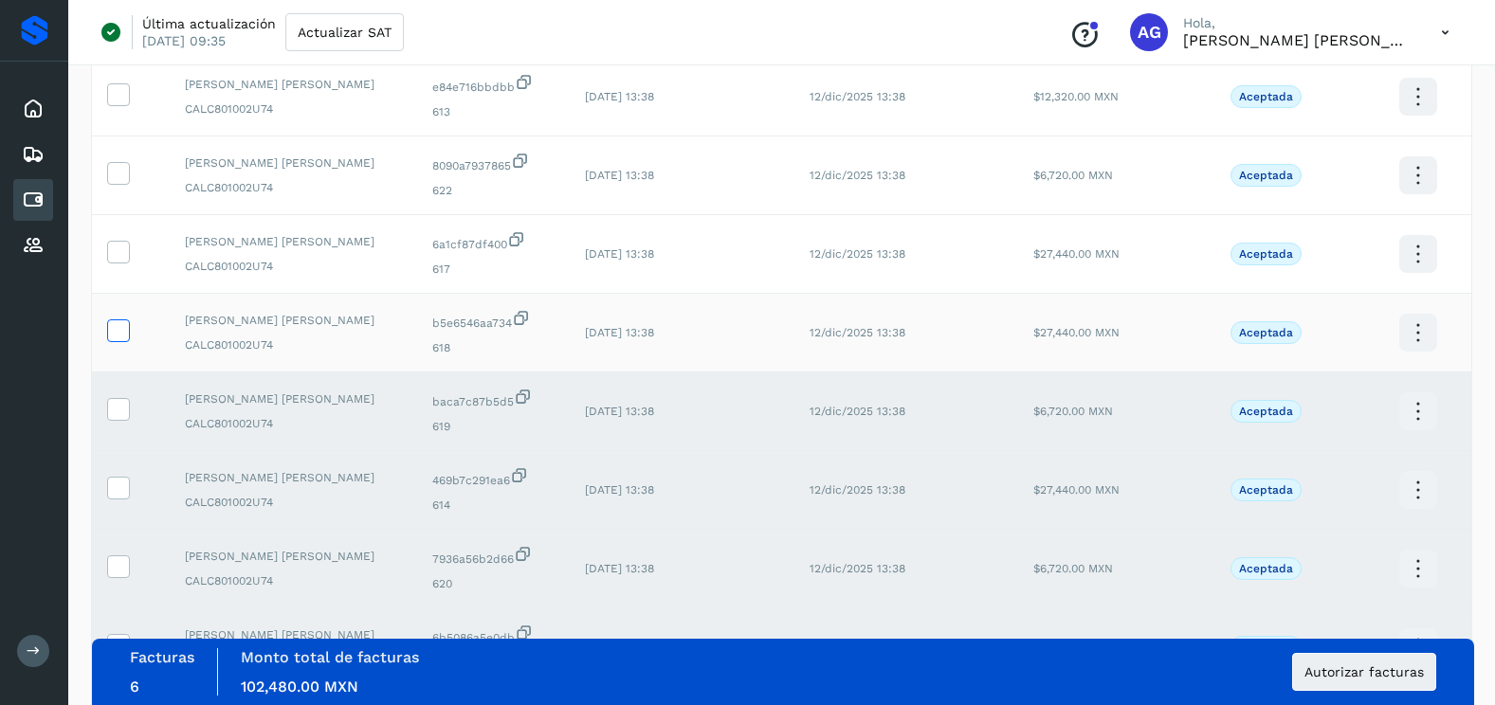
click at [119, 322] on icon at bounding box center [118, 329] width 20 height 20
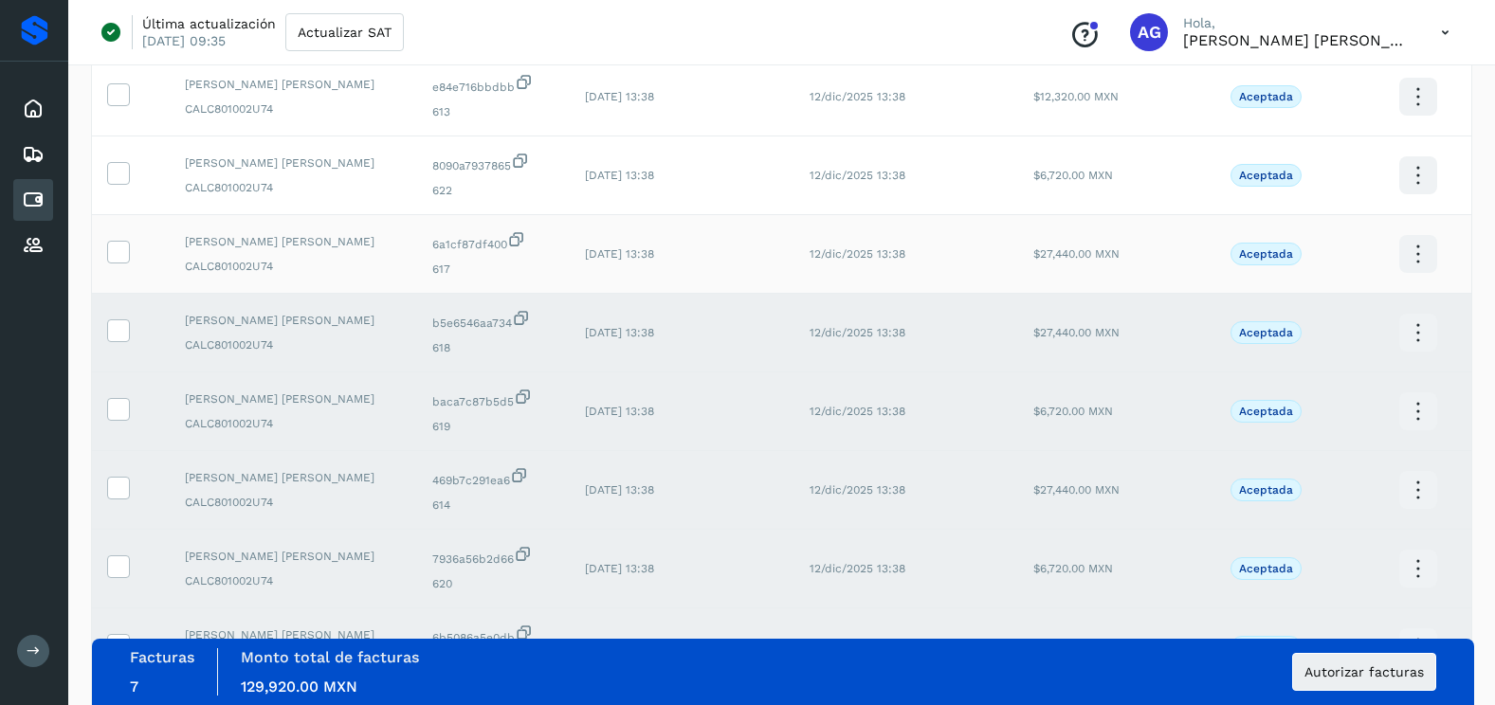
click at [118, 265] on td at bounding box center [131, 254] width 78 height 79
click at [118, 263] on label at bounding box center [118, 252] width 23 height 23
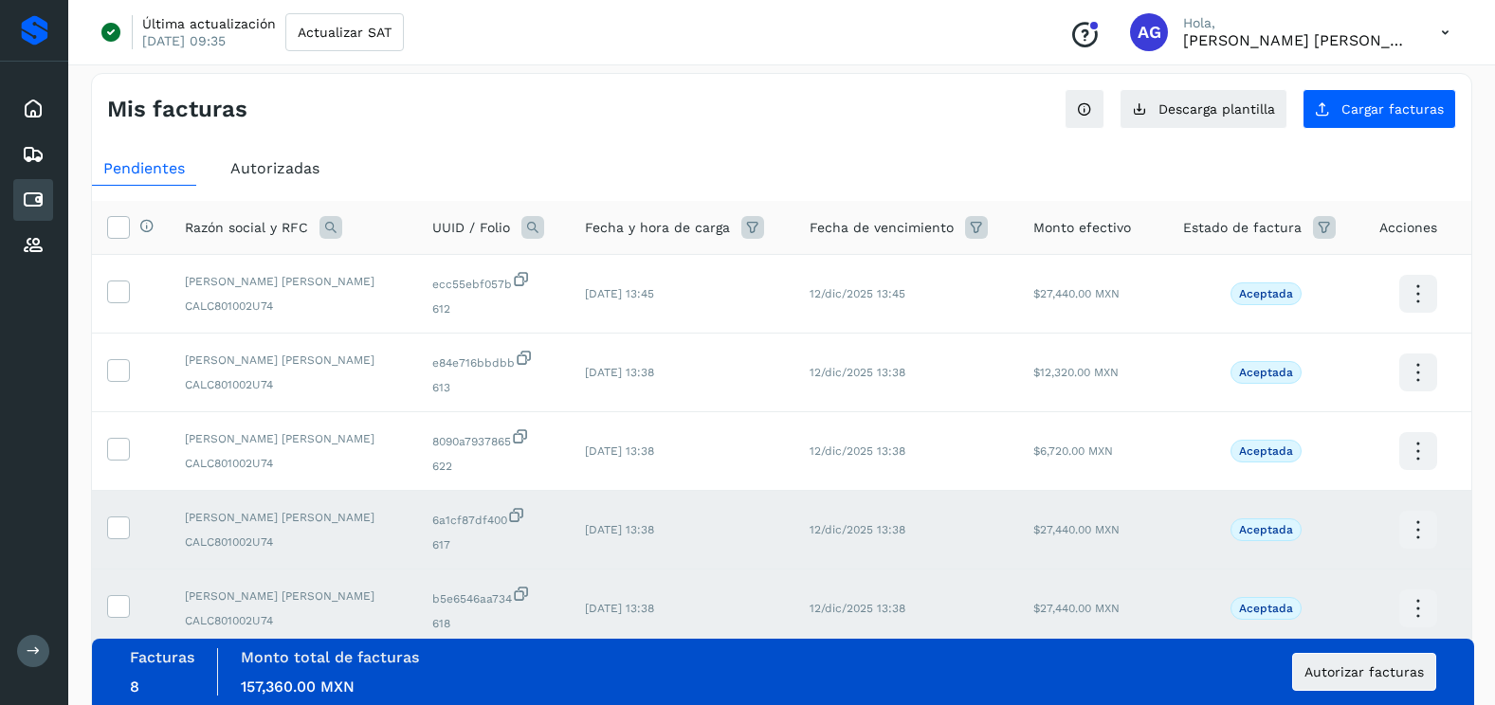
scroll to position [0, 0]
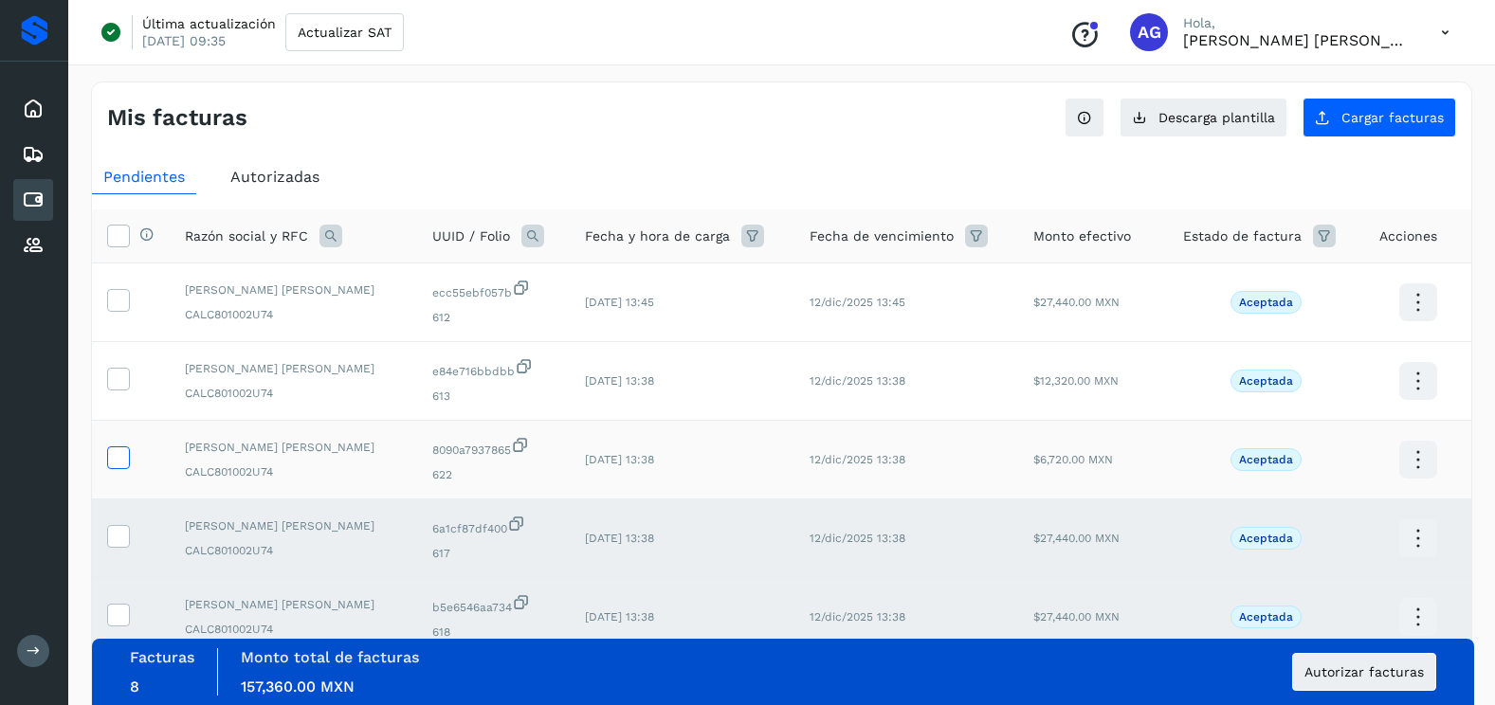
click at [120, 452] on icon at bounding box center [118, 457] width 20 height 20
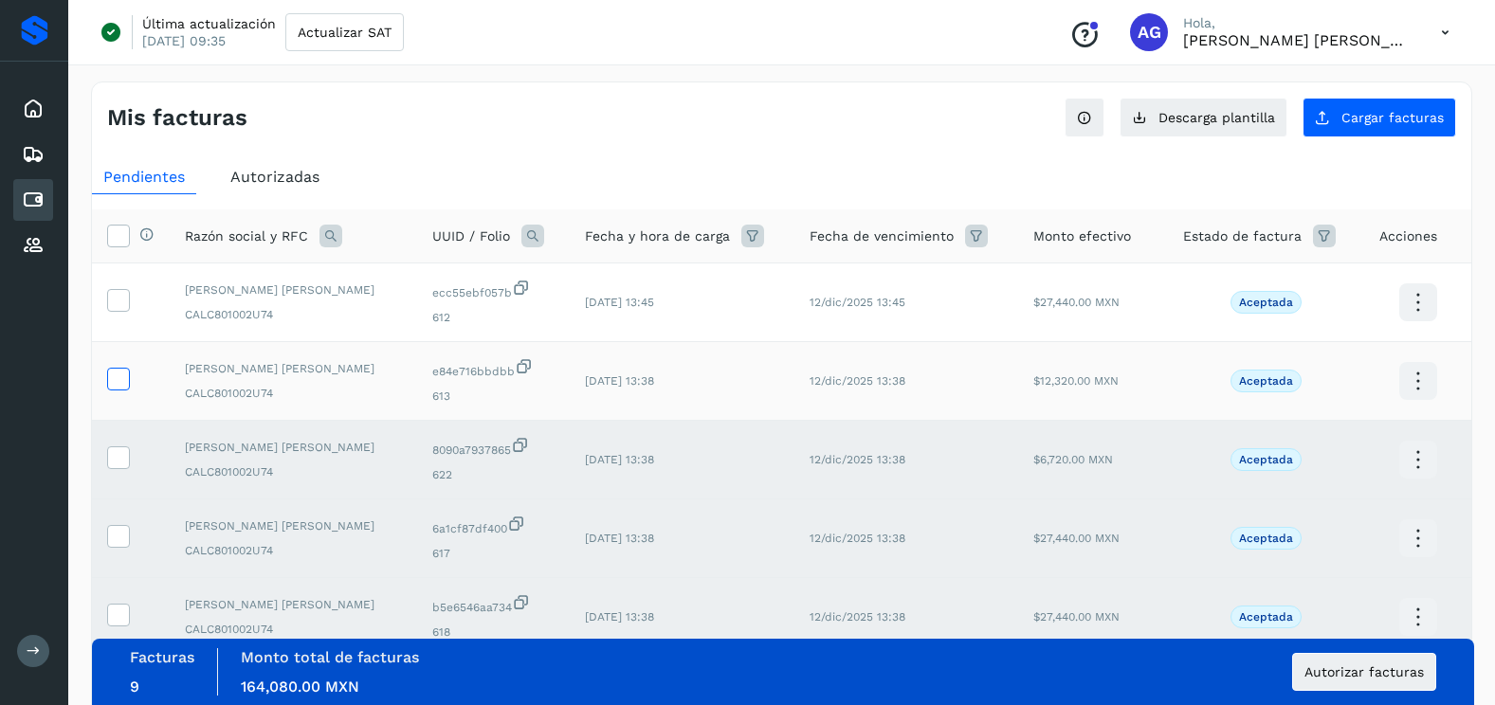
click at [117, 389] on span at bounding box center [118, 382] width 20 height 13
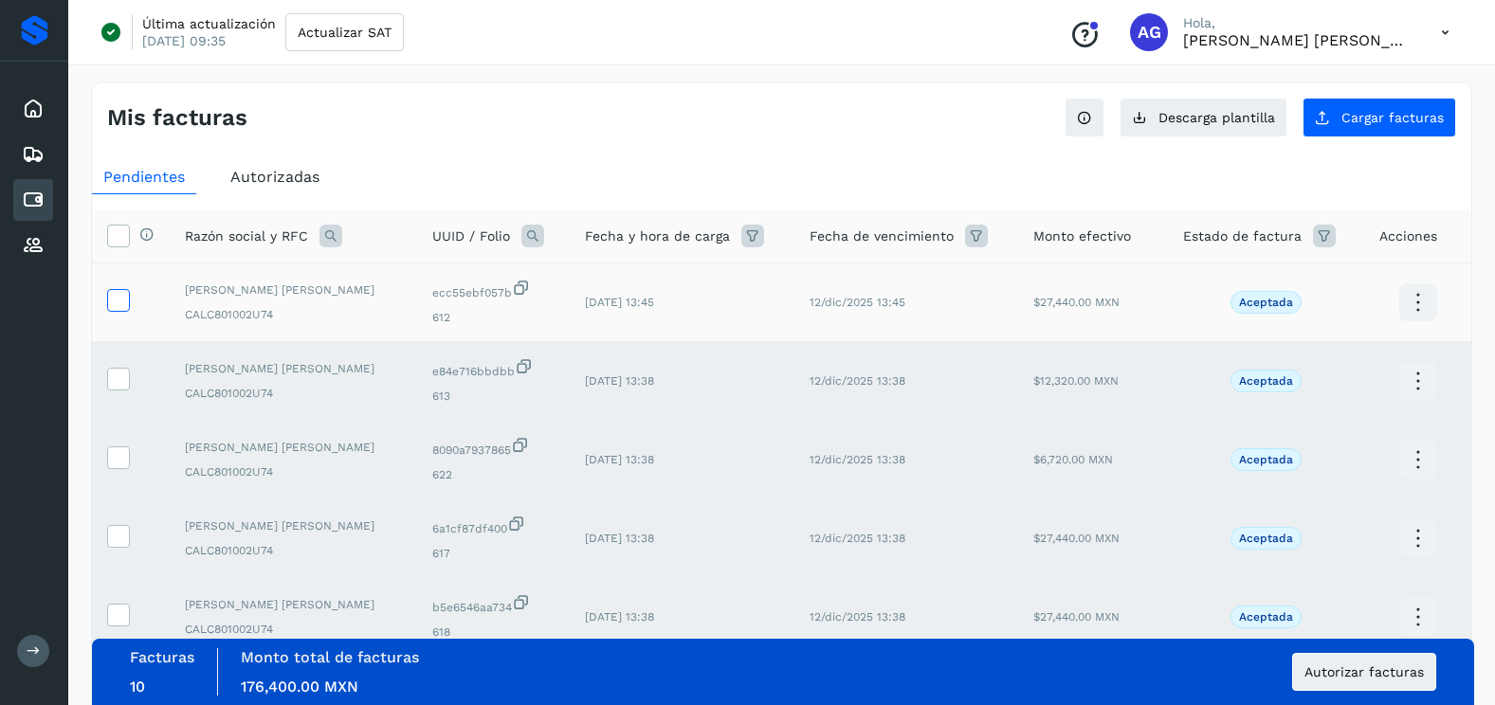
click at [122, 311] on label at bounding box center [118, 300] width 23 height 23
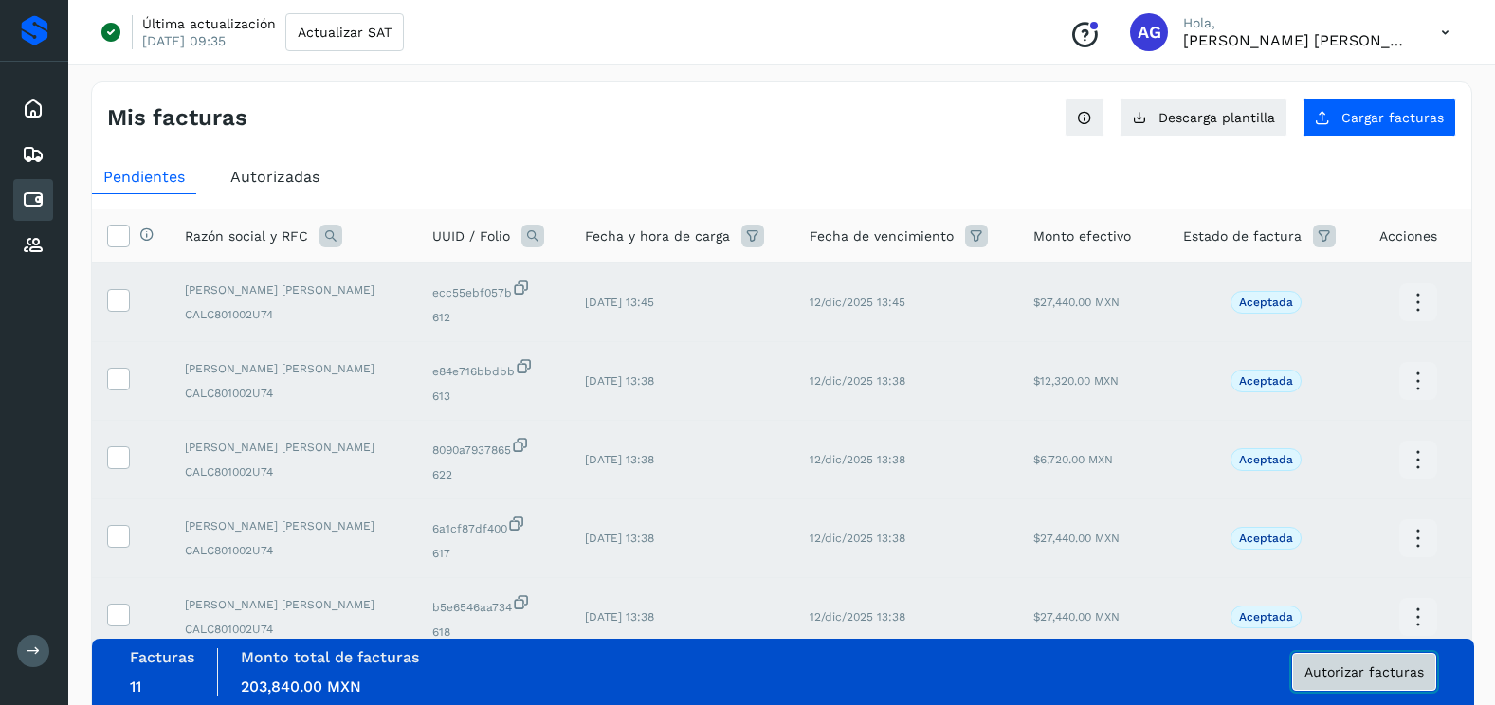
click at [1351, 670] on span "Autorizar facturas" at bounding box center [1363, 671] width 119 height 13
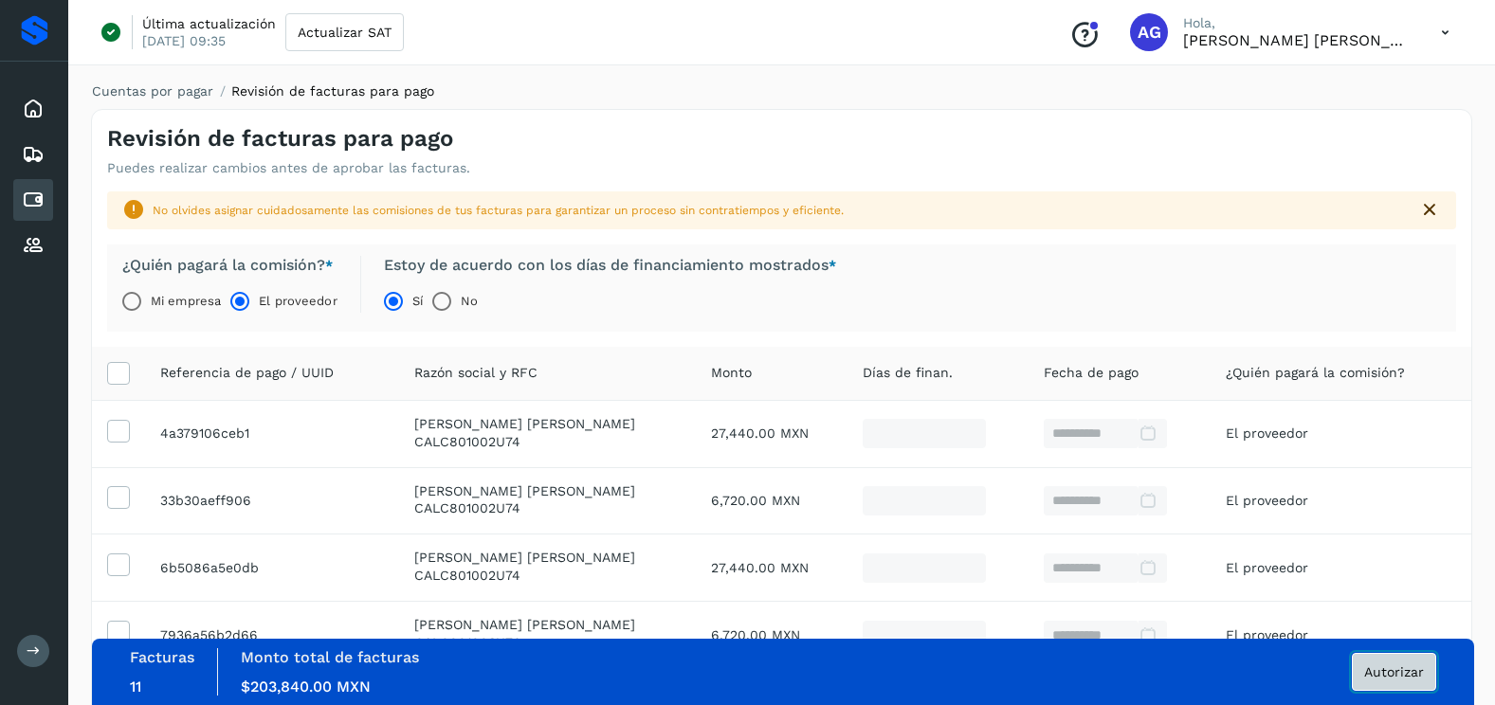
click at [1378, 673] on span "Autorizar" at bounding box center [1394, 671] width 60 height 13
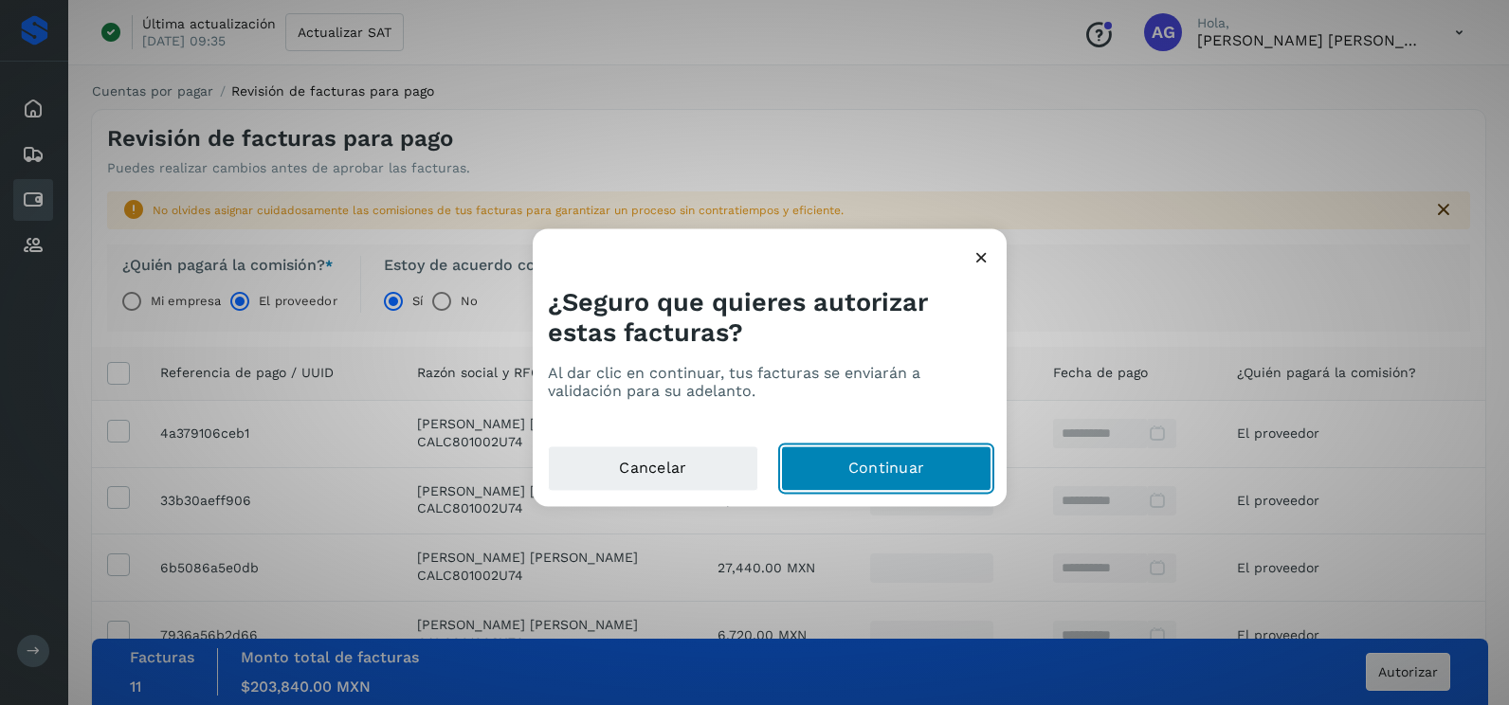
click at [835, 471] on button "Continuar" at bounding box center [886, 470] width 210 height 46
